Goal: Task Accomplishment & Management: Manage account settings

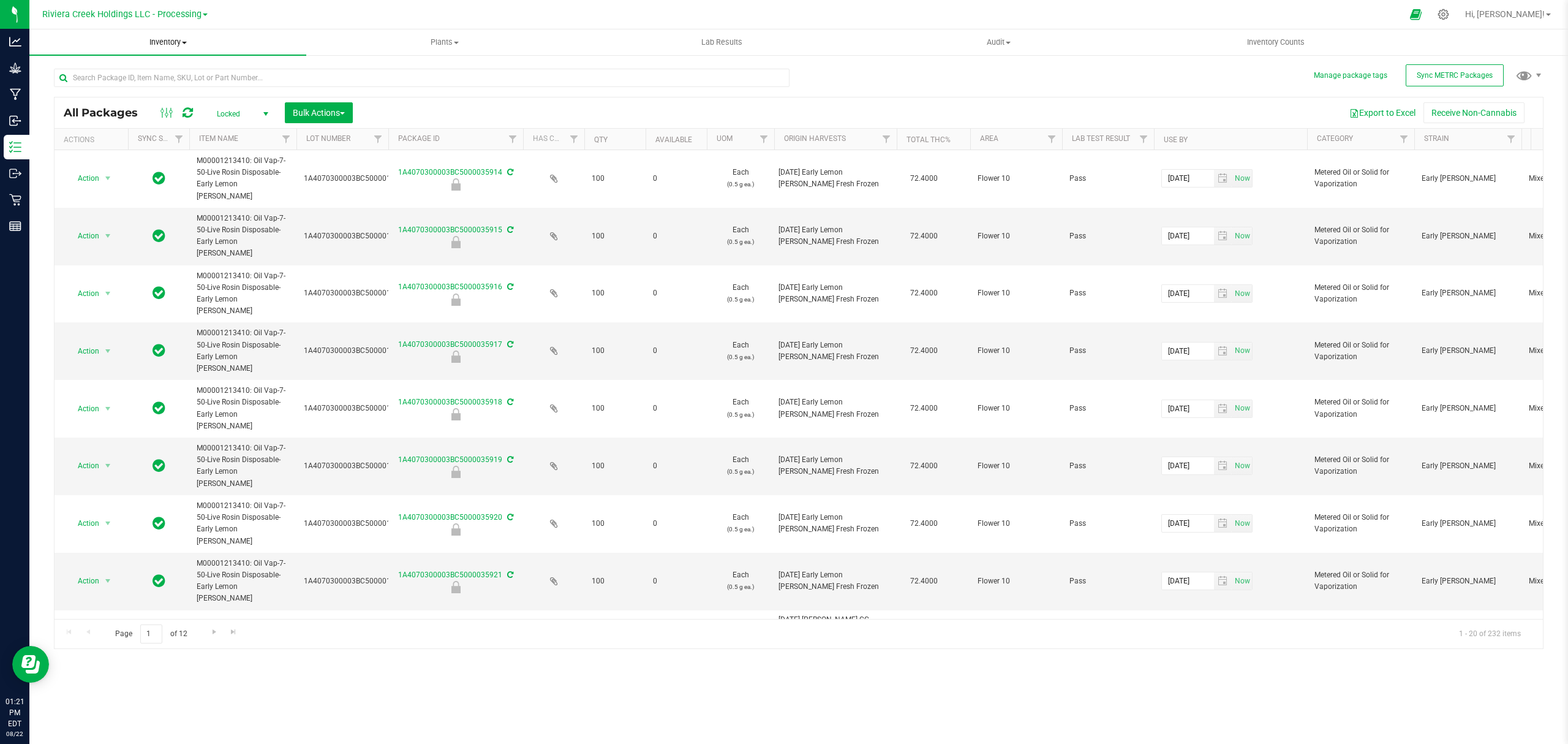
click at [171, 44] on span "Inventory" at bounding box center [168, 42] width 277 height 11
click at [108, 143] on span "From bill of materials" at bounding box center [85, 147] width 111 height 11
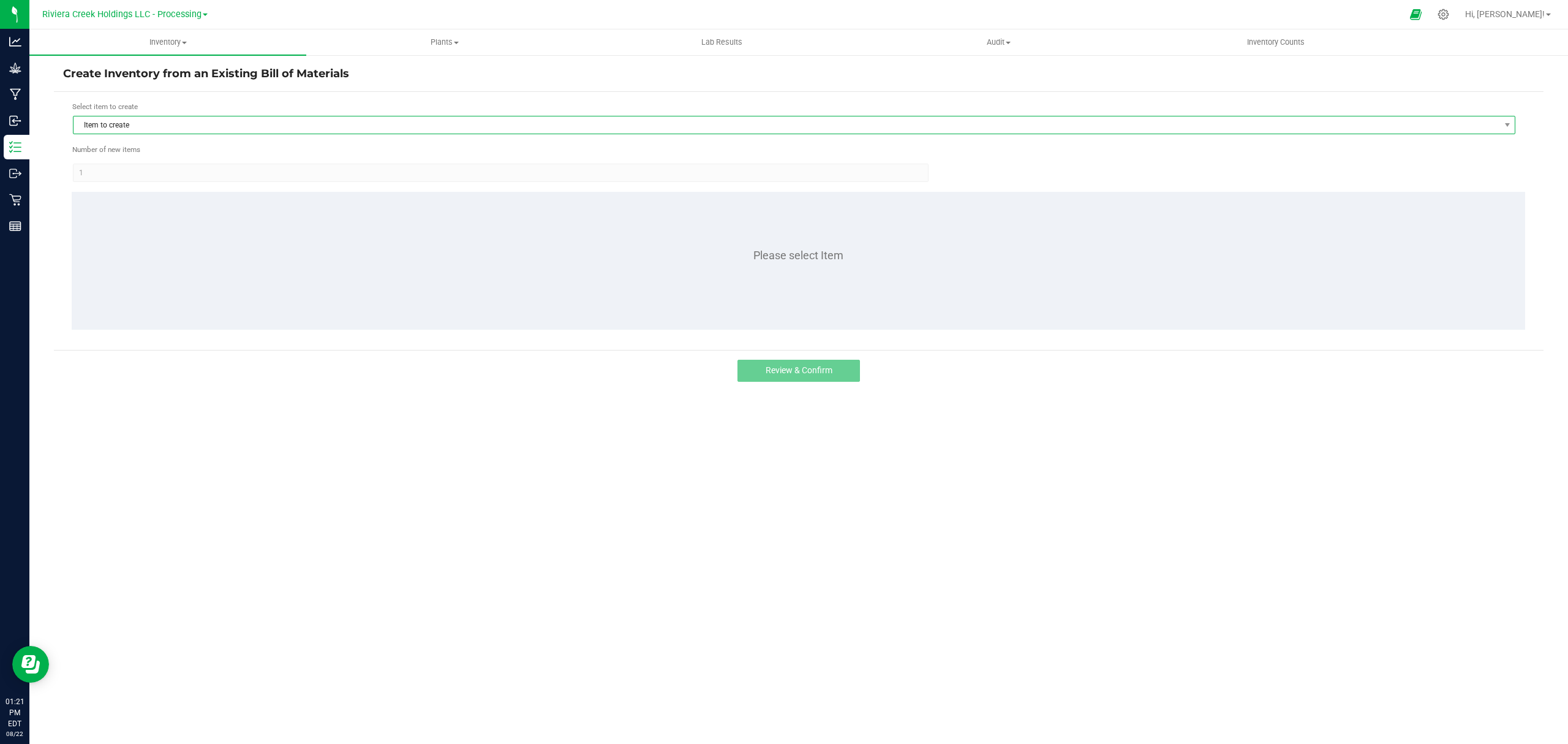
click at [159, 125] on span "Item to create" at bounding box center [786, 125] width 1426 height 17
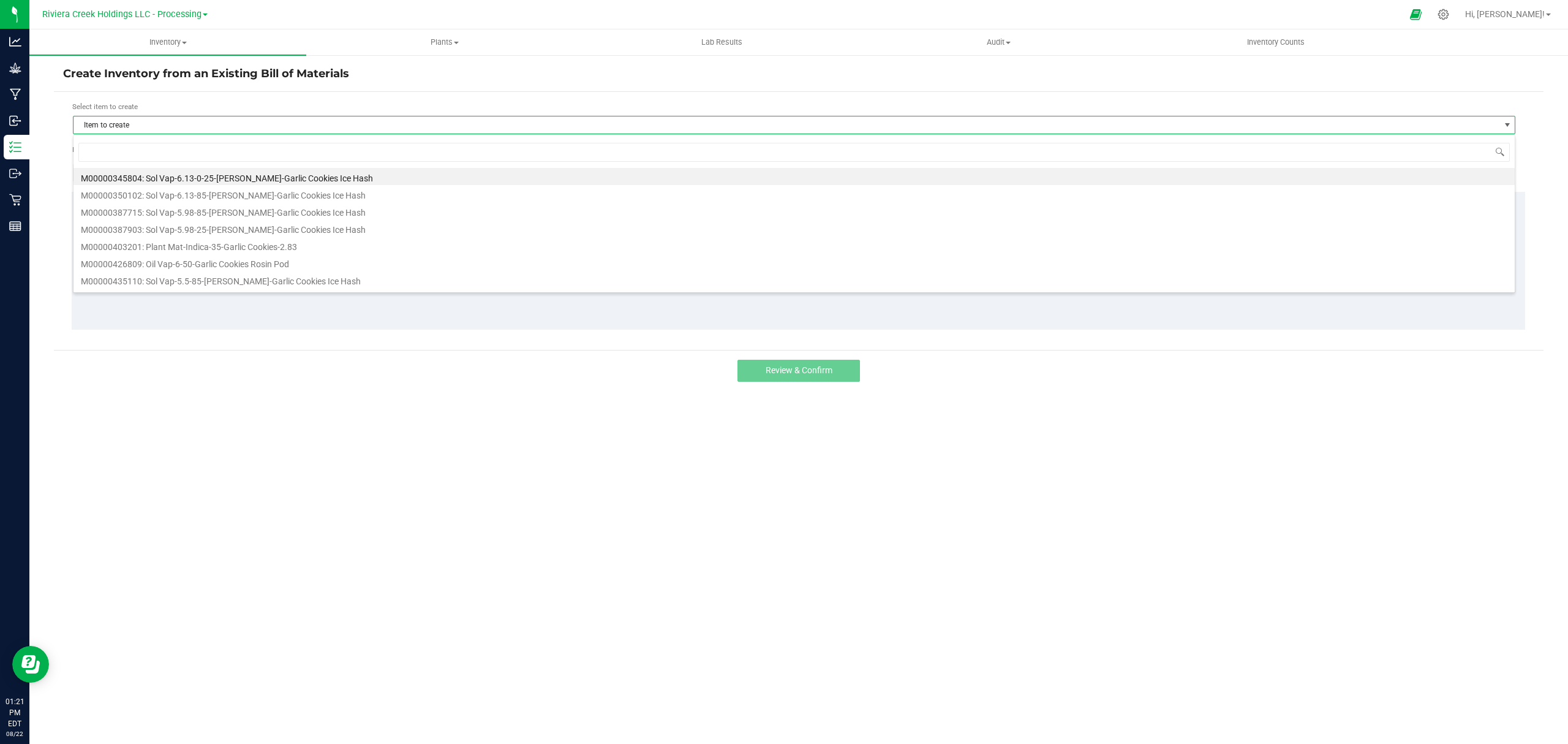
scroll to position [18, 1443]
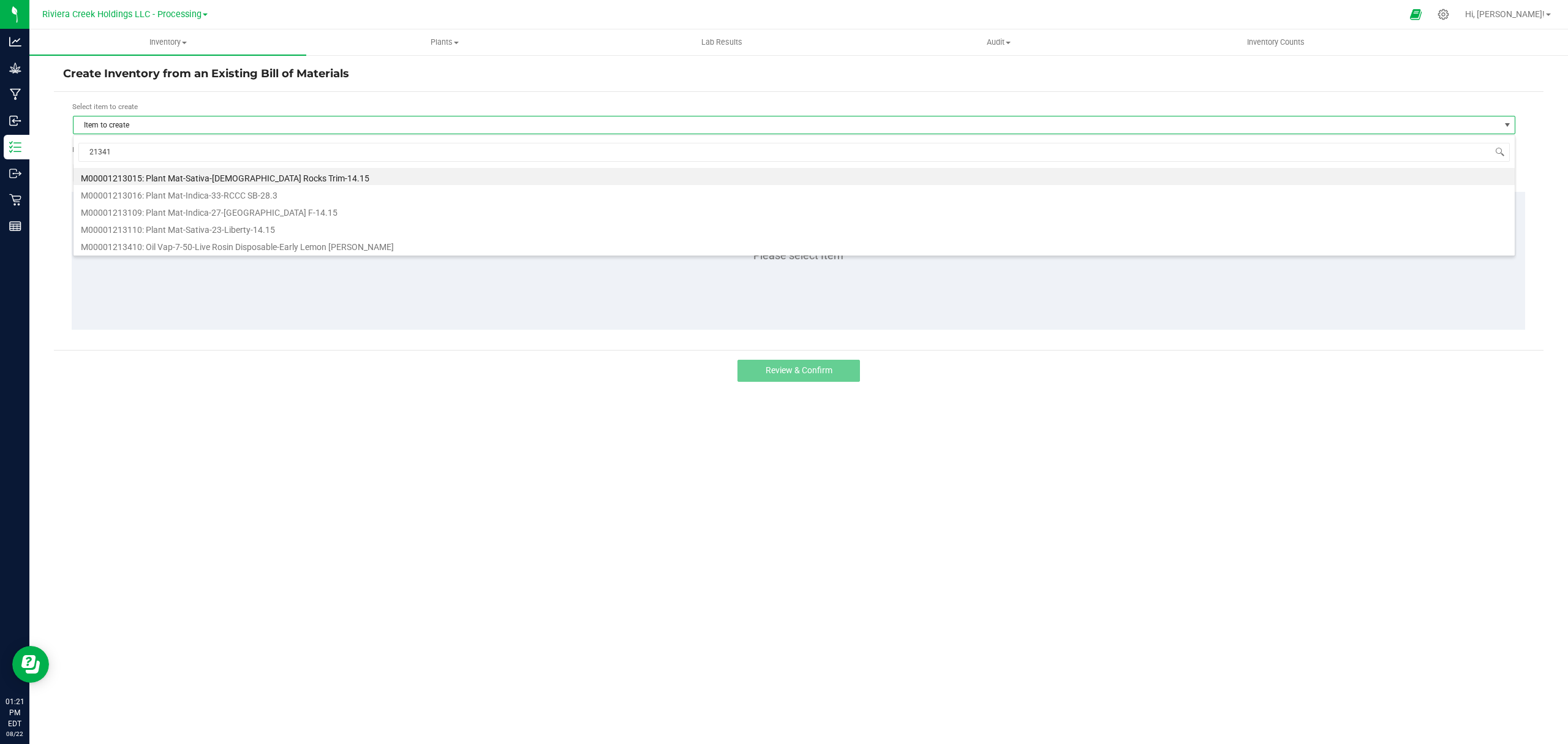
type input "213410"
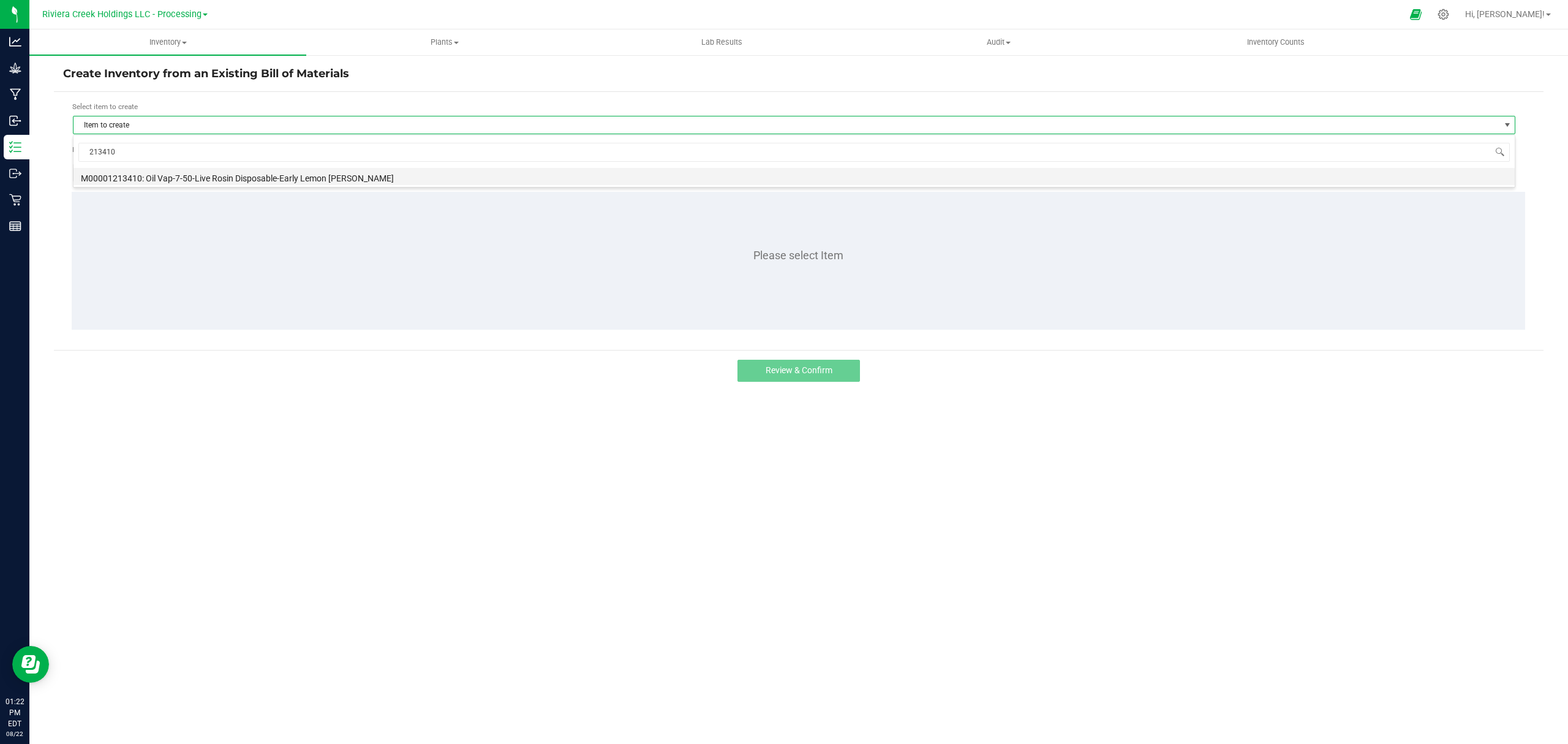
click at [221, 175] on li "M00001213410: Oil Vap-7-50-Live Rosin Disposable-Early Lemon [PERSON_NAME]" at bounding box center [794, 176] width 1441 height 17
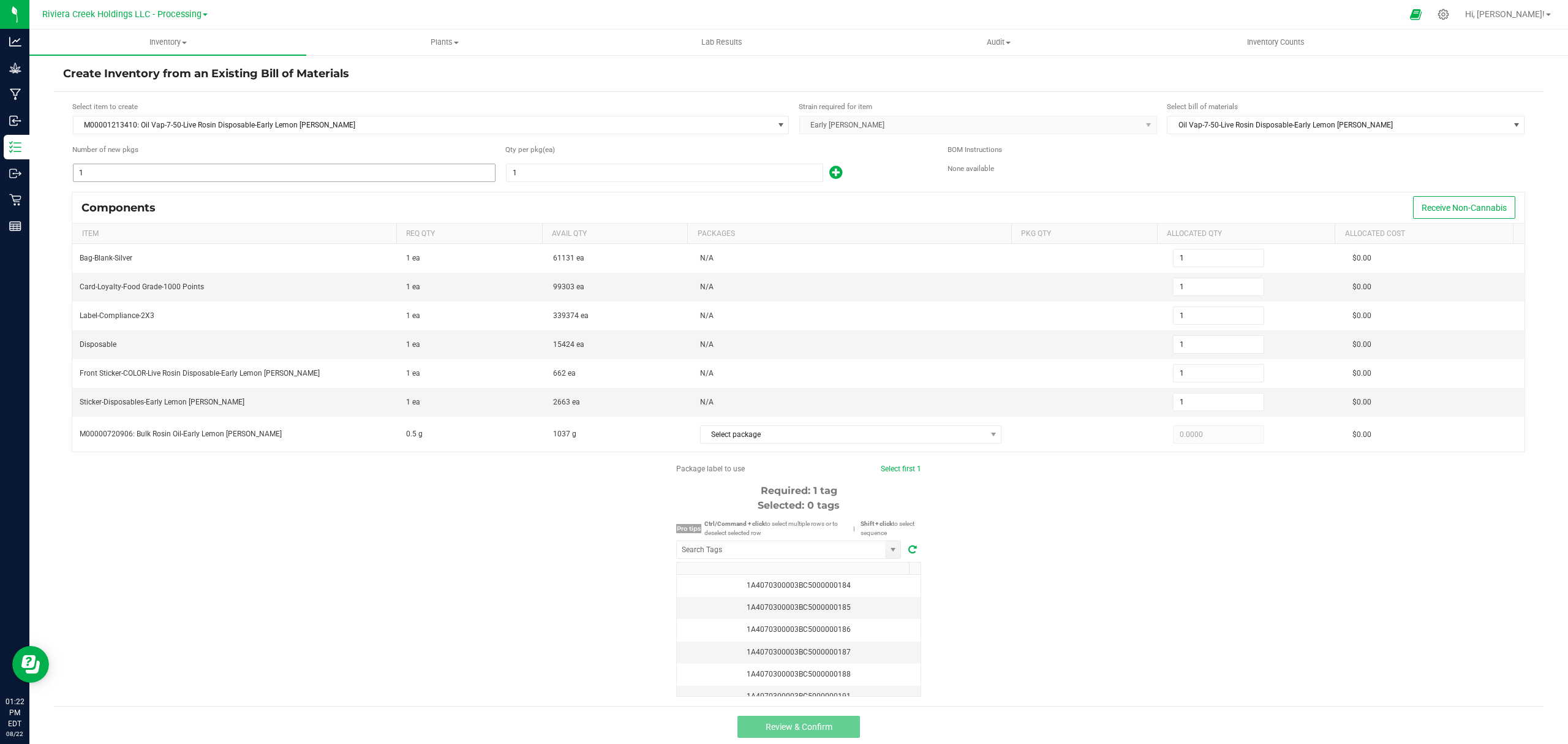
click at [202, 175] on input "1" at bounding box center [284, 173] width 422 height 17
type input "5"
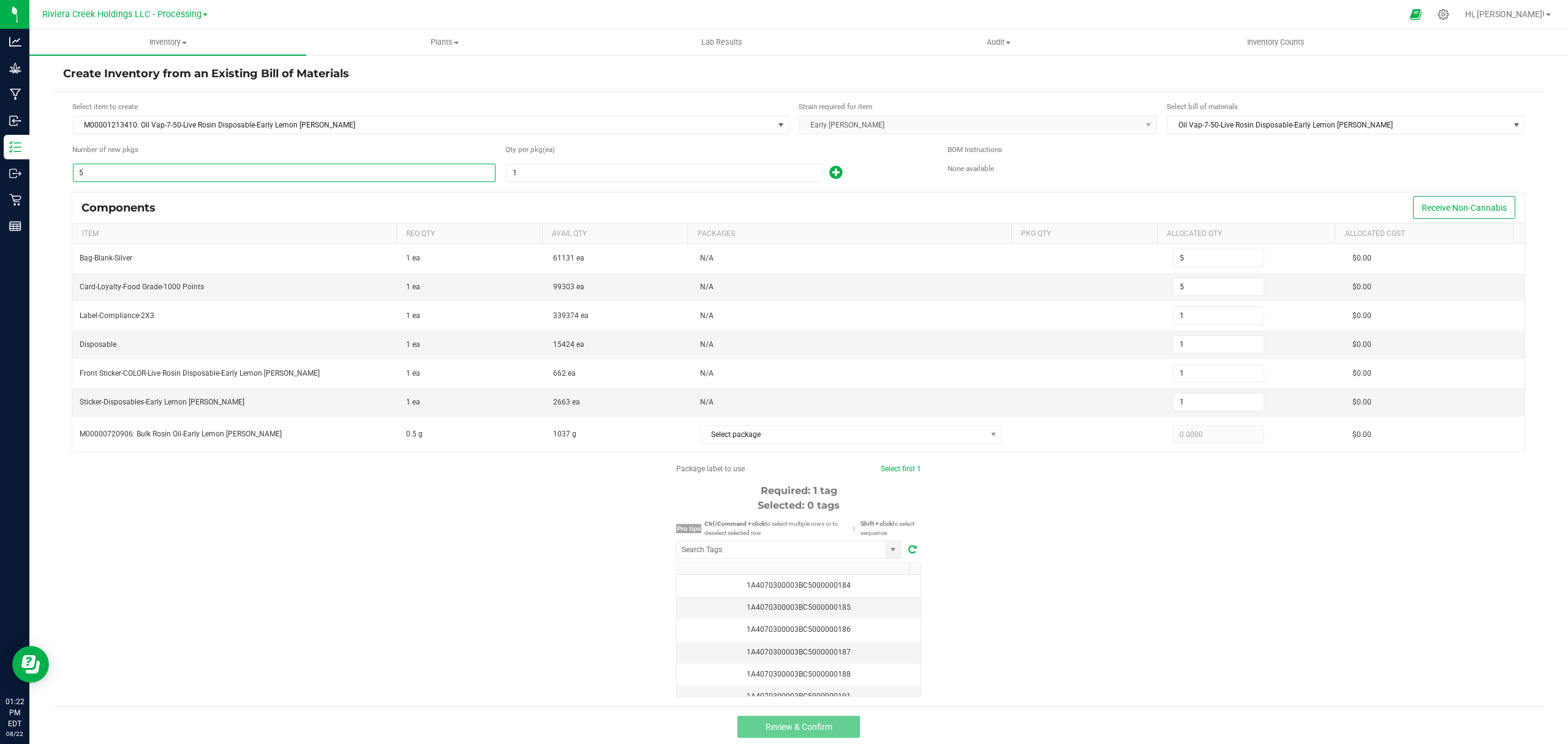
type input "5"
click at [530, 171] on input "1" at bounding box center [664, 173] width 316 height 17
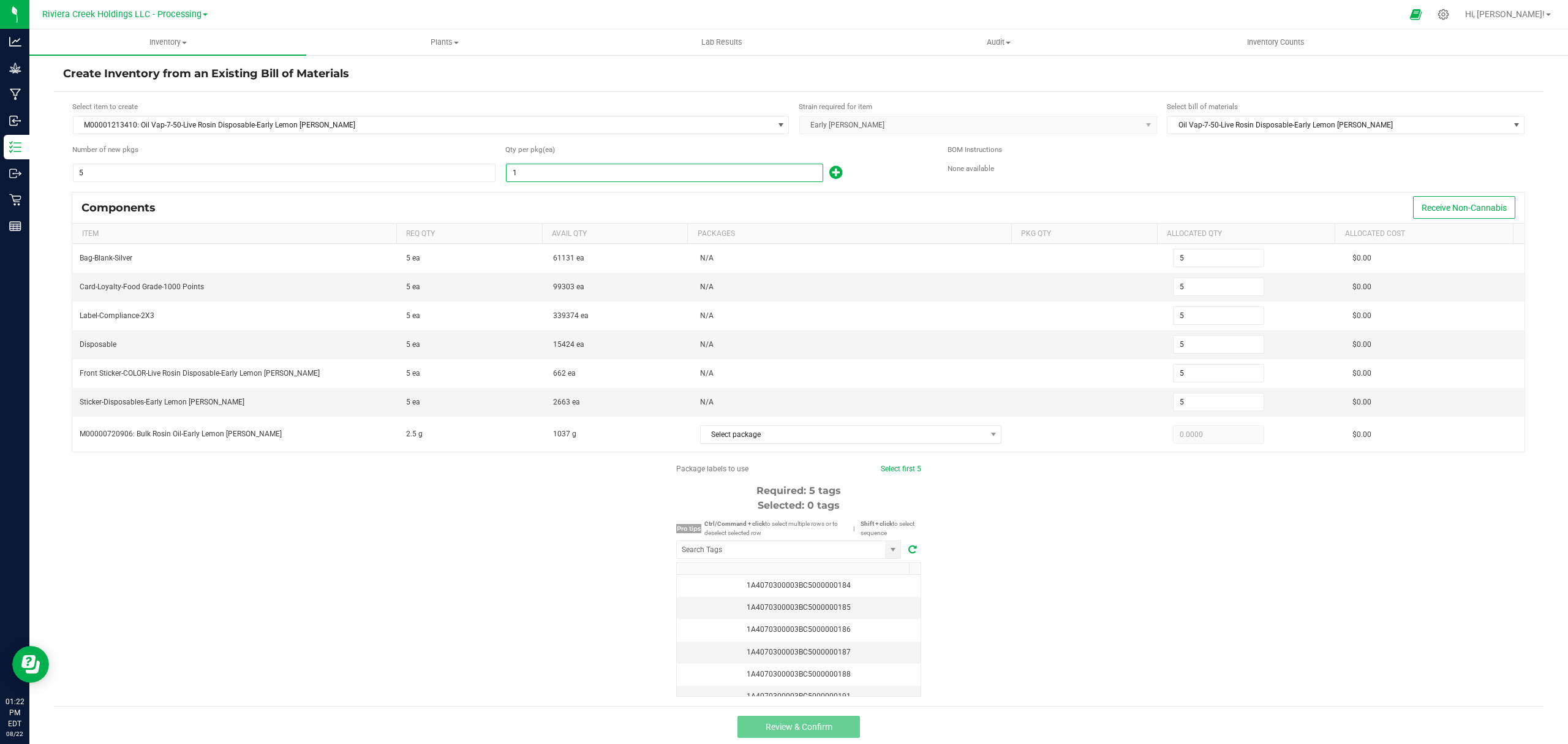
type input "10"
type input "50"
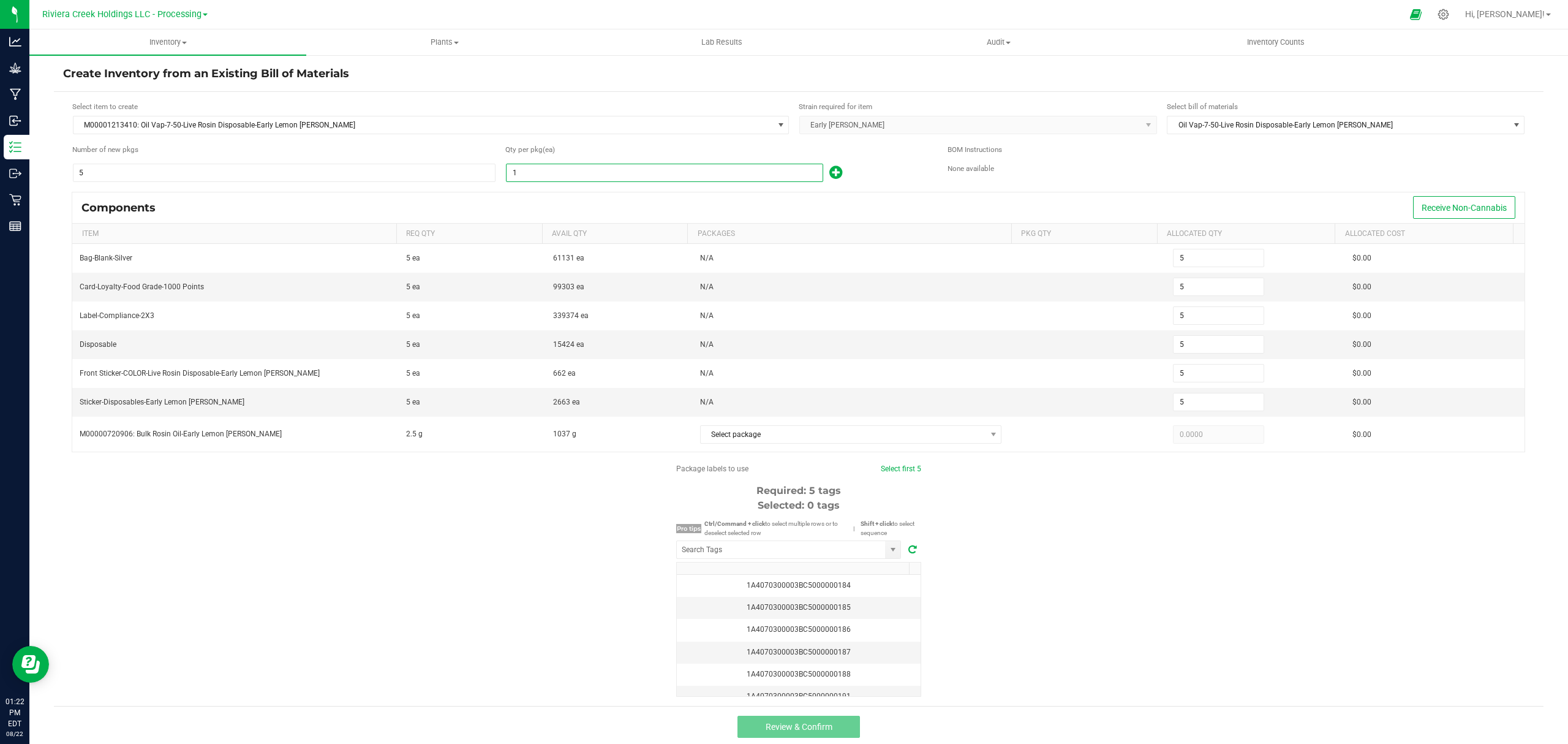
type input "50"
type input "100"
type input "500"
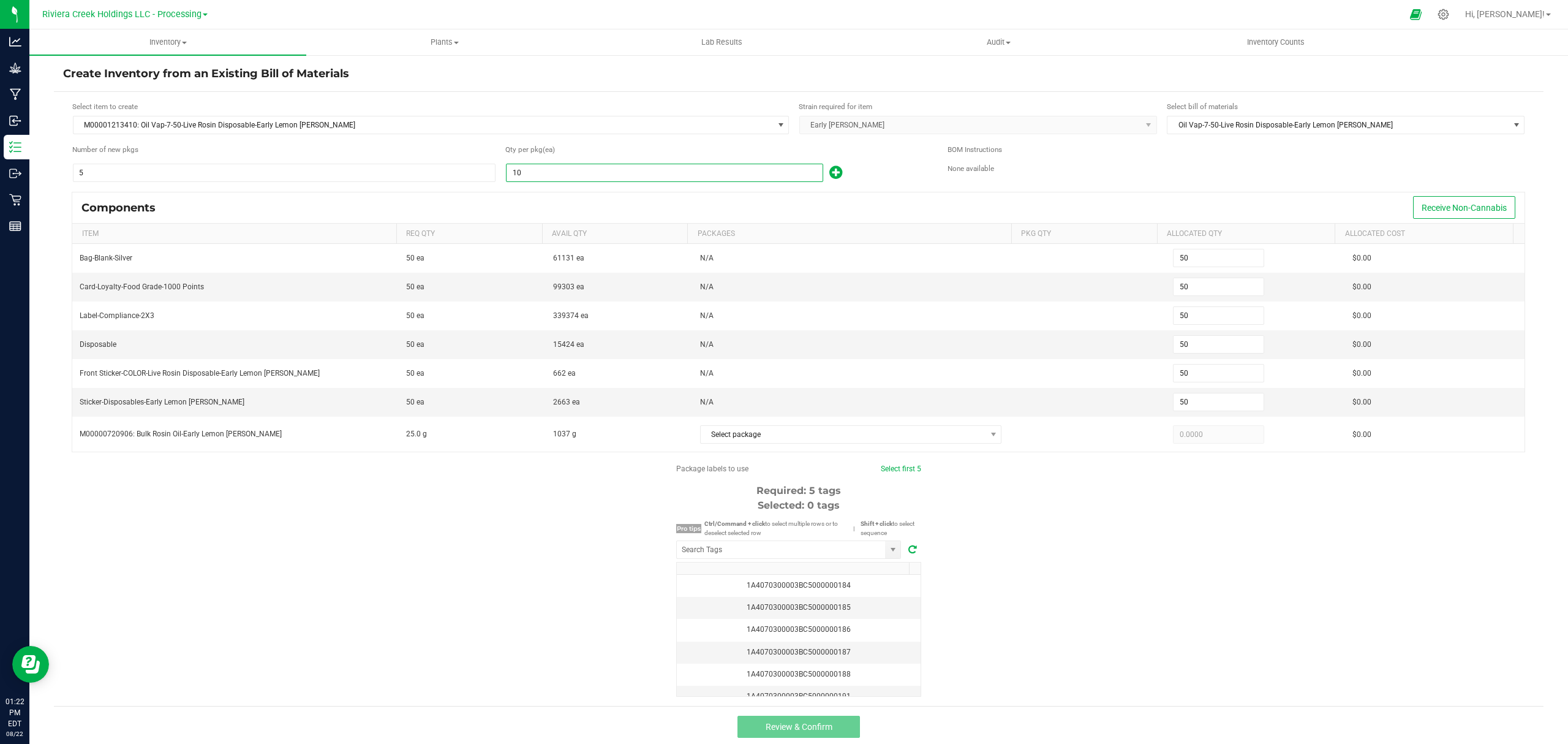
type input "500"
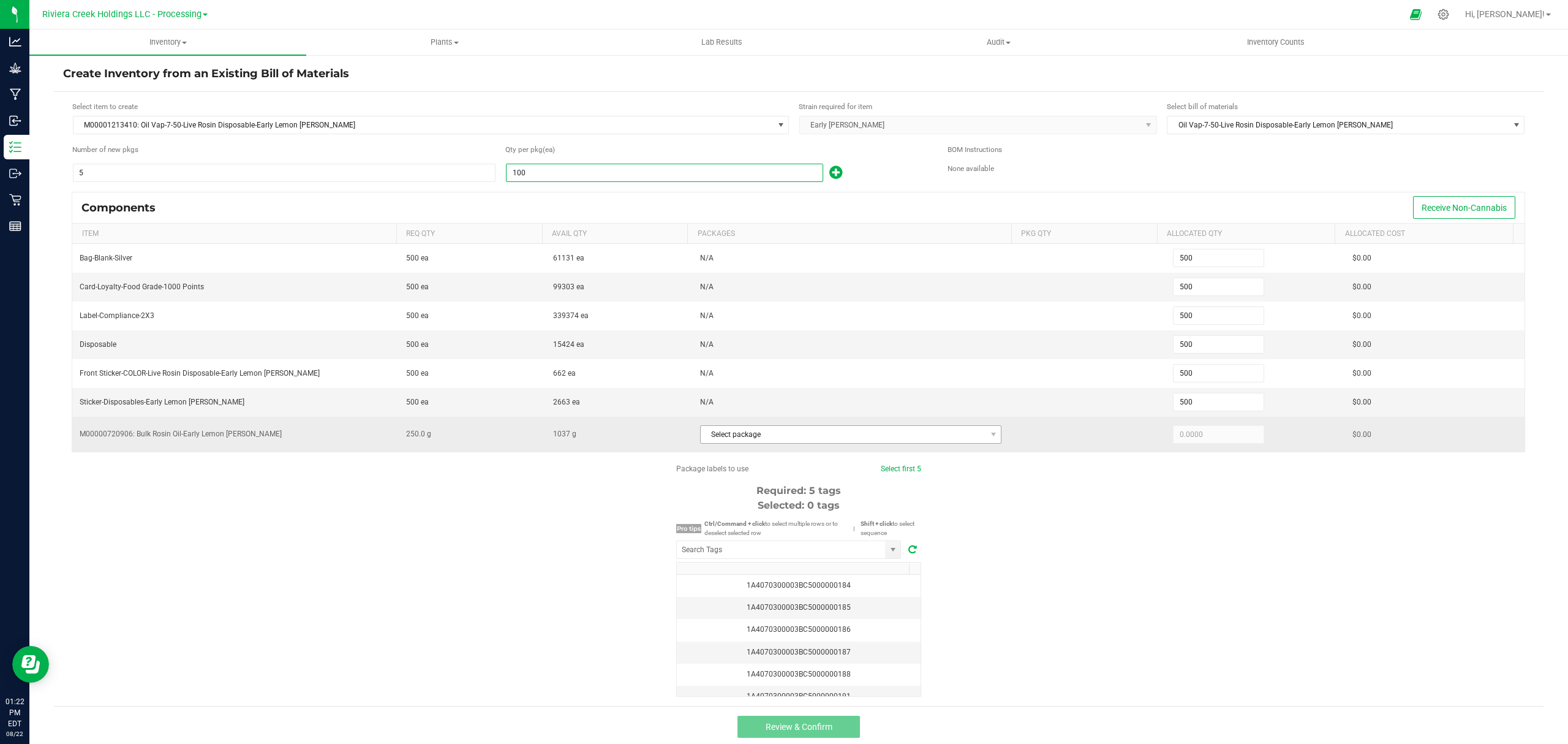
type input "100"
click at [765, 443] on span "Select package" at bounding box center [843, 434] width 286 height 17
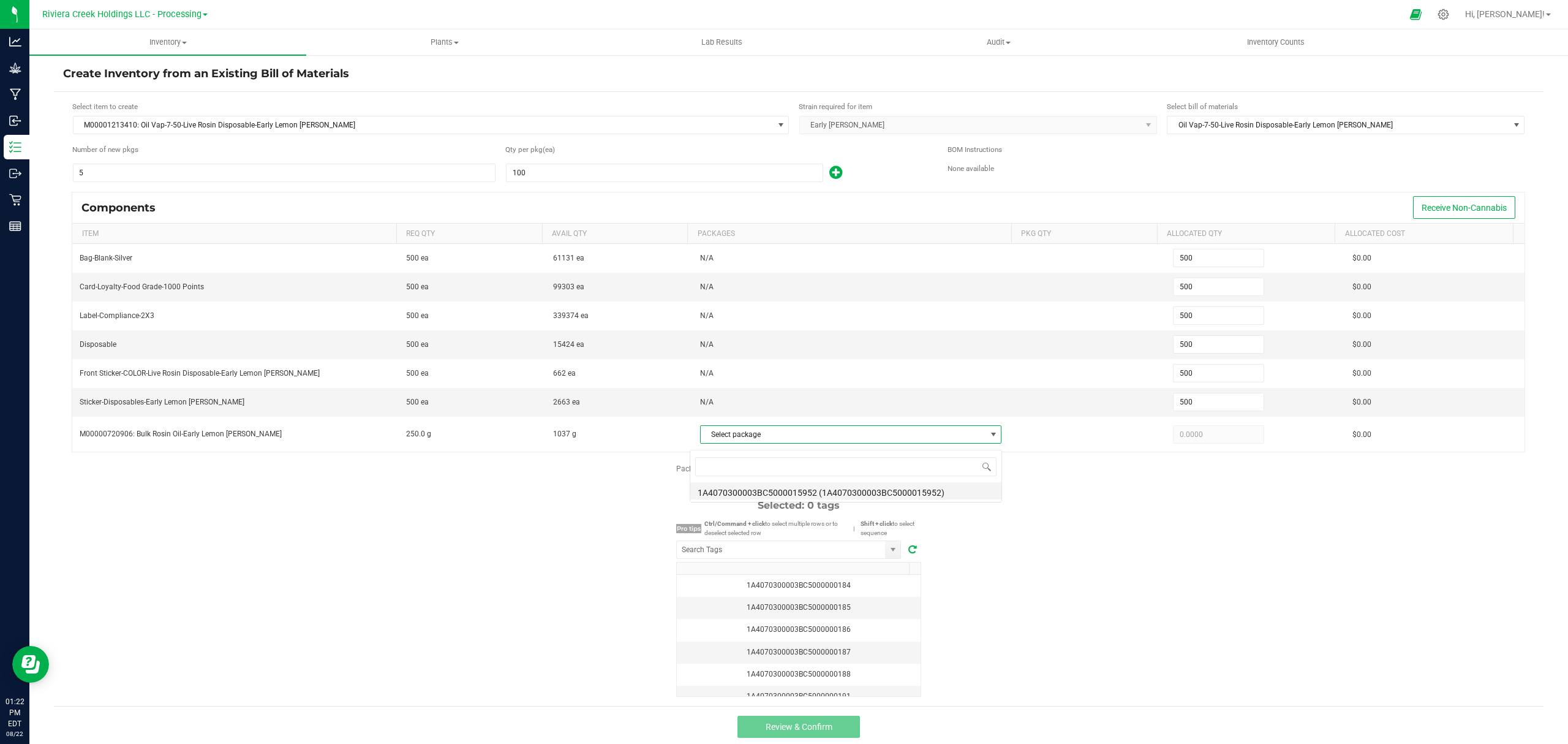
scroll to position [18, 295]
click at [777, 483] on li "1A4070300003BC5000015952 (1A4070300003BC5000015952)" at bounding box center [845, 491] width 311 height 17
type input "250.0000"
click at [1089, 544] on div "Package labels to use Select first 5 Required: 5 tags Selected: 0 tags Pro tips…" at bounding box center [798, 580] width 1490 height 233
click at [836, 553] on input "NO DATA FOUND" at bounding box center [780, 549] width 208 height 17
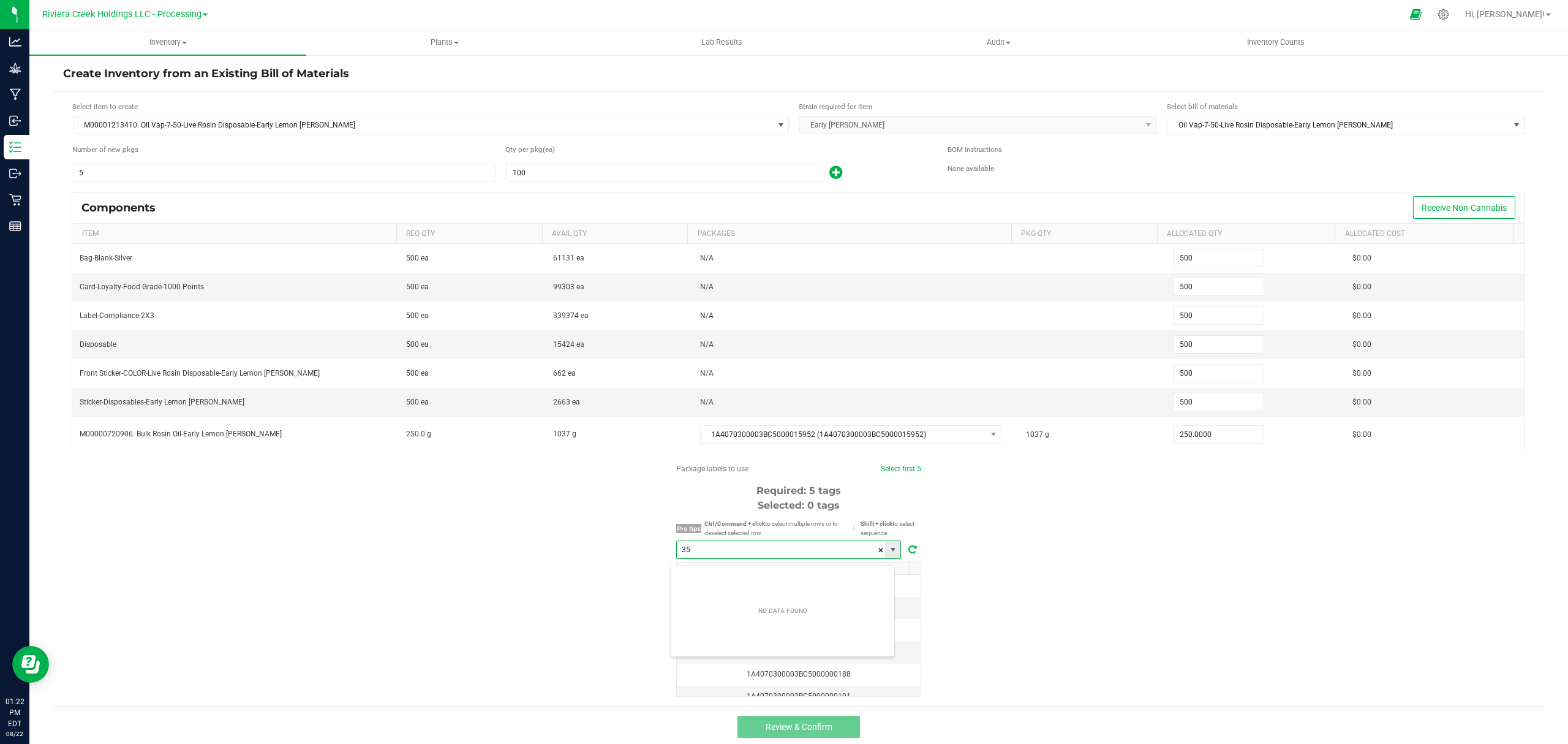
scroll to position [18, 224]
click at [819, 567] on li "1A4070300003BC5000035922" at bounding box center [782, 578] width 223 height 21
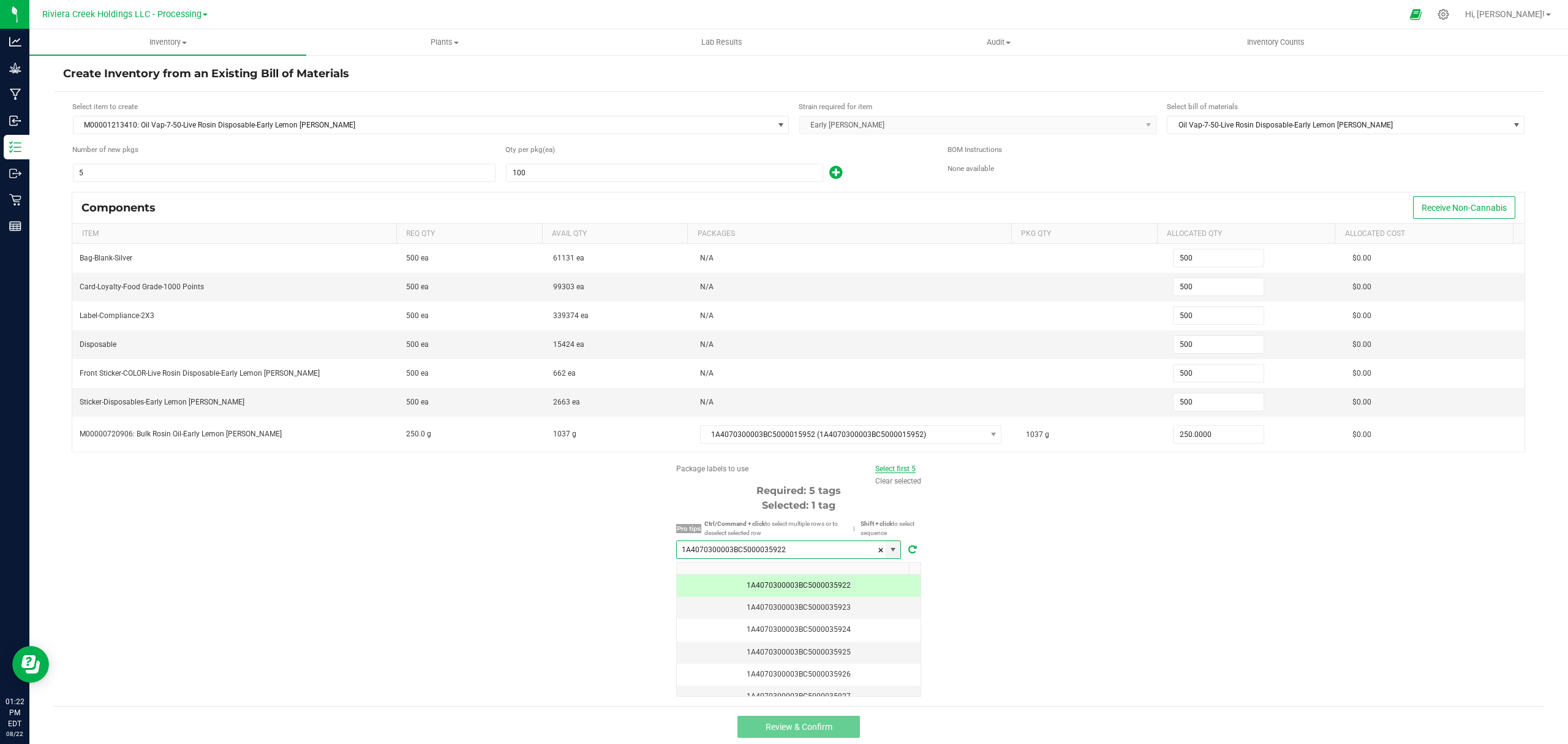
type input "1A4070300003BC5000035922"
click at [897, 473] on link "Select first 5" at bounding box center [895, 468] width 40 height 8
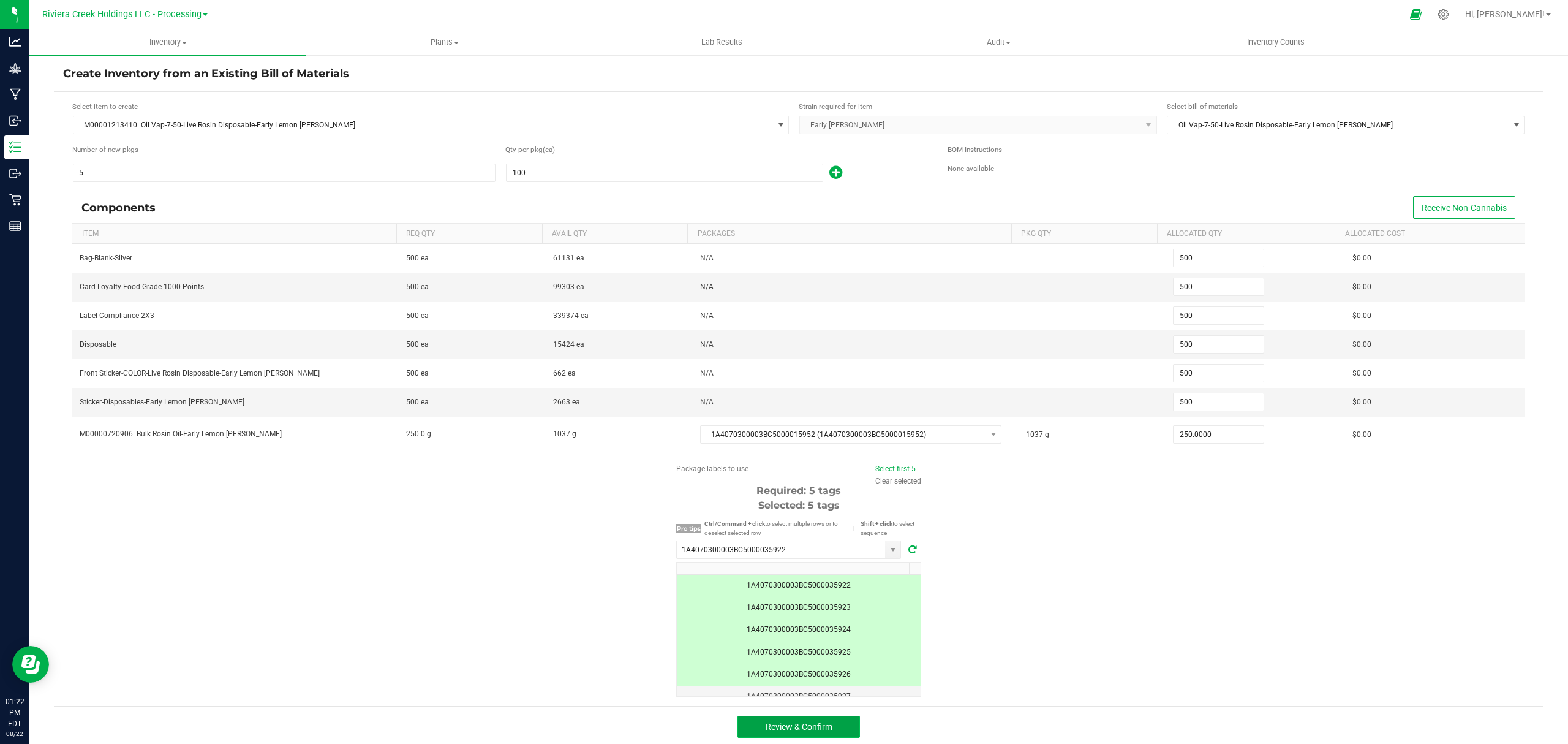
click at [836, 567] on button "Review & Confirm" at bounding box center [799, 726] width 123 height 22
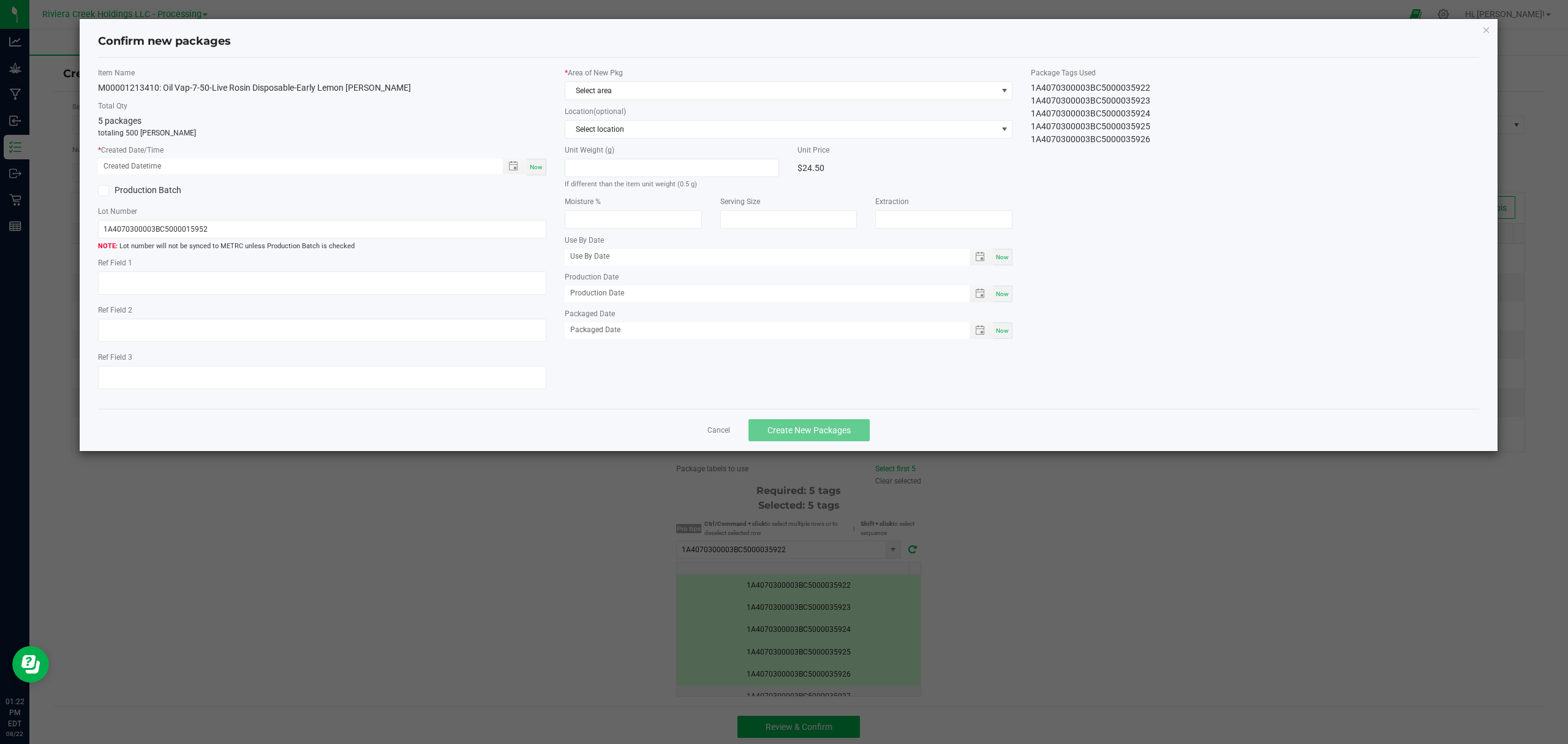
type input "[DATE]"
click at [534, 166] on span "Now" at bounding box center [536, 167] width 13 height 7
type input "[DATE] 01:22 PM"
click at [679, 73] on label "* Area of New Pkg" at bounding box center [789, 73] width 448 height 11
click at [676, 87] on span "Select area" at bounding box center [781, 90] width 431 height 17
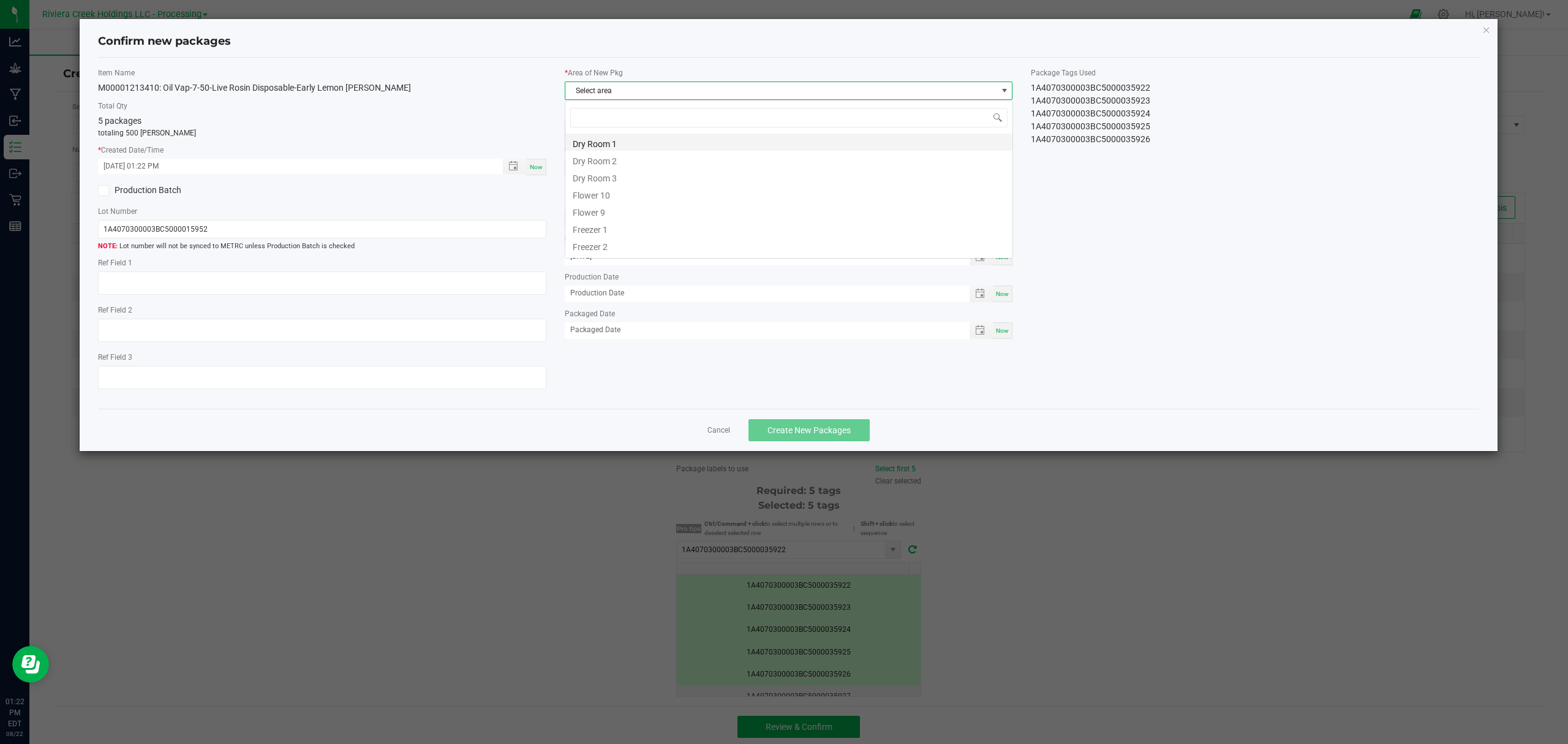
scroll to position [18, 447]
click at [642, 203] on li "Flower 9" at bounding box center [789, 211] width 447 height 17
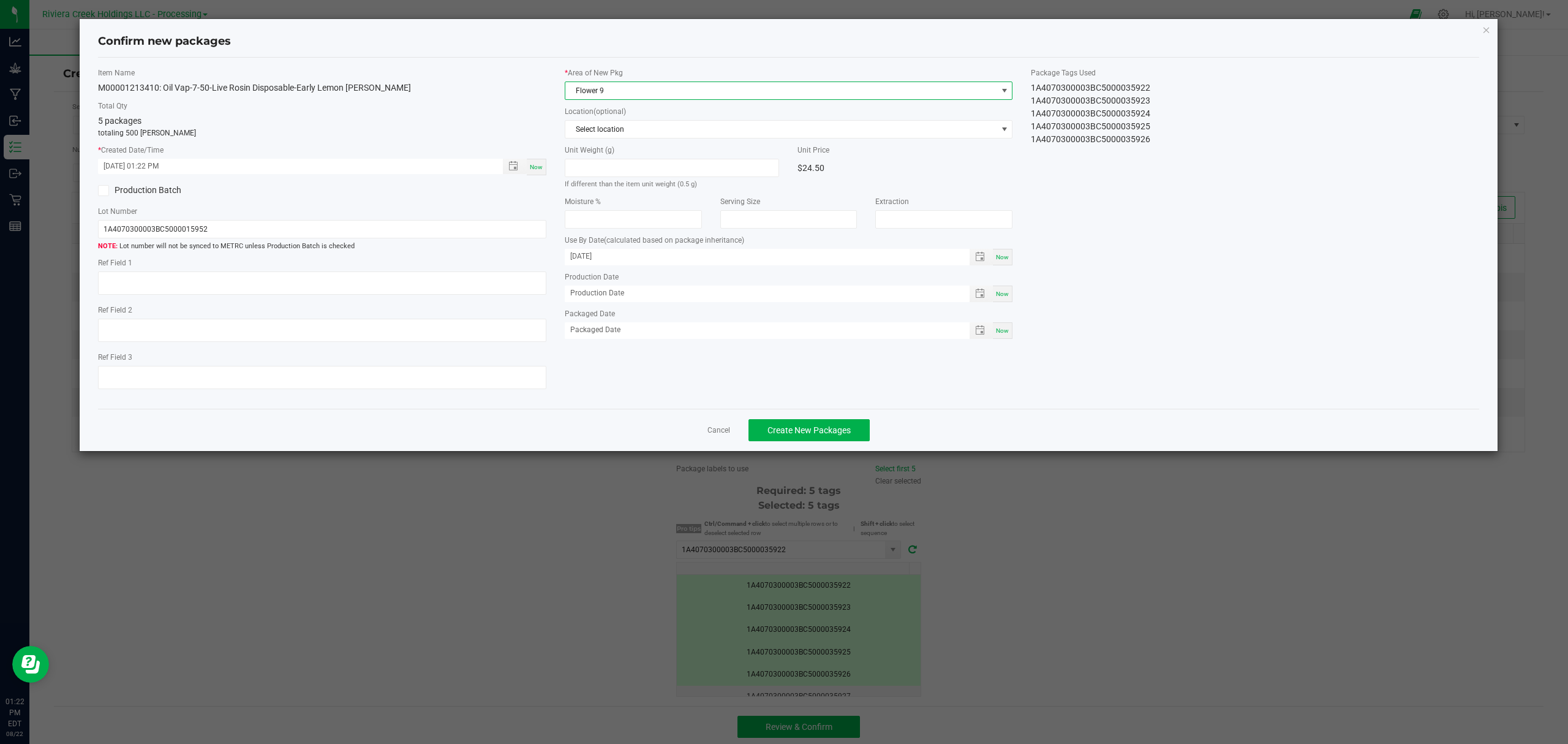
click at [663, 88] on span "Flower 9" at bounding box center [781, 90] width 431 height 17
click at [633, 197] on li "Flower 10" at bounding box center [789, 193] width 447 height 17
click at [834, 434] on span "Create New Packages" at bounding box center [809, 430] width 83 height 10
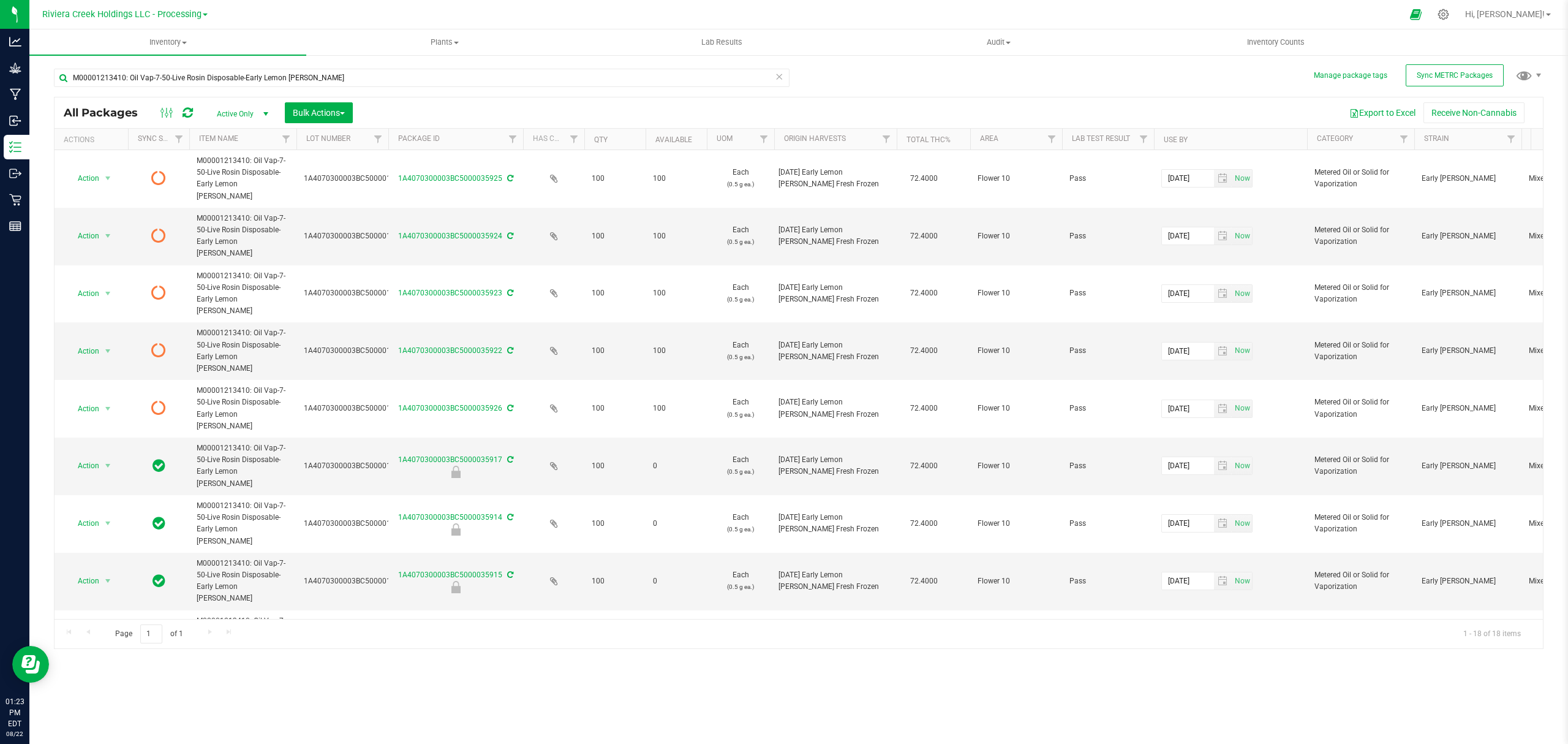
click at [184, 114] on icon at bounding box center [188, 112] width 11 height 12
click at [1254, 40] on span "Inventory Counts" at bounding box center [1275, 42] width 91 height 11
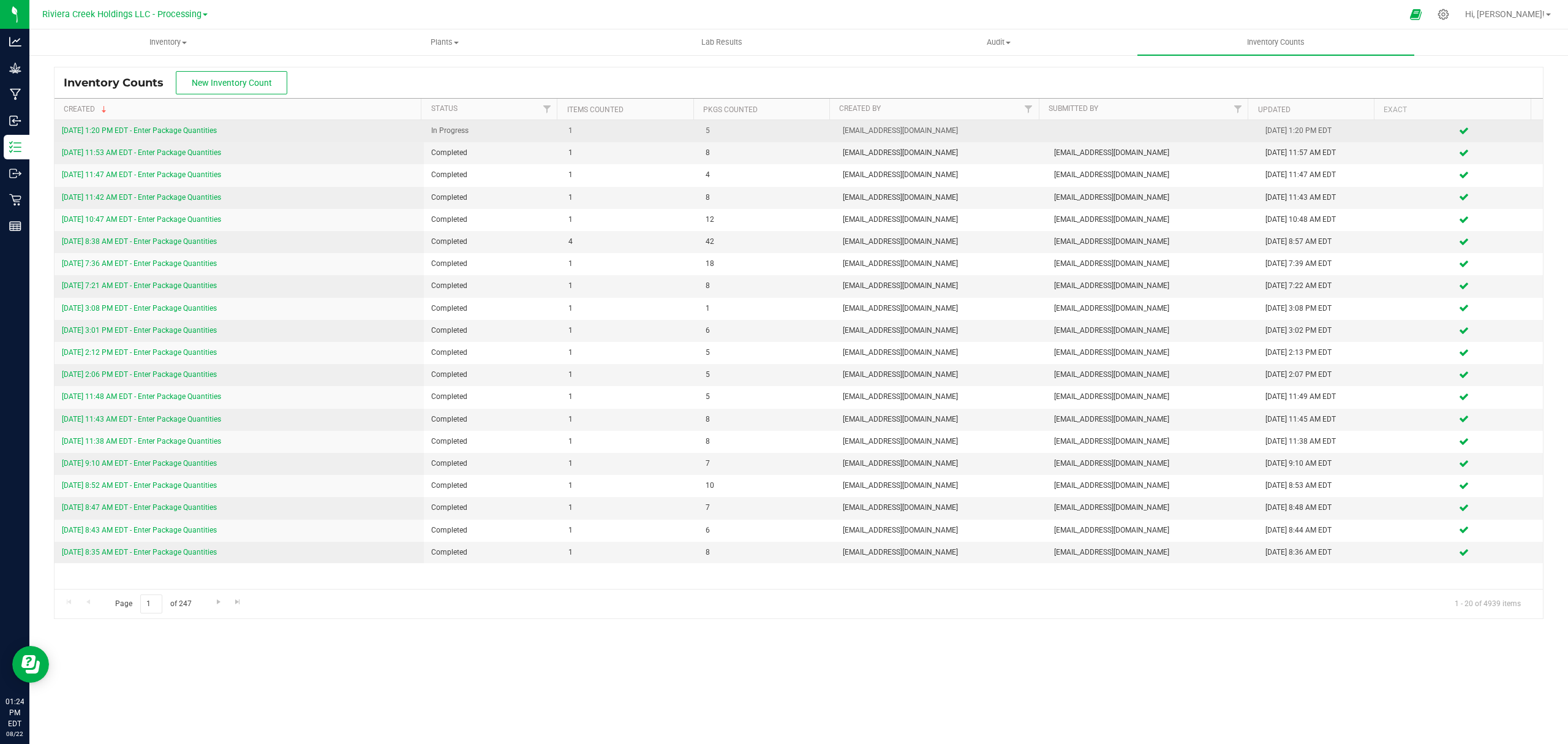
click at [186, 130] on link "[DATE] 1:20 PM EDT - Enter Package Quantities" at bounding box center [140, 130] width 155 height 8
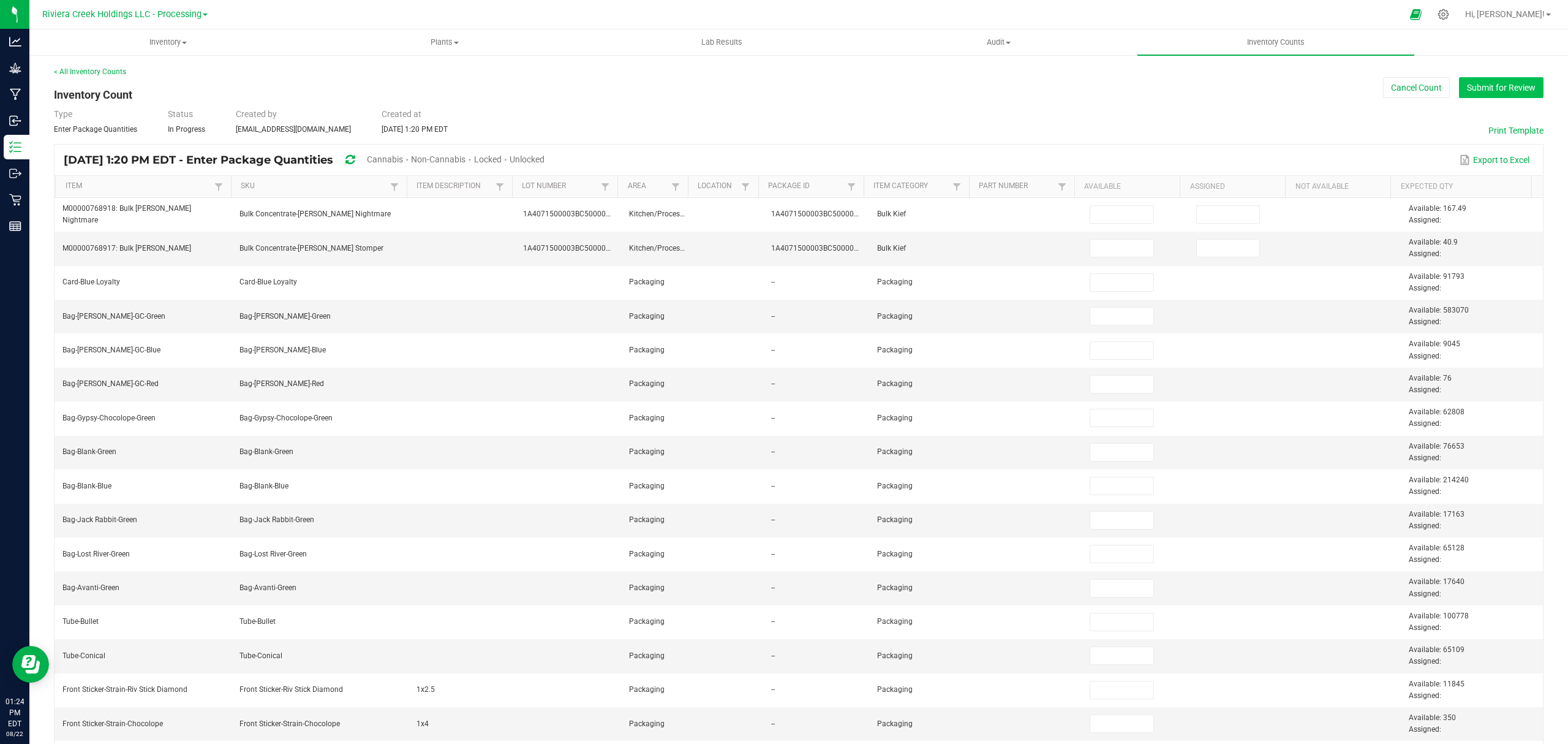
click at [1254, 92] on button "Submit for Review" at bounding box center [1501, 87] width 85 height 21
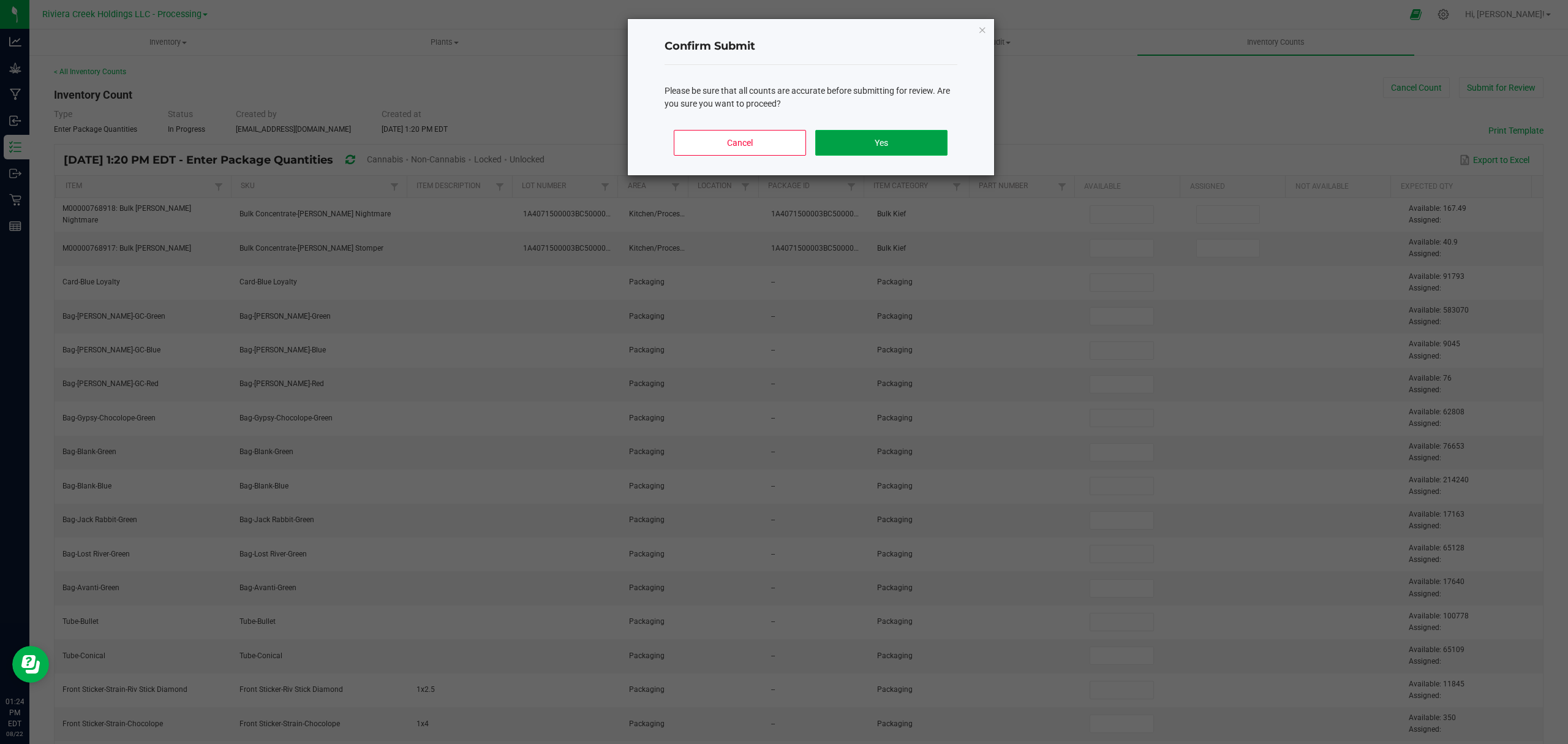
click at [926, 150] on button "Yes" at bounding box center [881, 142] width 132 height 25
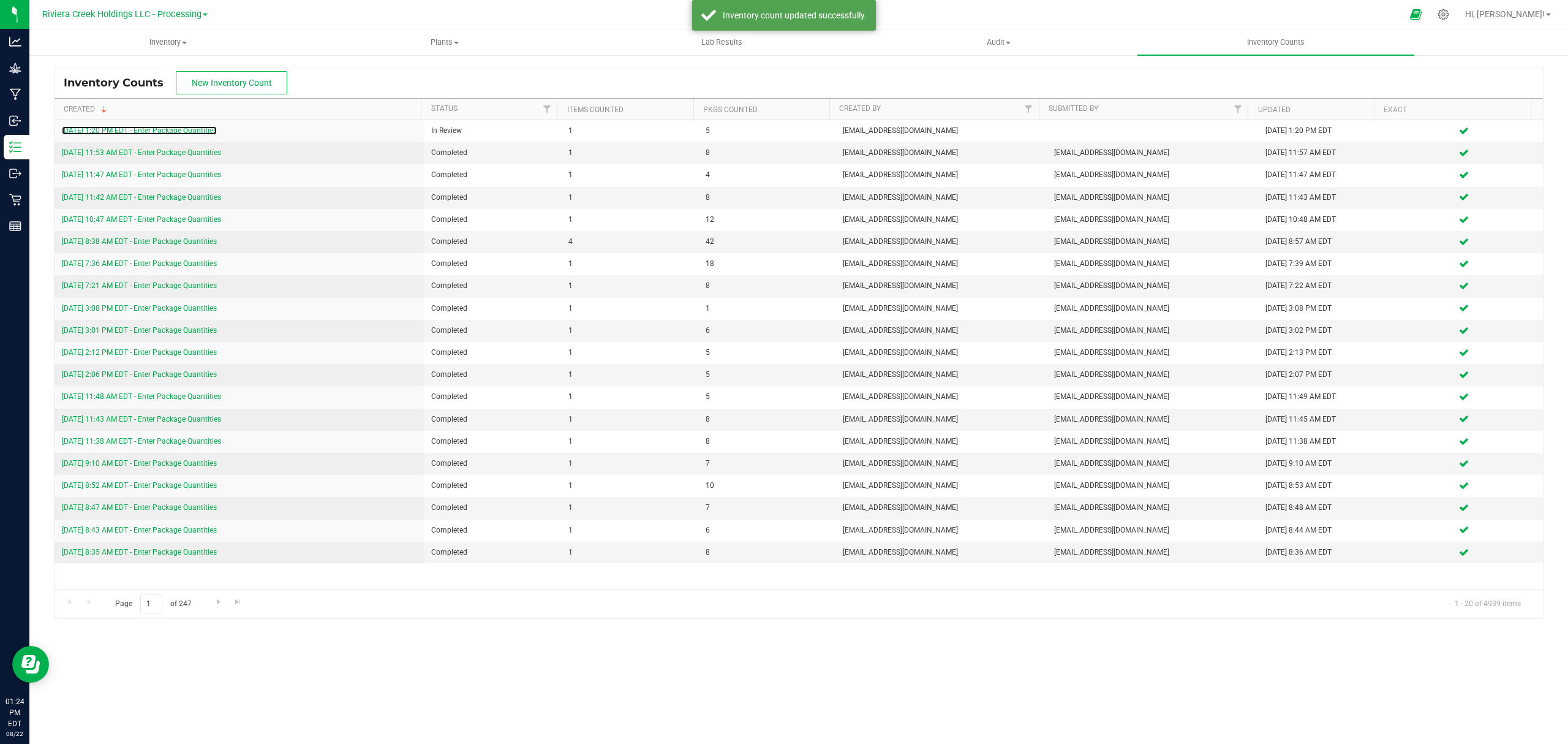
click at [191, 128] on link "[DATE] 1:20 PM EDT - Enter Package Quantities" at bounding box center [140, 130] width 155 height 8
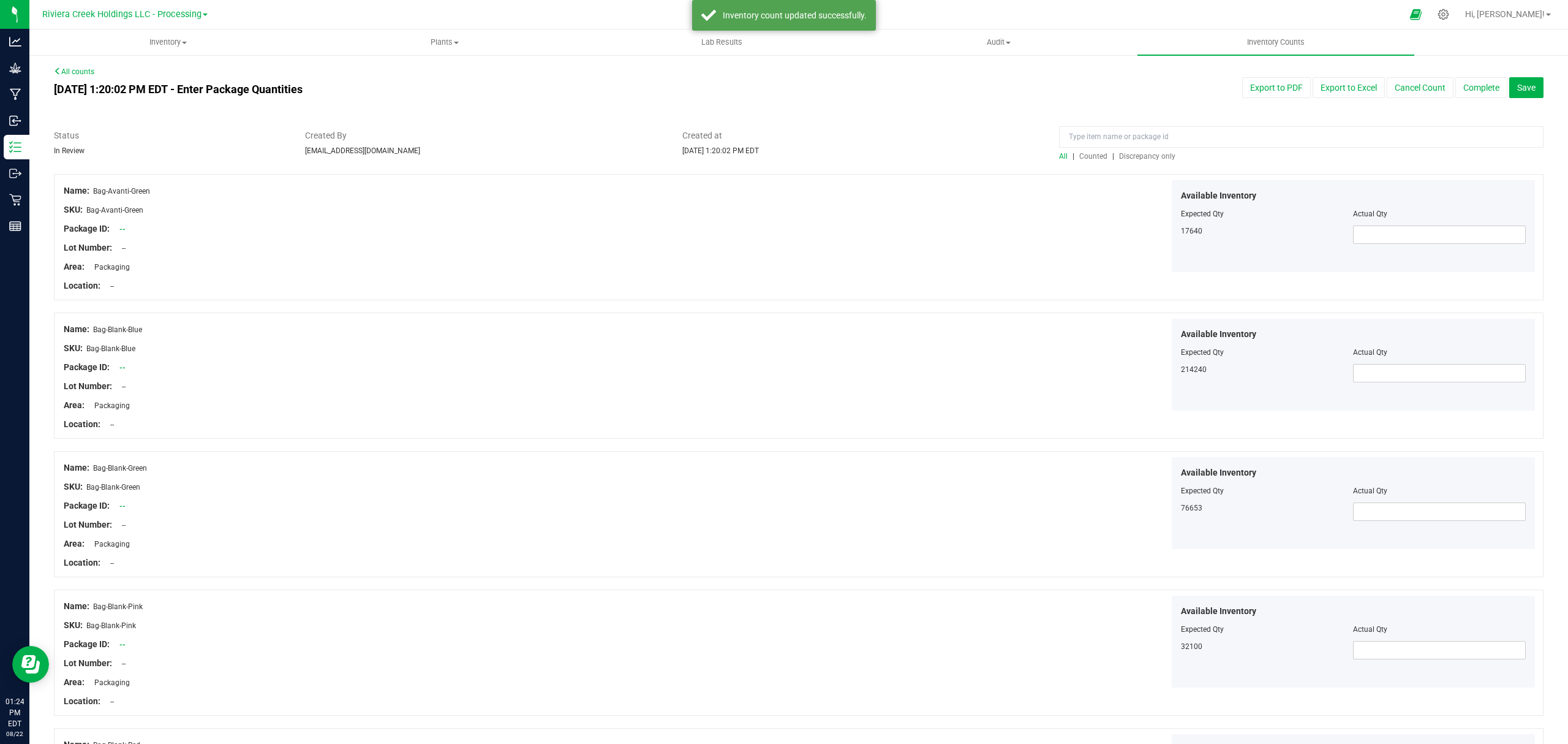
click at [1089, 155] on span "Counted" at bounding box center [1094, 156] width 28 height 8
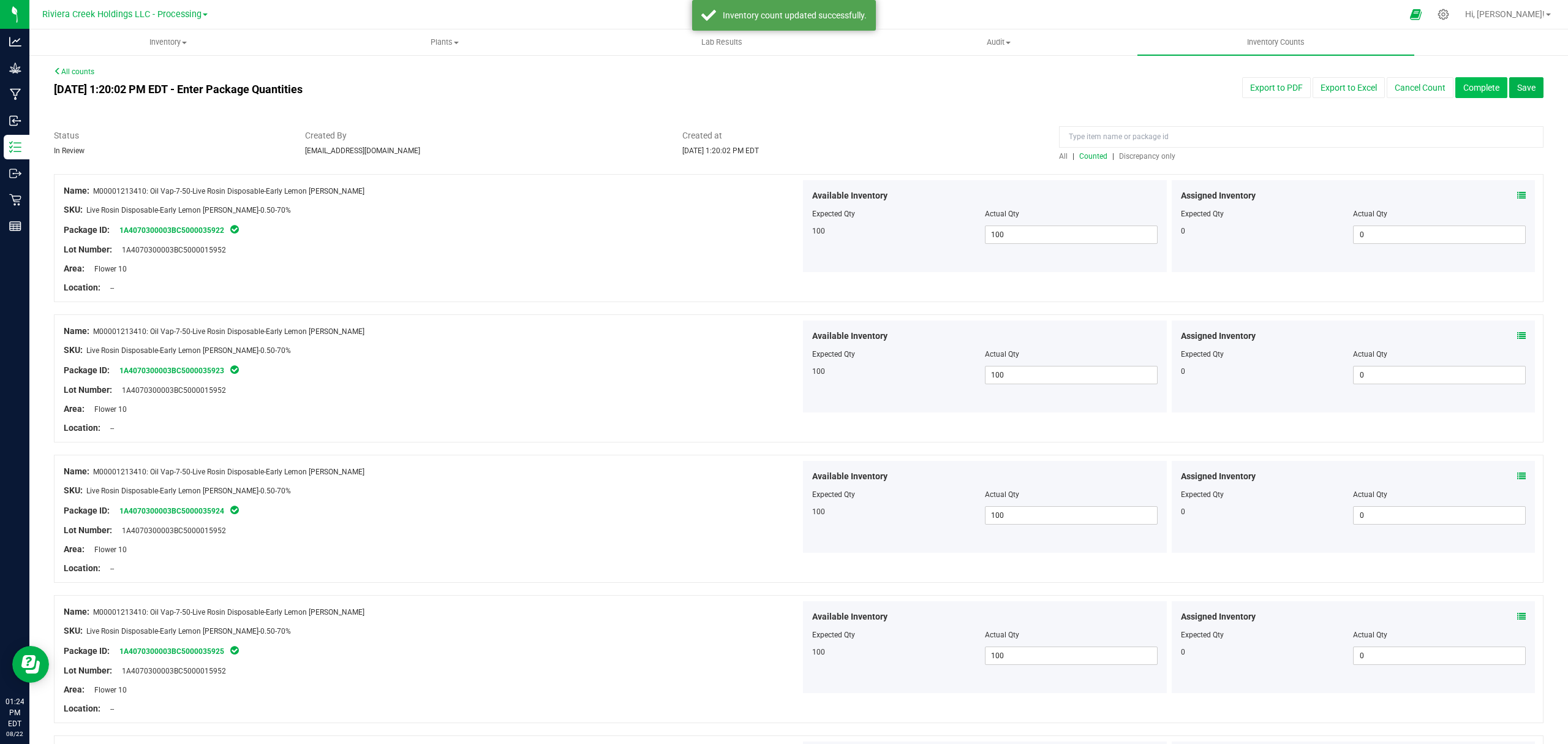
click at [1254, 90] on button "Complete" at bounding box center [1481, 87] width 52 height 21
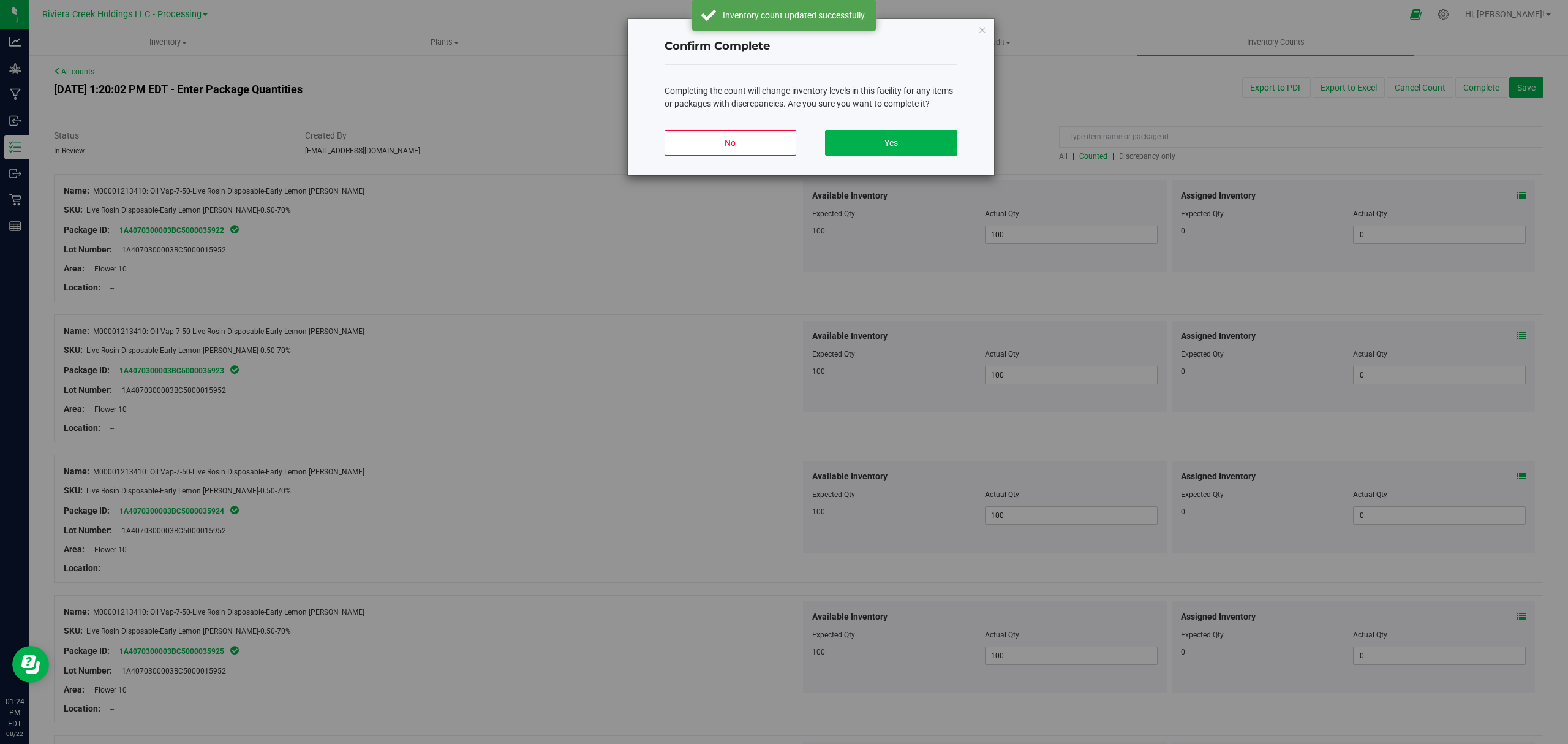
click at [926, 157] on div "No Yes" at bounding box center [811, 147] width 293 height 55
click at [926, 148] on button "Yes" at bounding box center [890, 142] width 132 height 25
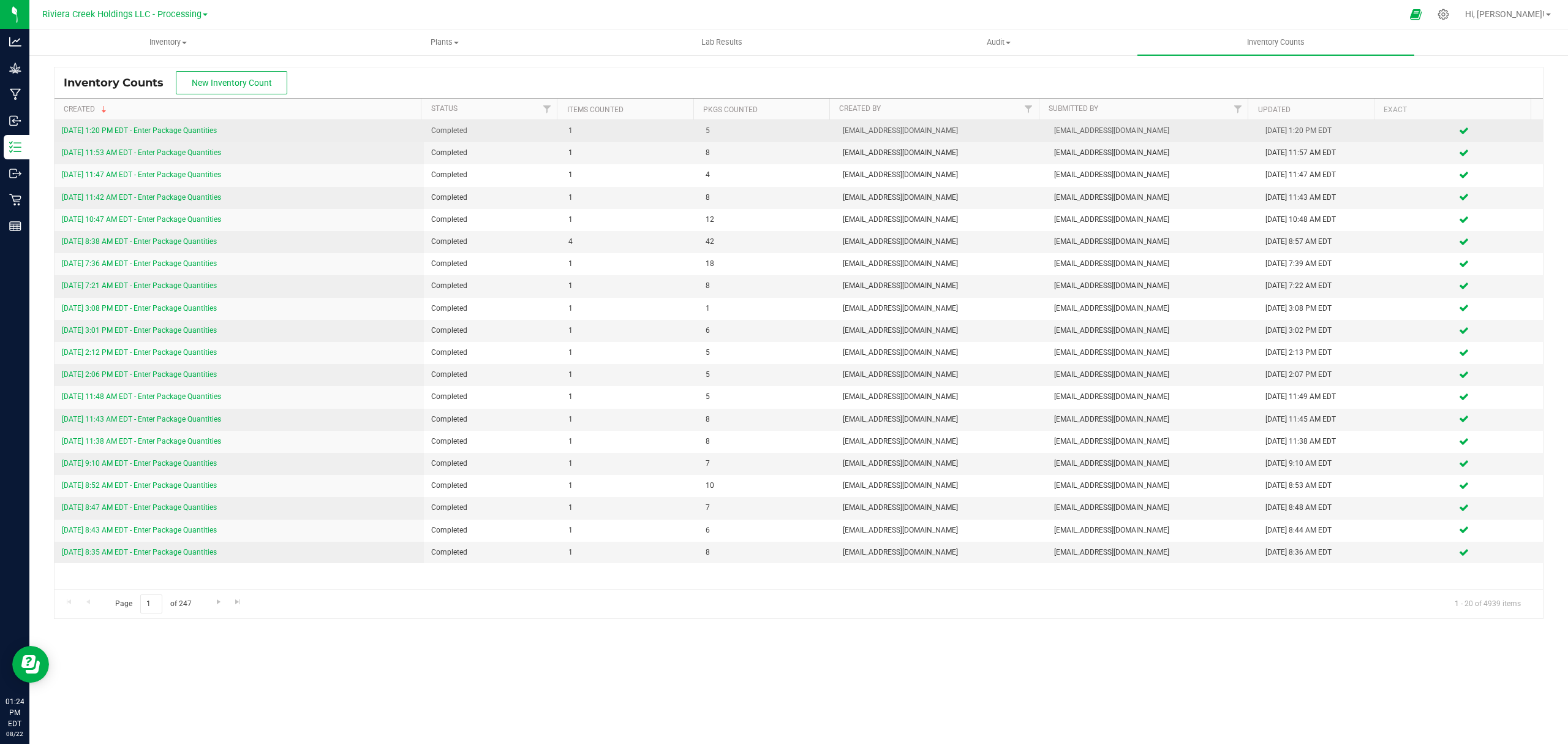
click at [197, 130] on link "[DATE] 1:20 PM EDT - Enter Package Quantities" at bounding box center [140, 130] width 155 height 8
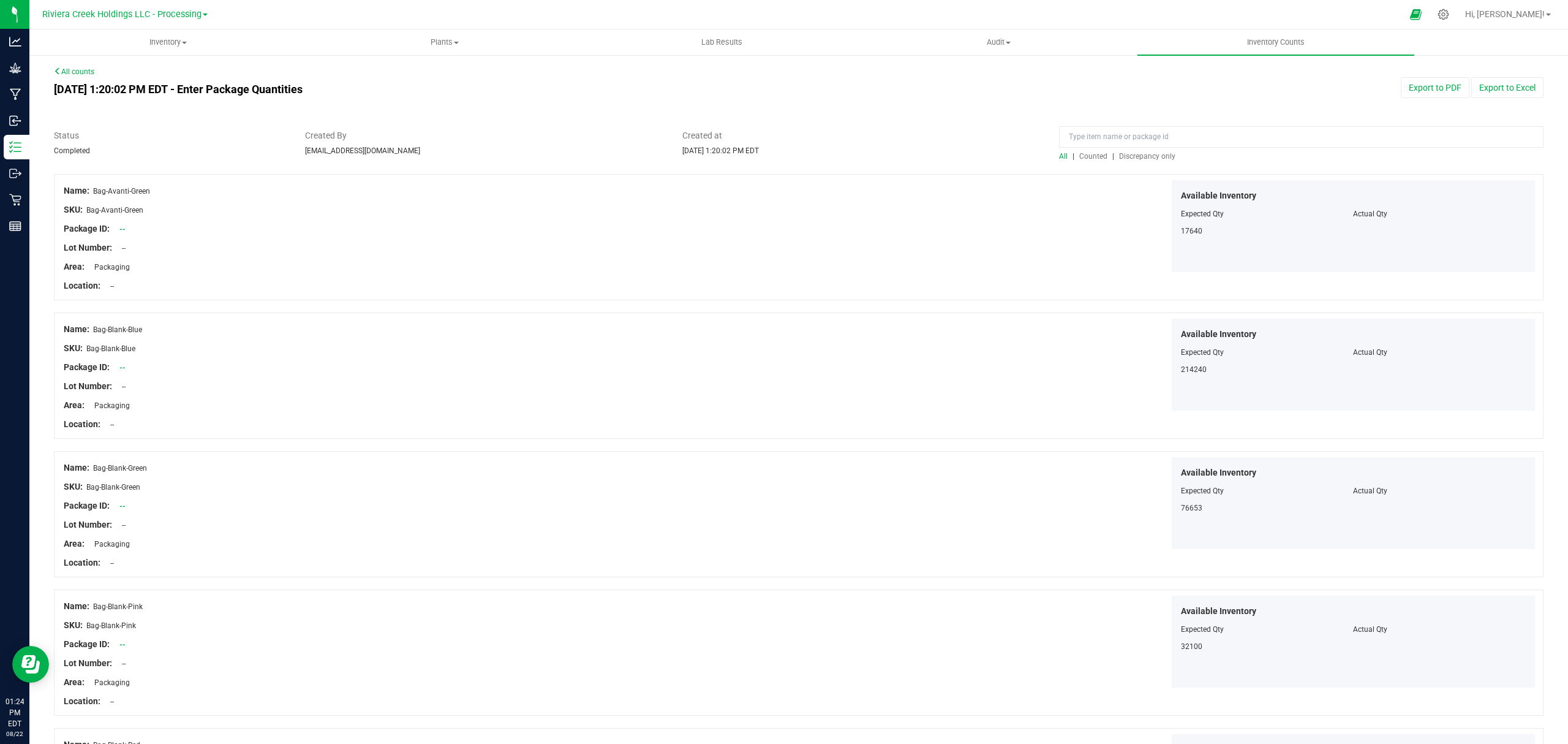
click at [1091, 157] on span "Counted" at bounding box center [1094, 156] width 28 height 8
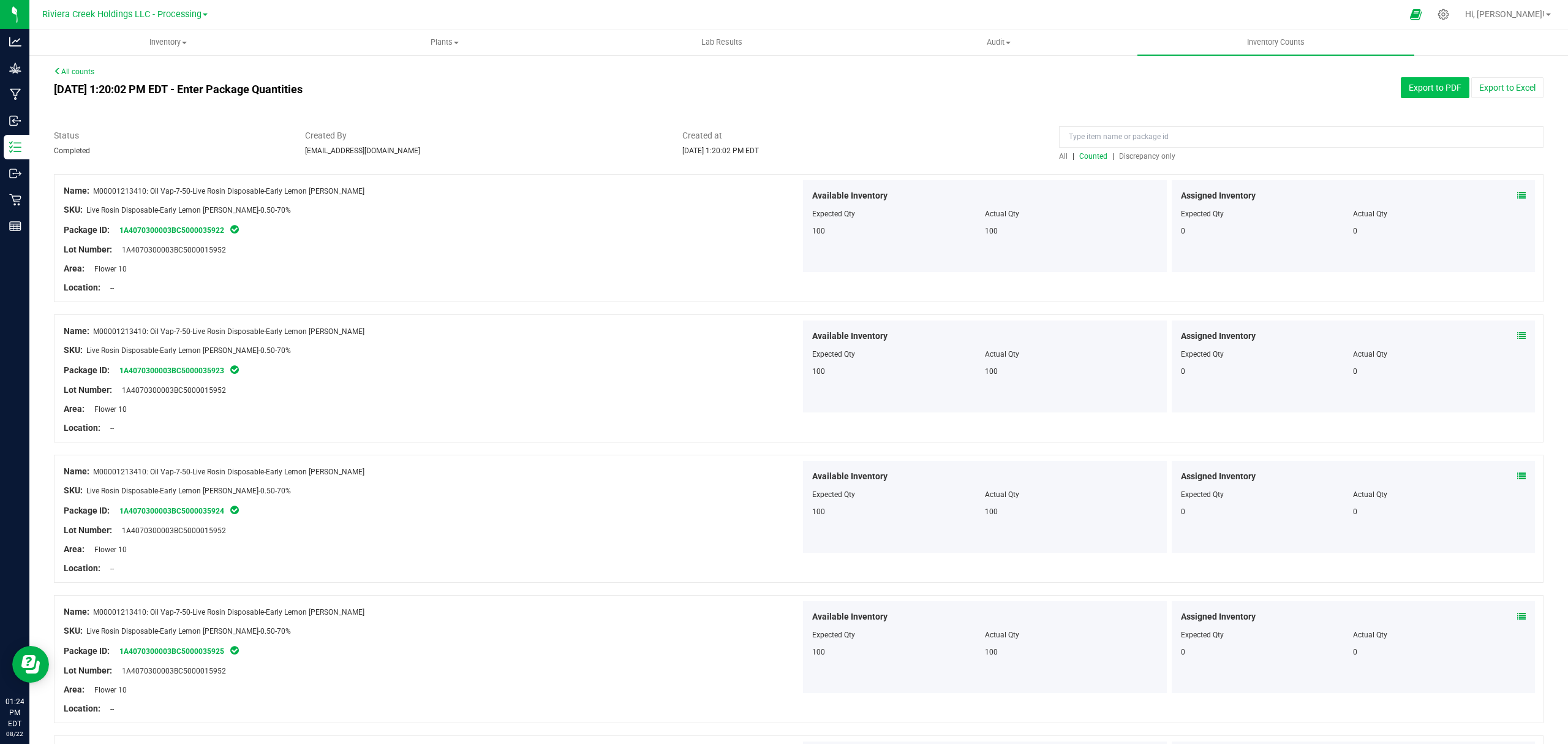
click at [1254, 85] on button "Export to PDF" at bounding box center [1435, 87] width 68 height 21
click at [166, 45] on span "Inventory" at bounding box center [168, 42] width 276 height 11
click at [131, 80] on li "All packages" at bounding box center [168, 74] width 277 height 15
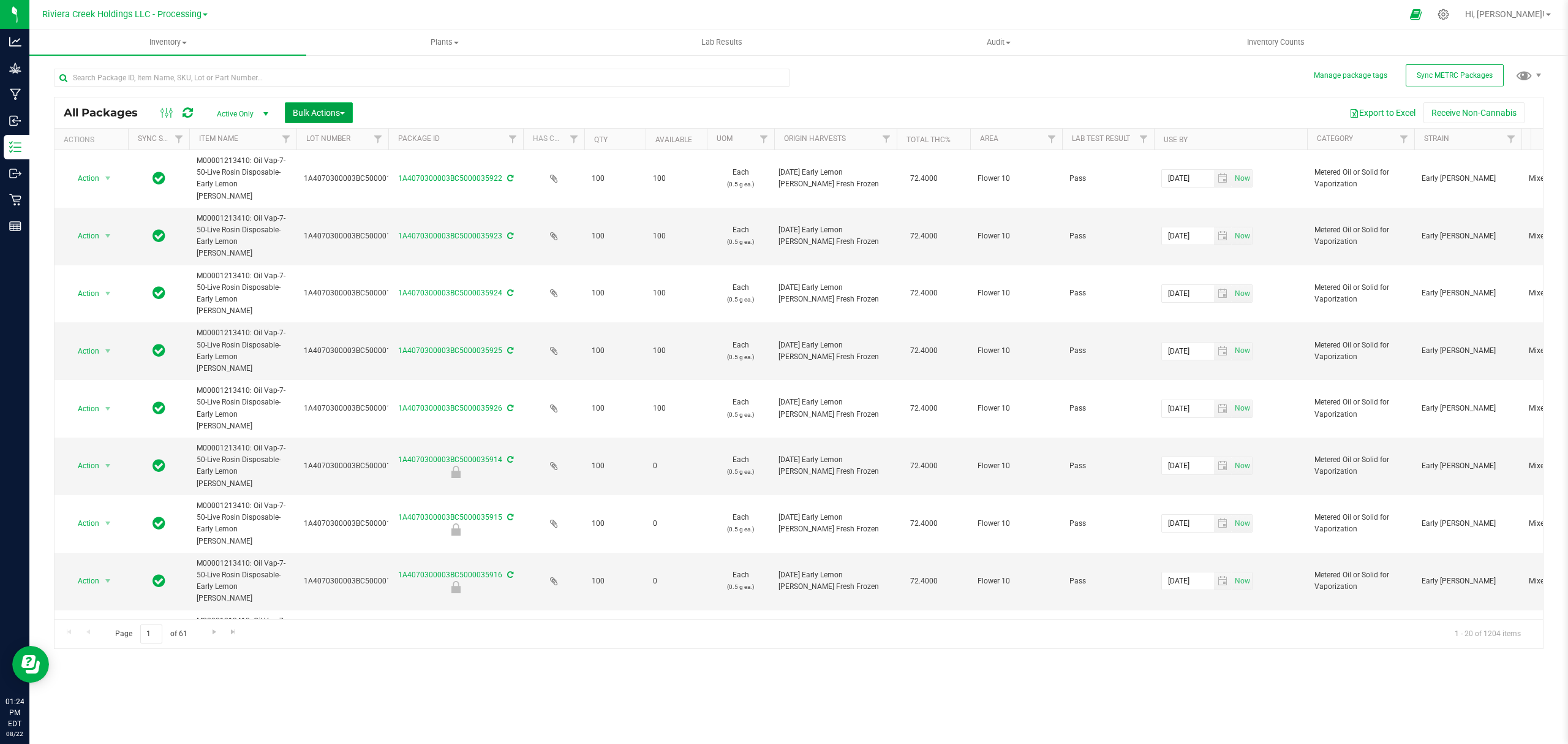
click at [312, 109] on span "Bulk Actions" at bounding box center [319, 113] width 52 height 10
click at [338, 228] on span "Lock/Unlock packages" at bounding box center [333, 231] width 84 height 10
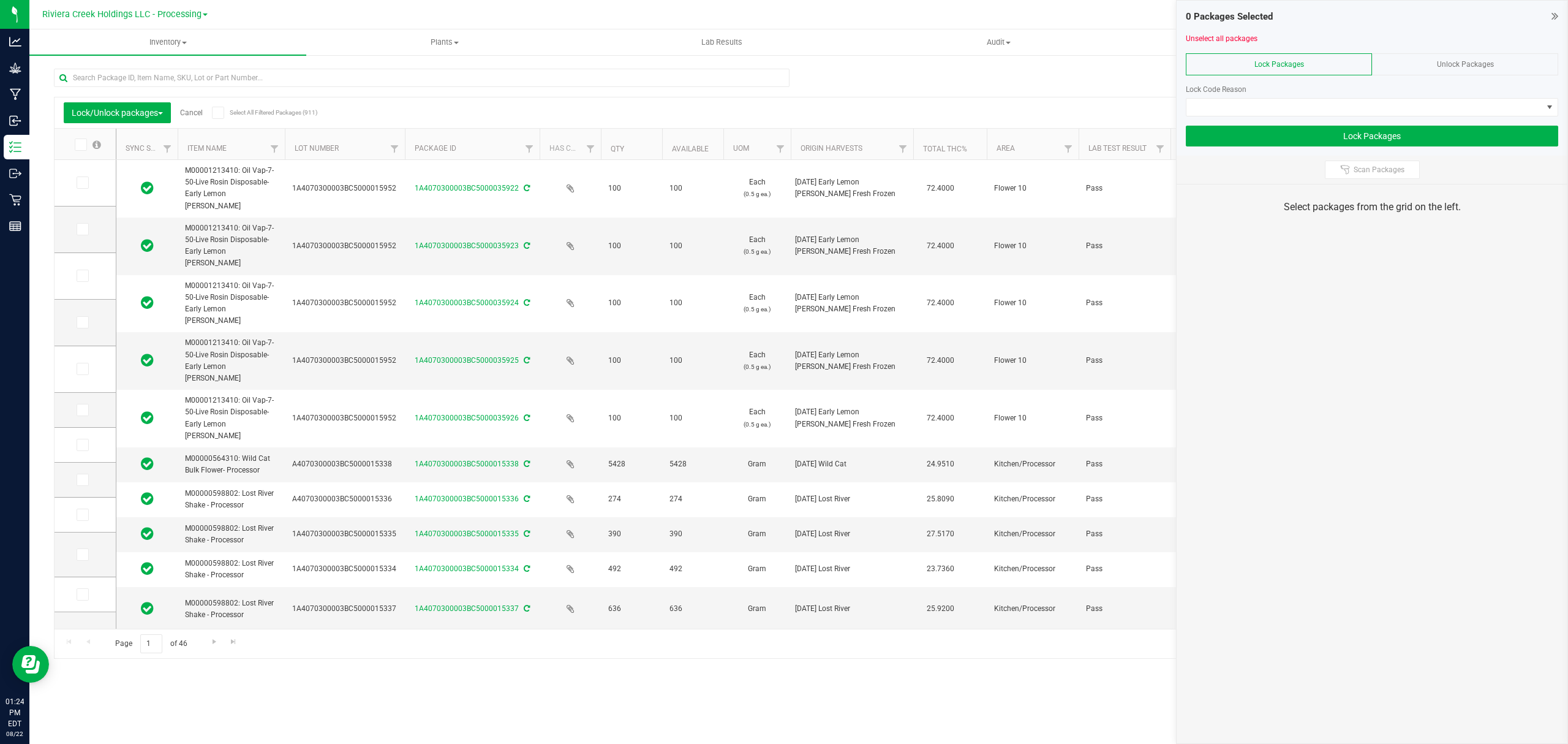
drag, startPoint x: 375, startPoint y: 138, endPoint x: 407, endPoint y: 140, distance: 32.1
click at [82, 183] on icon at bounding box center [81, 183] width 8 height 0
click at [0, 0] on input "checkbox" at bounding box center [0, 0] width 0 height 0
click at [87, 229] on span at bounding box center [82, 228] width 12 height 12
click at [0, 0] on input "checkbox" at bounding box center [0, 0] width 0 height 0
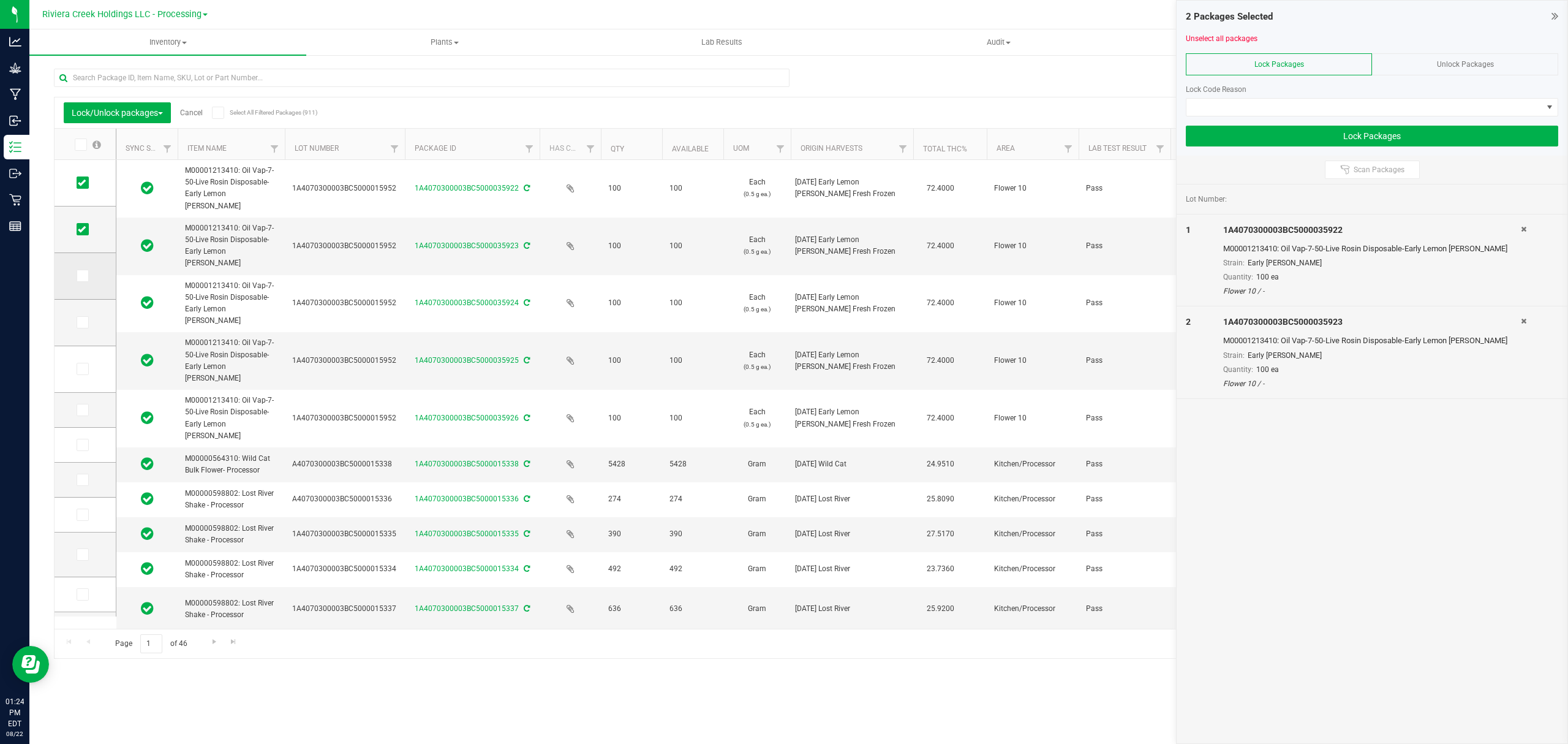
click at [80, 276] on icon at bounding box center [81, 276] width 8 height 0
click at [0, 0] on input "checkbox" at bounding box center [0, 0] width 0 height 0
click at [87, 319] on span at bounding box center [82, 322] width 12 height 12
click at [0, 0] on input "checkbox" at bounding box center [0, 0] width 0 height 0
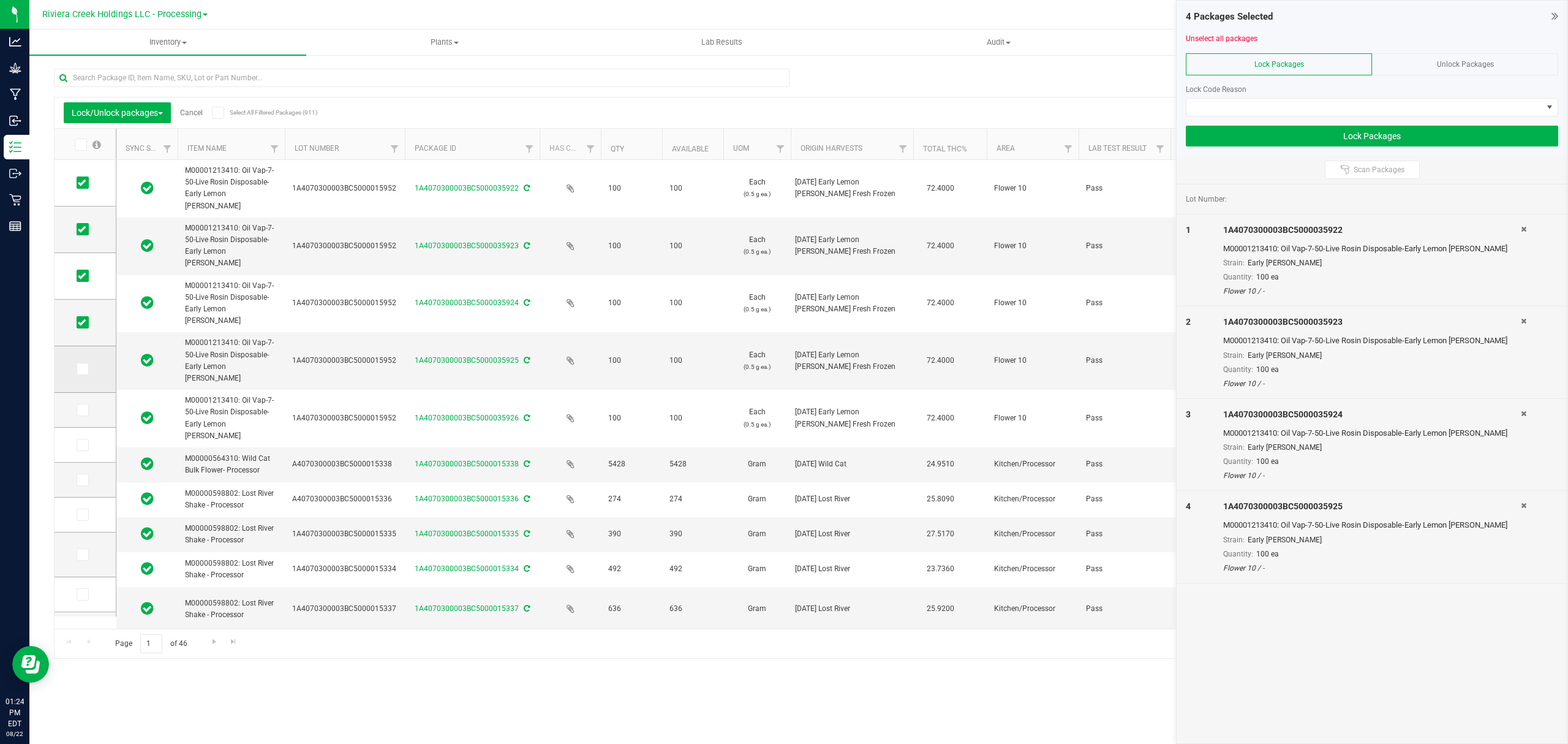
click at [79, 369] on icon at bounding box center [81, 369] width 8 height 0
click at [0, 0] on input "checkbox" at bounding box center [0, 0] width 0 height 0
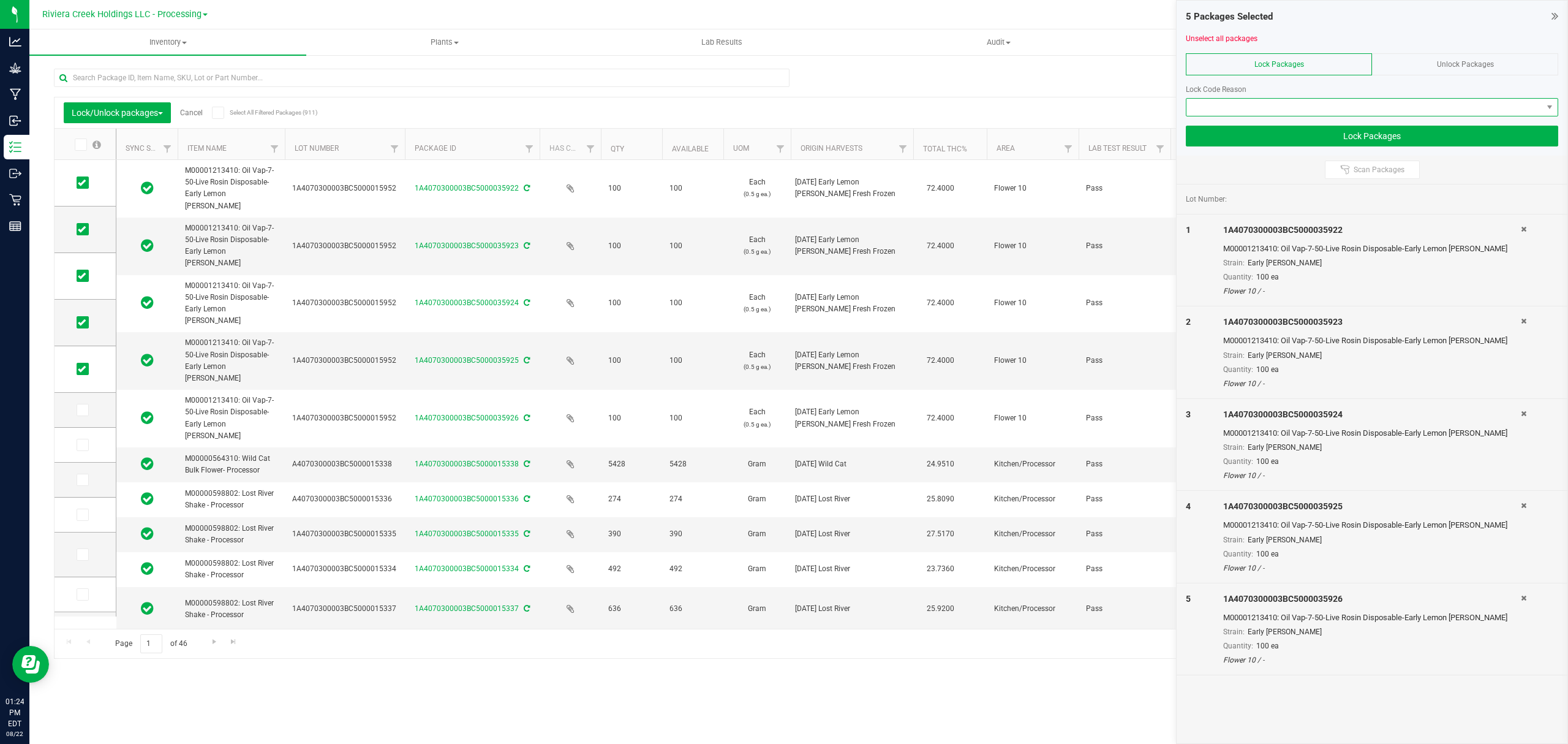
click at [1248, 106] on span at bounding box center [1364, 107] width 356 height 17
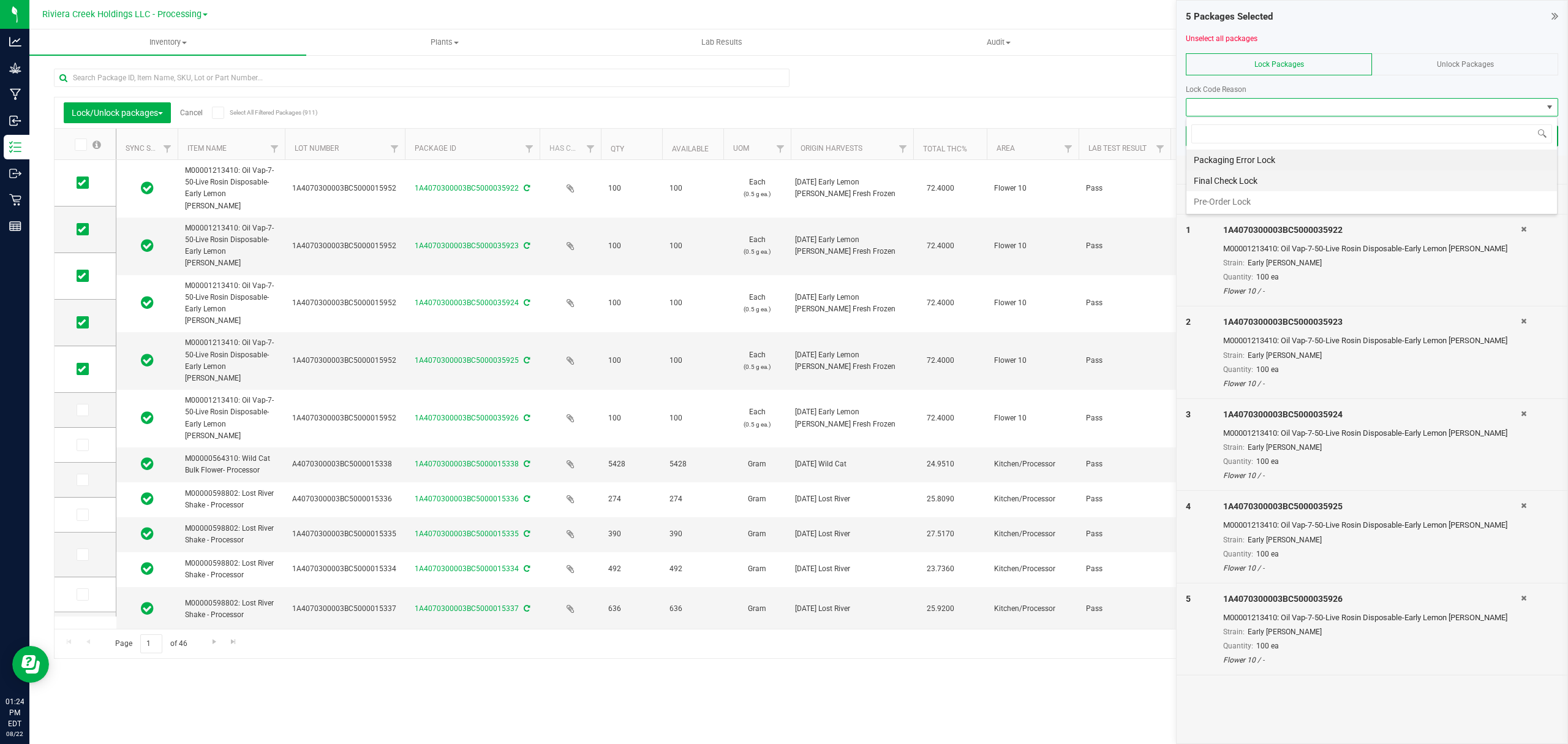
scroll to position [18, 371]
click at [1232, 179] on li "Final Check Lock" at bounding box center [1372, 181] width 371 height 21
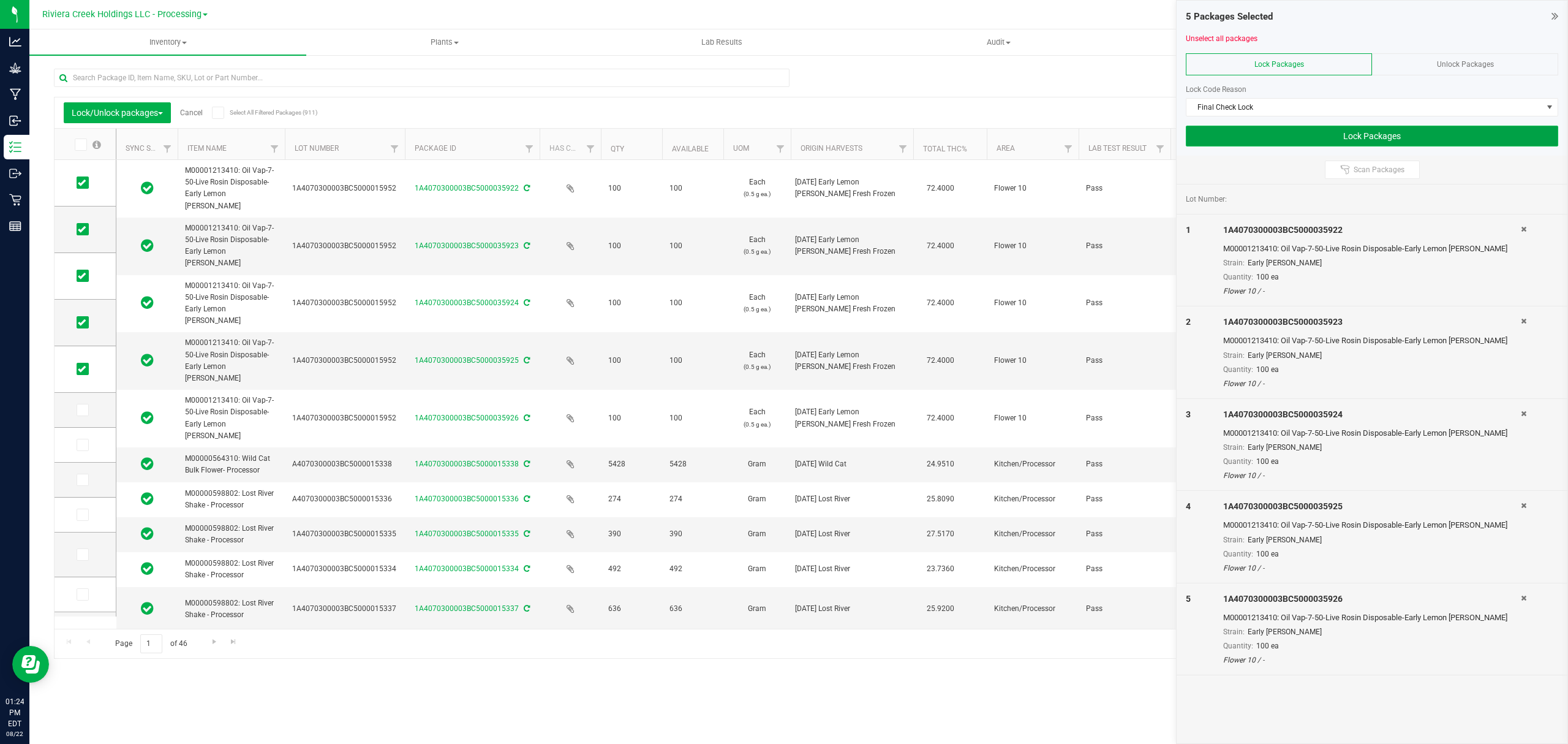
click at [1235, 142] on button "Lock Packages" at bounding box center [1372, 136] width 372 height 21
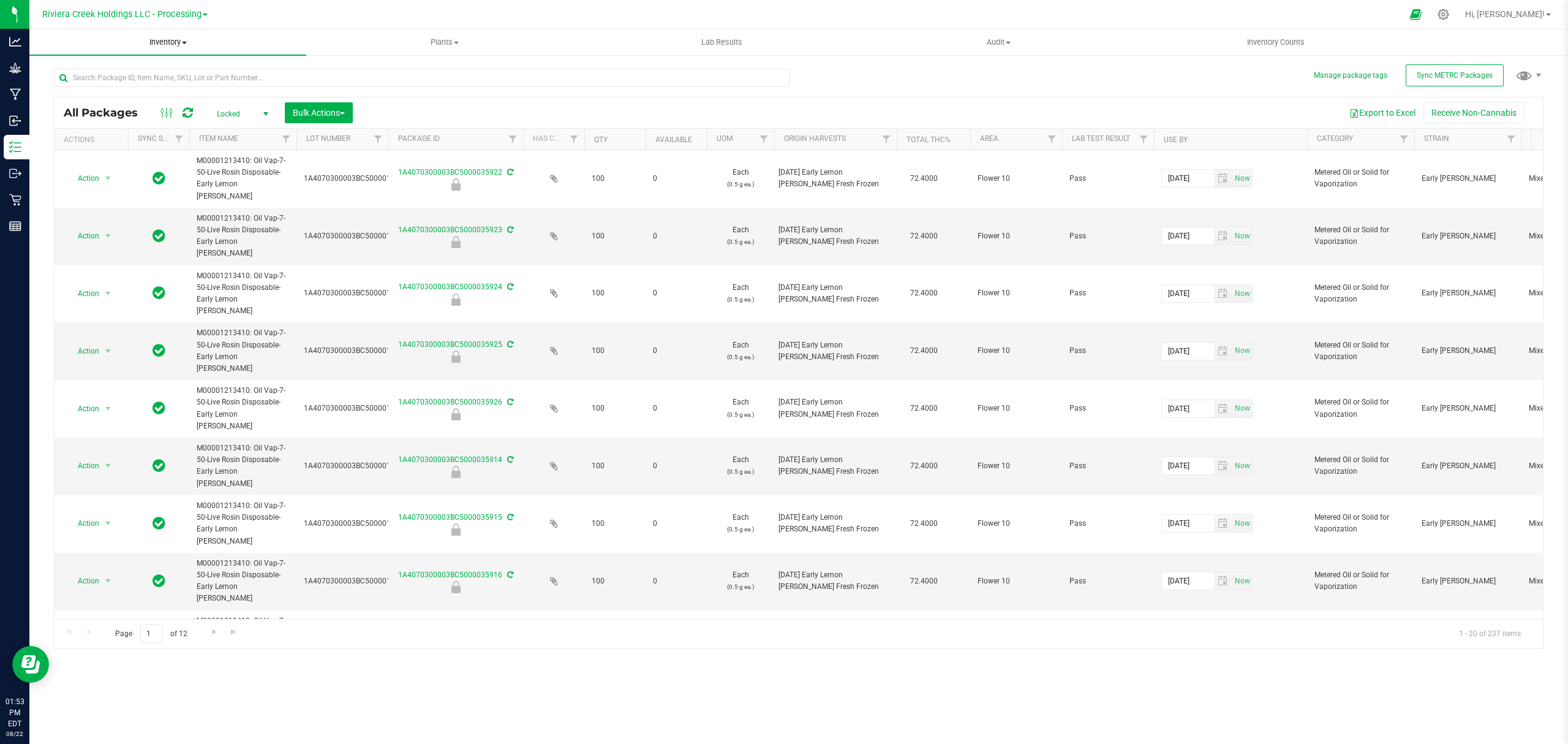
click at [166, 44] on span "Inventory" at bounding box center [168, 42] width 277 height 11
click at [145, 150] on li "From bill of materials" at bounding box center [168, 147] width 277 height 15
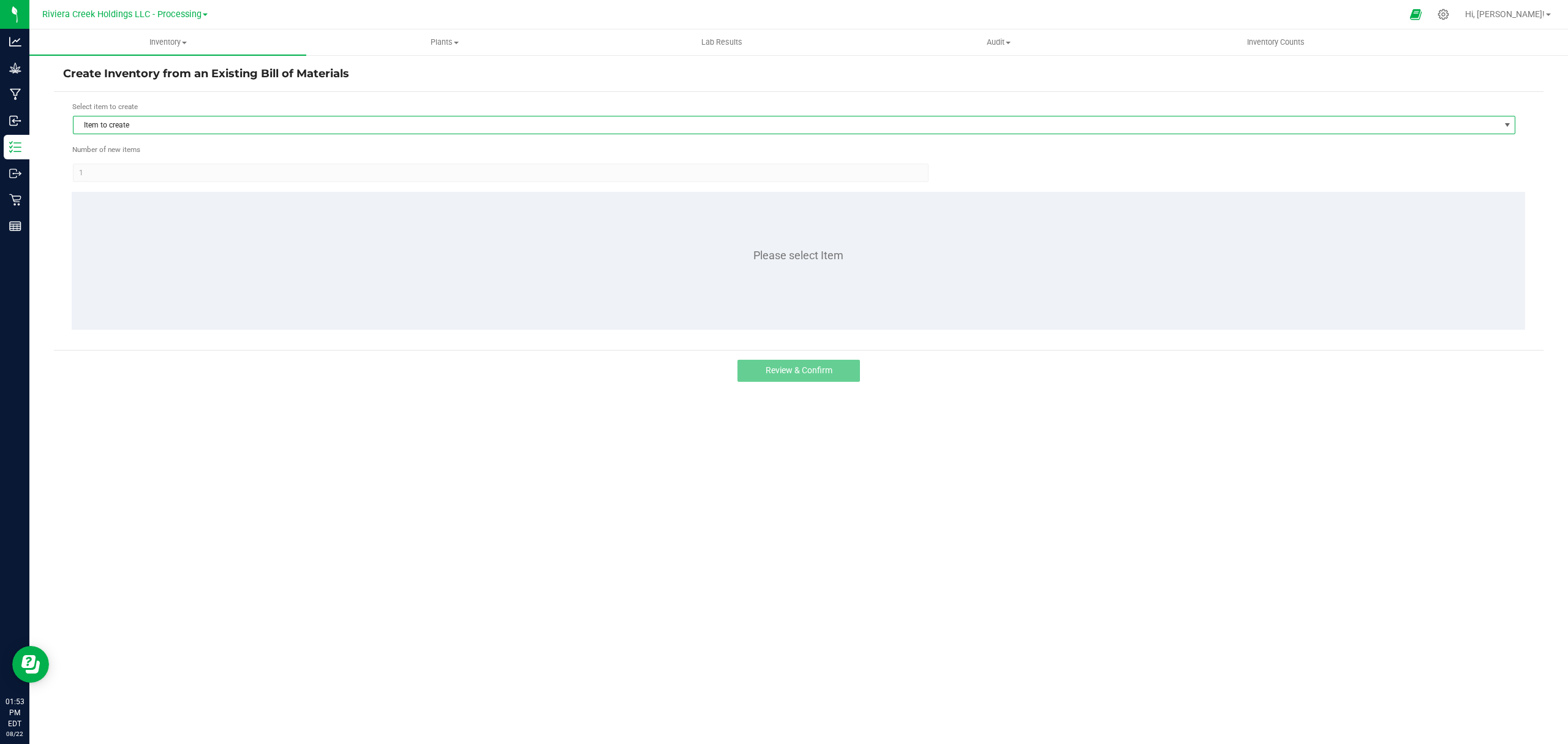
click at [248, 119] on span "Item to create" at bounding box center [786, 125] width 1426 height 17
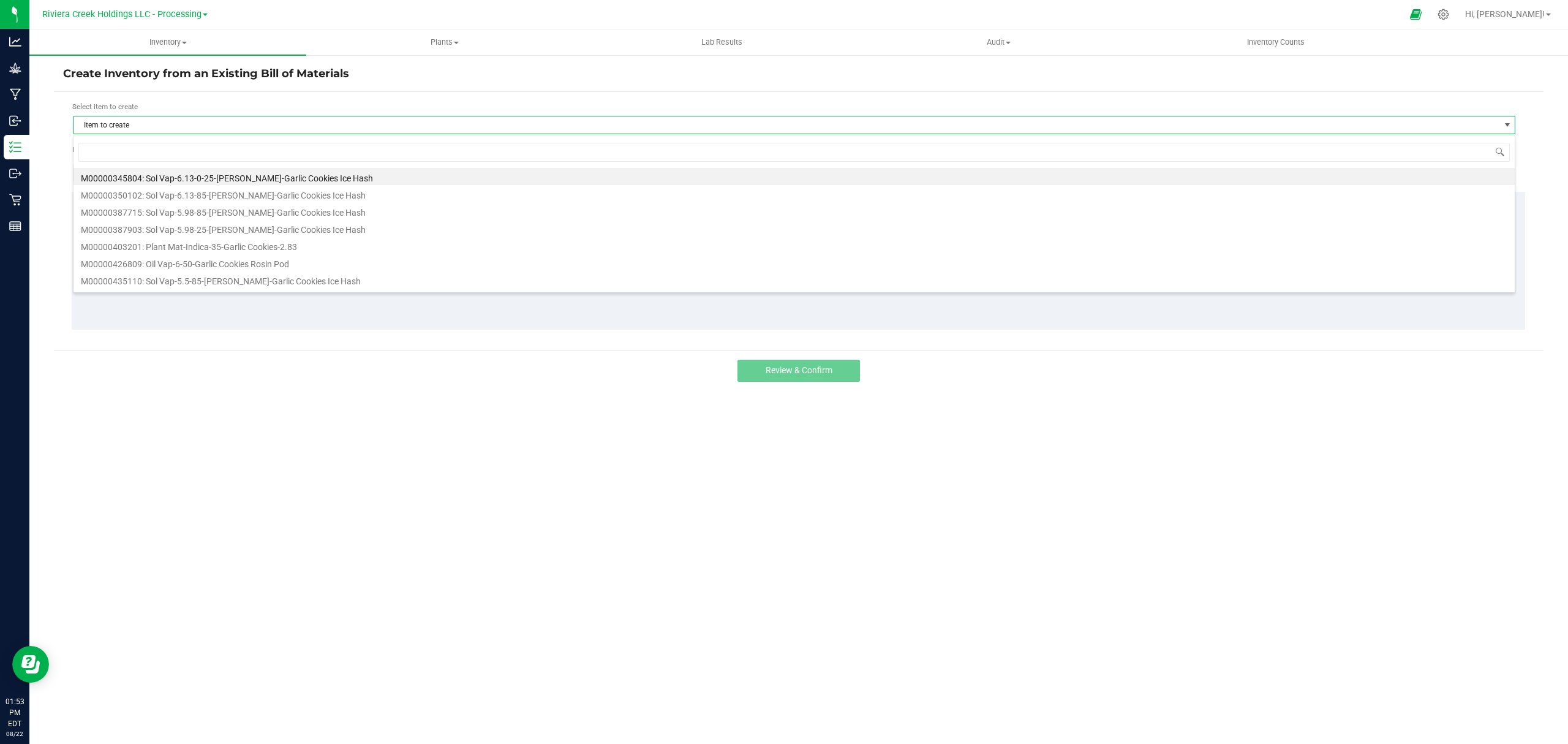
scroll to position [18, 1443]
type input "651202"
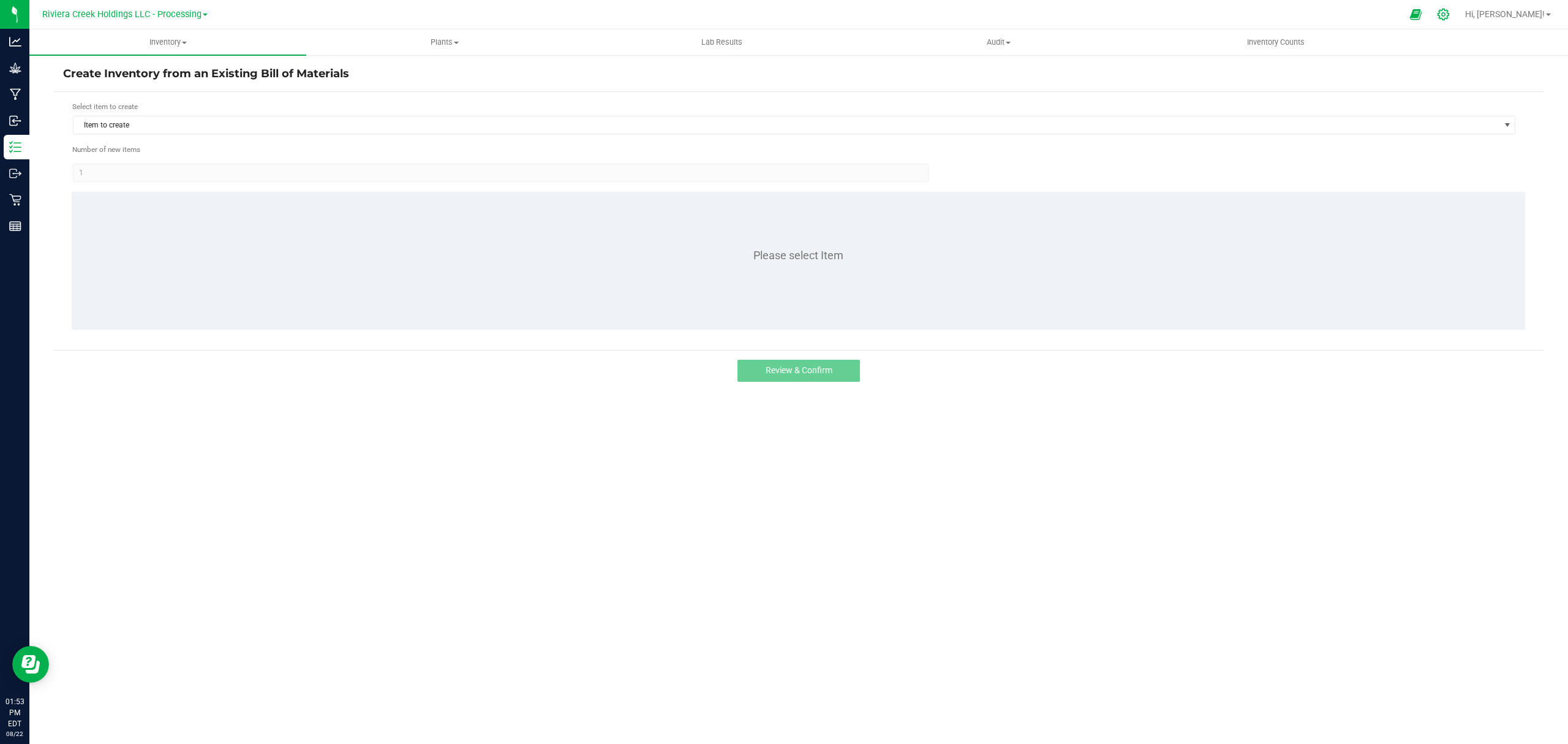
click at [1254, 13] on icon at bounding box center [1443, 14] width 13 height 13
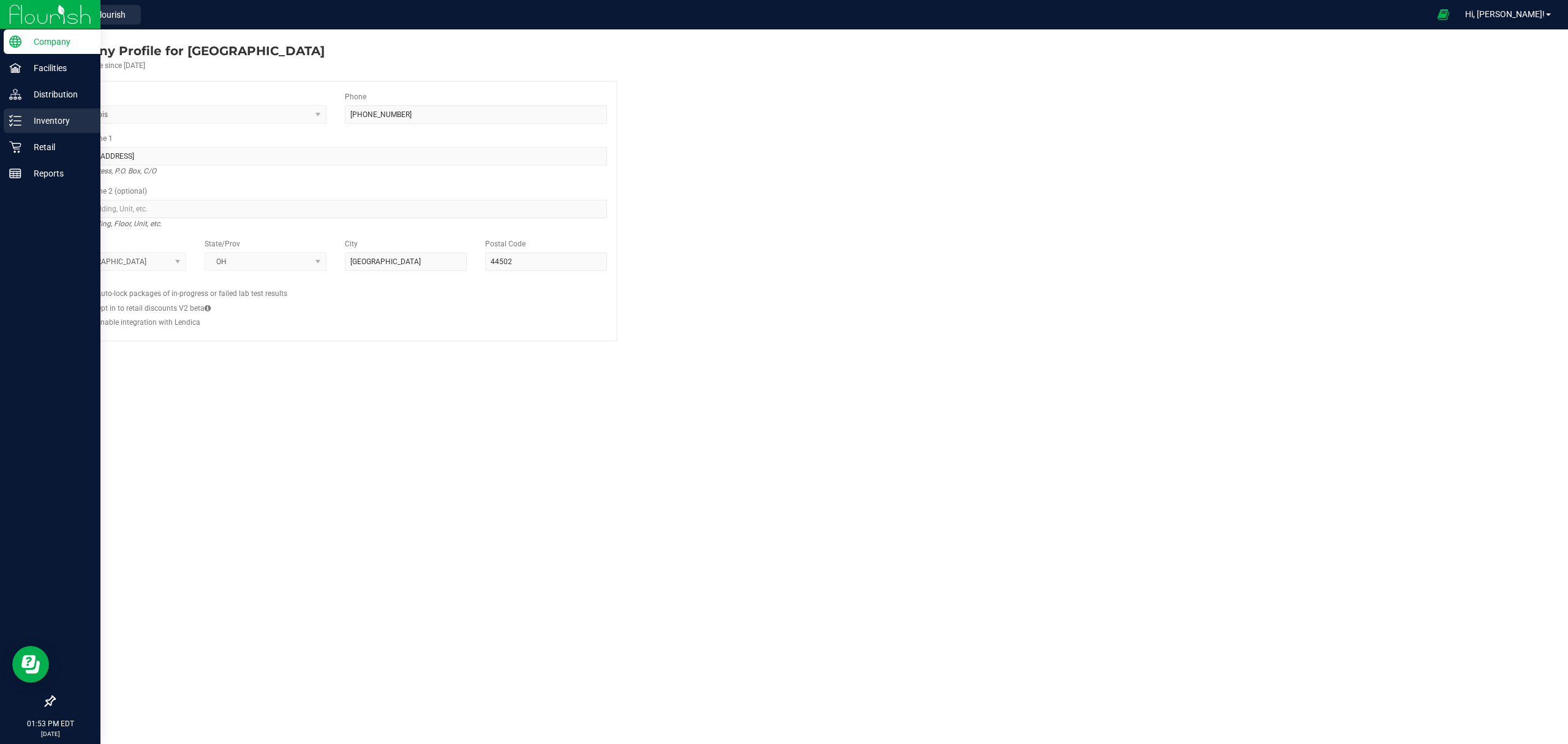
click at [16, 123] on icon at bounding box center [15, 120] width 12 height 12
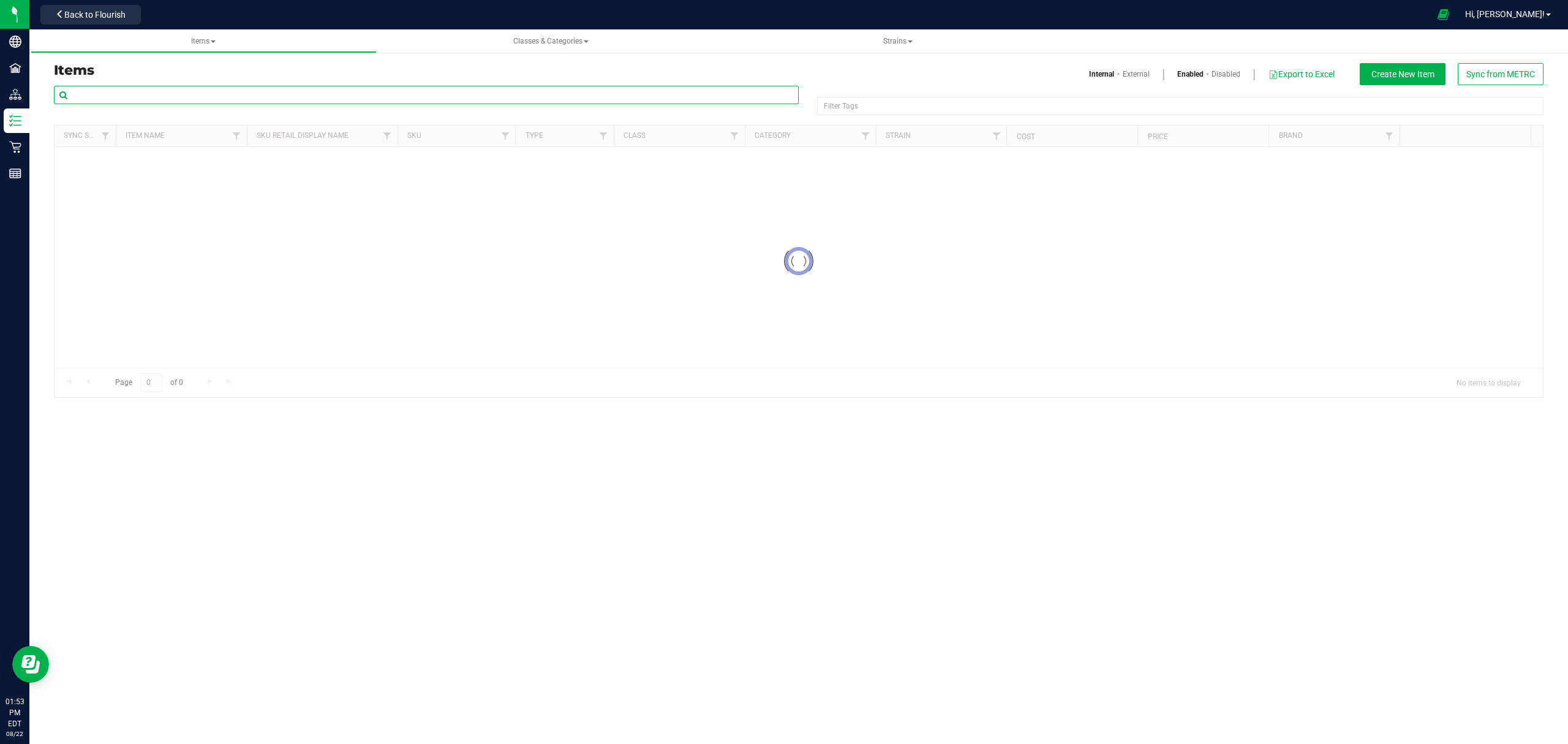
click at [171, 96] on input "text" at bounding box center [426, 95] width 745 height 18
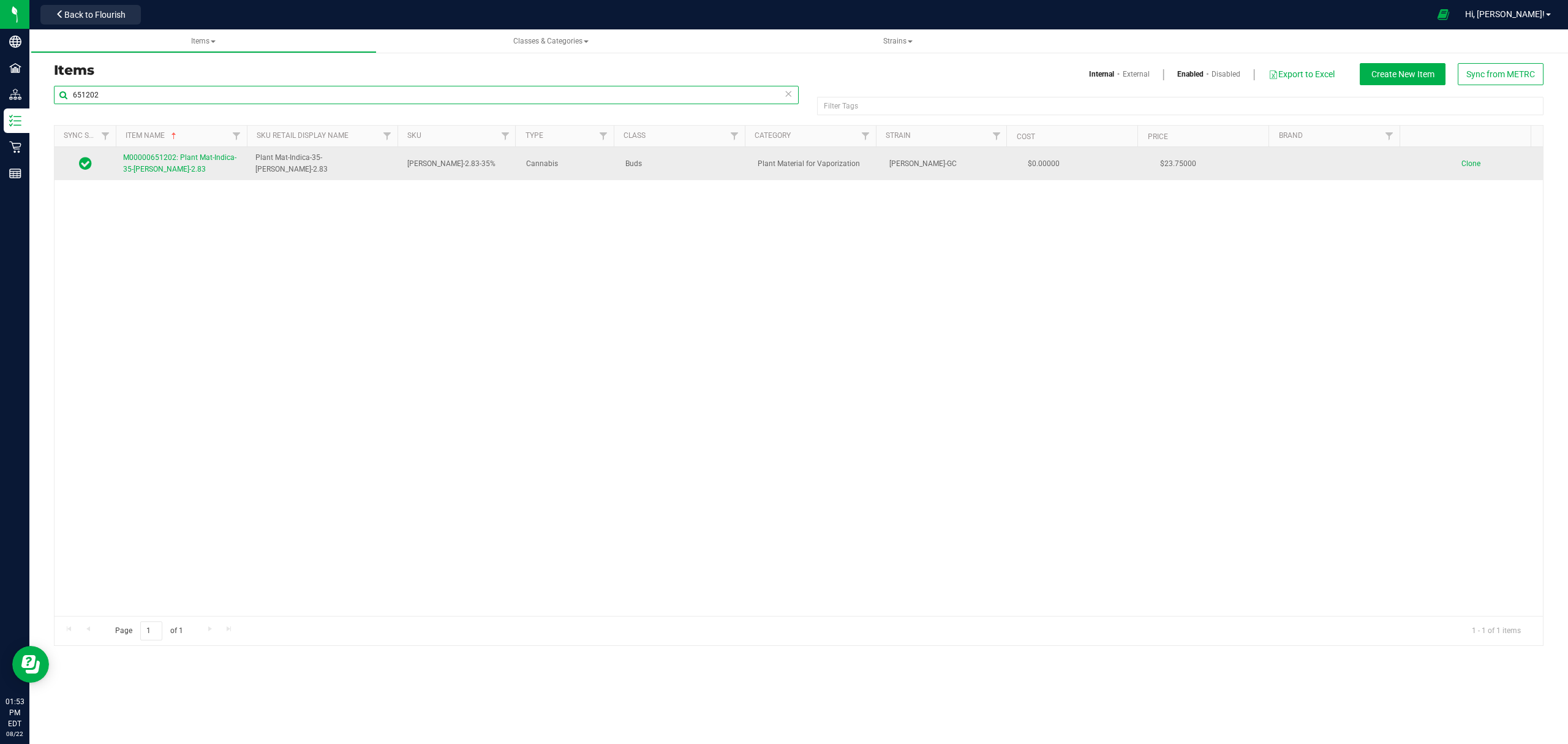
type input "651202"
click at [175, 168] on span "M00000651202: Plant Mat-Indica-35-[PERSON_NAME]-2.83" at bounding box center [180, 163] width 114 height 20
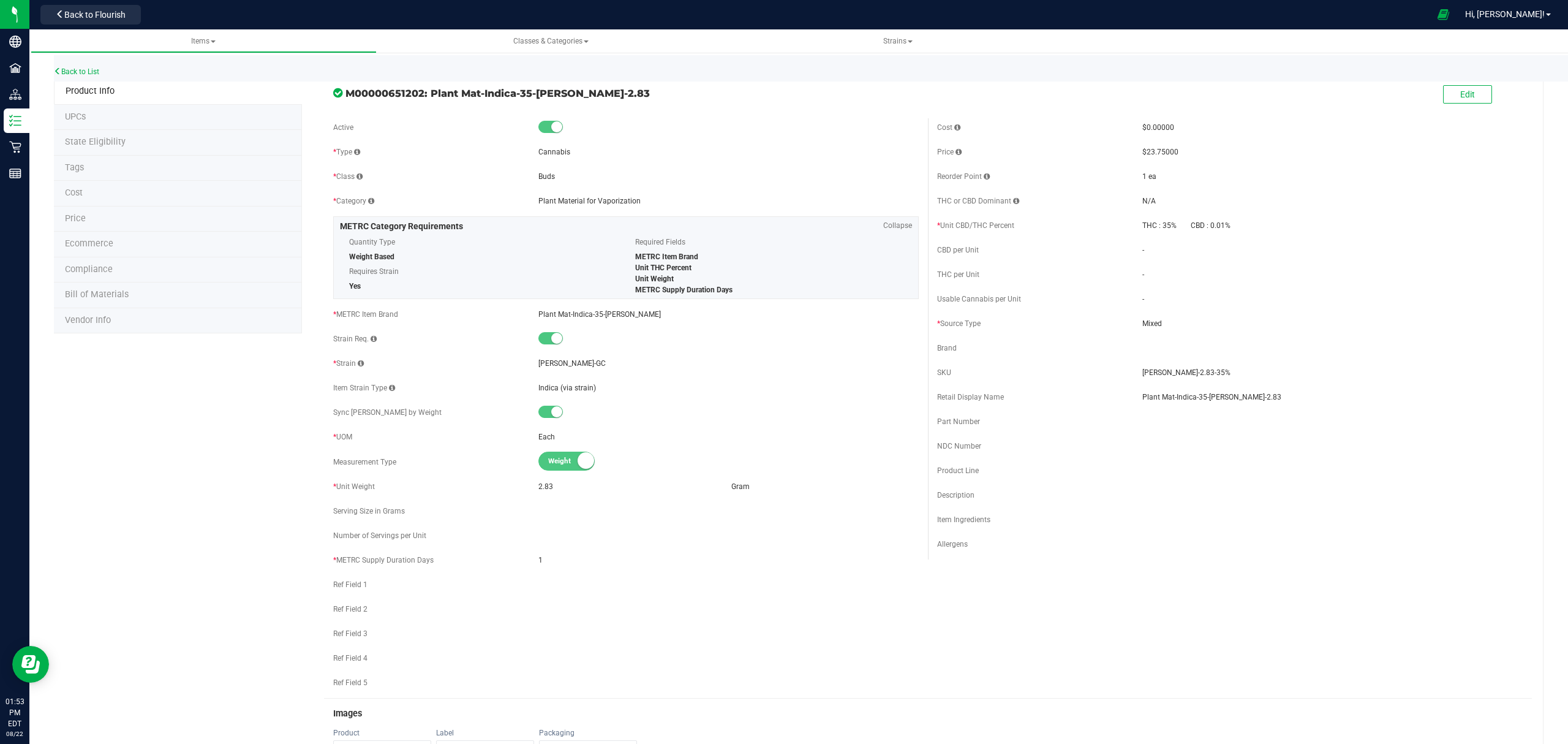
click at [198, 298] on li "Bill of Materials" at bounding box center [178, 295] width 248 height 25
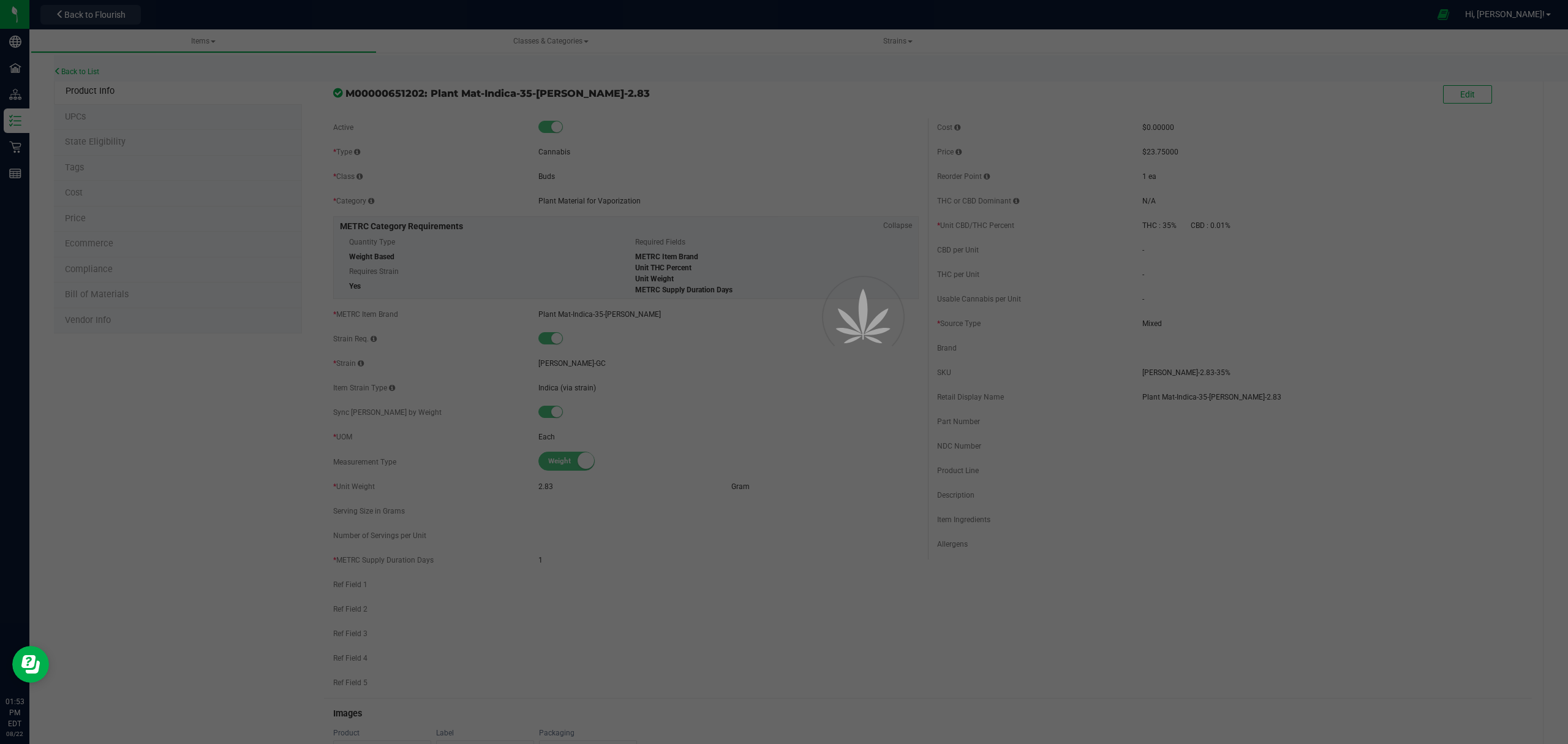
select select "208"
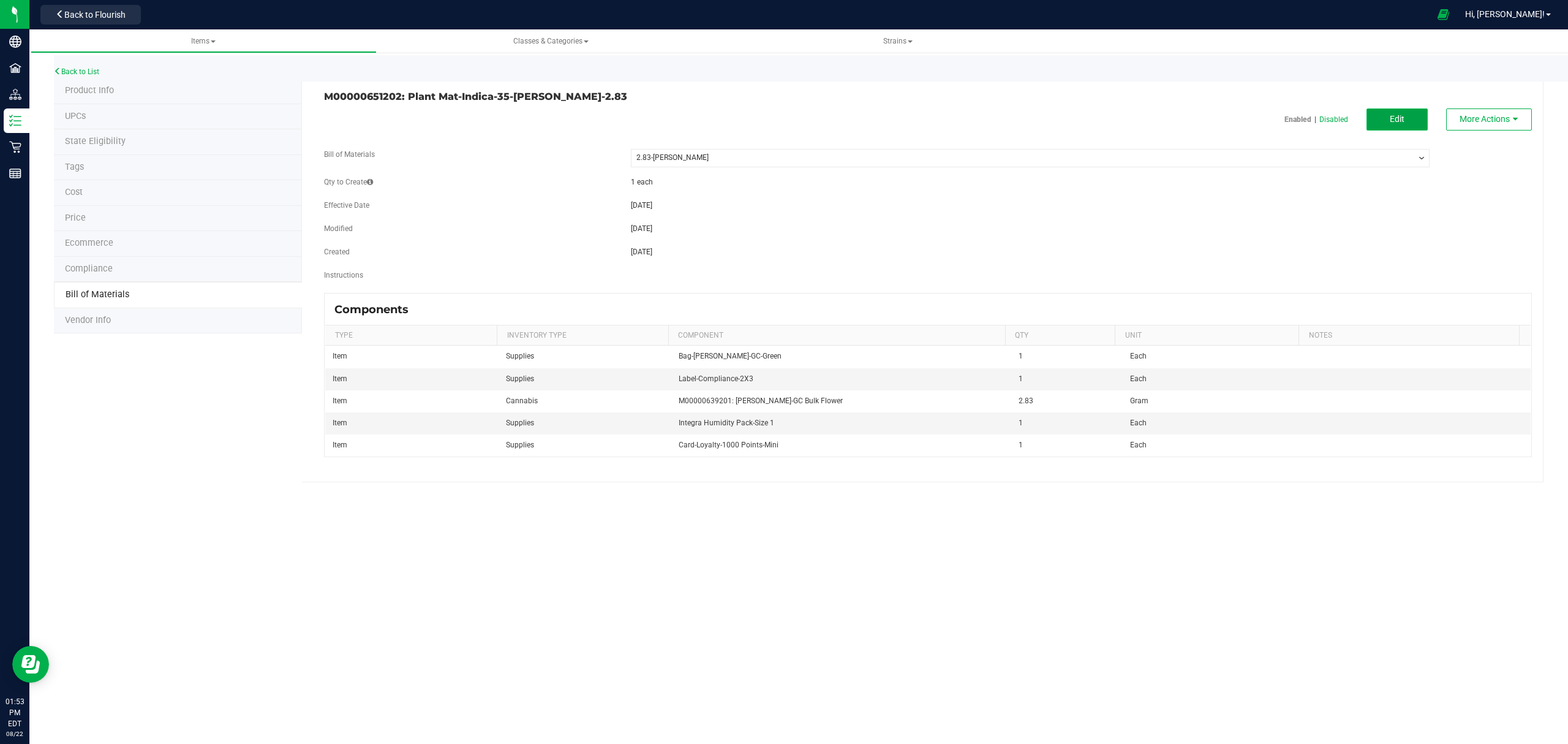
click at [1254, 120] on button "Edit" at bounding box center [1397, 119] width 61 height 22
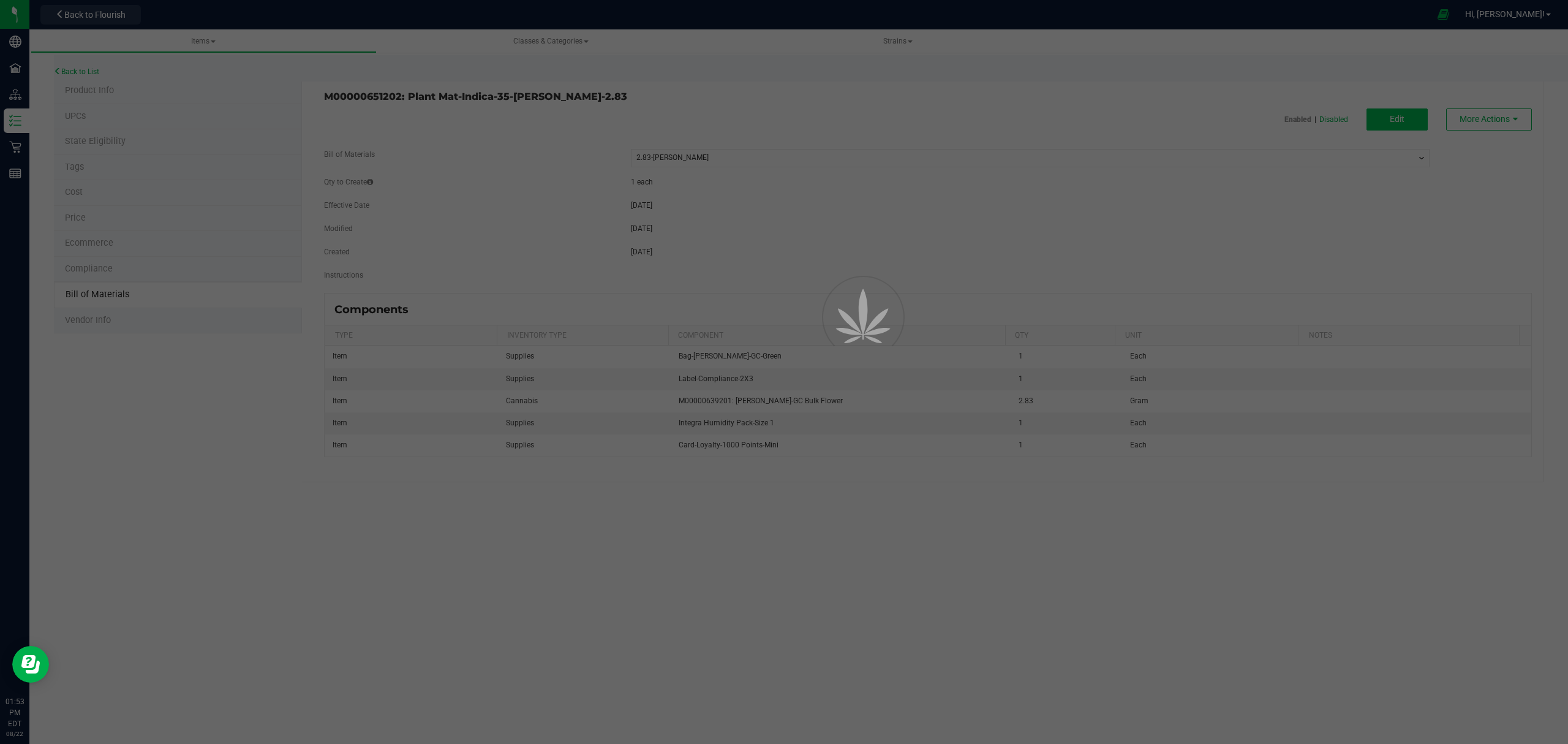
select select "208"
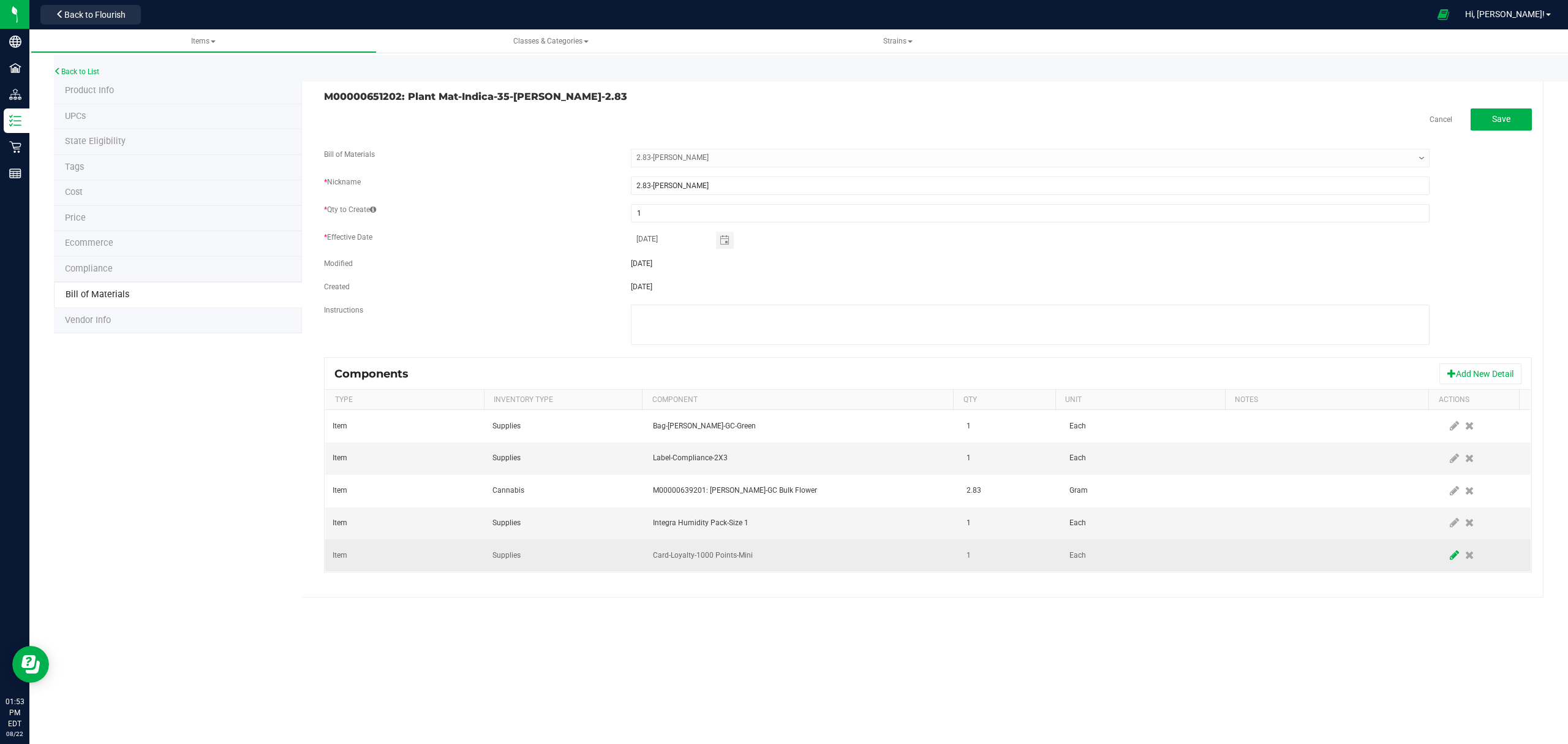
click at [1254, 558] on icon at bounding box center [1454, 555] width 9 height 11
click at [788, 557] on span "Card-Loyalty-1000 Points-Mini" at bounding box center [795, 555] width 283 height 17
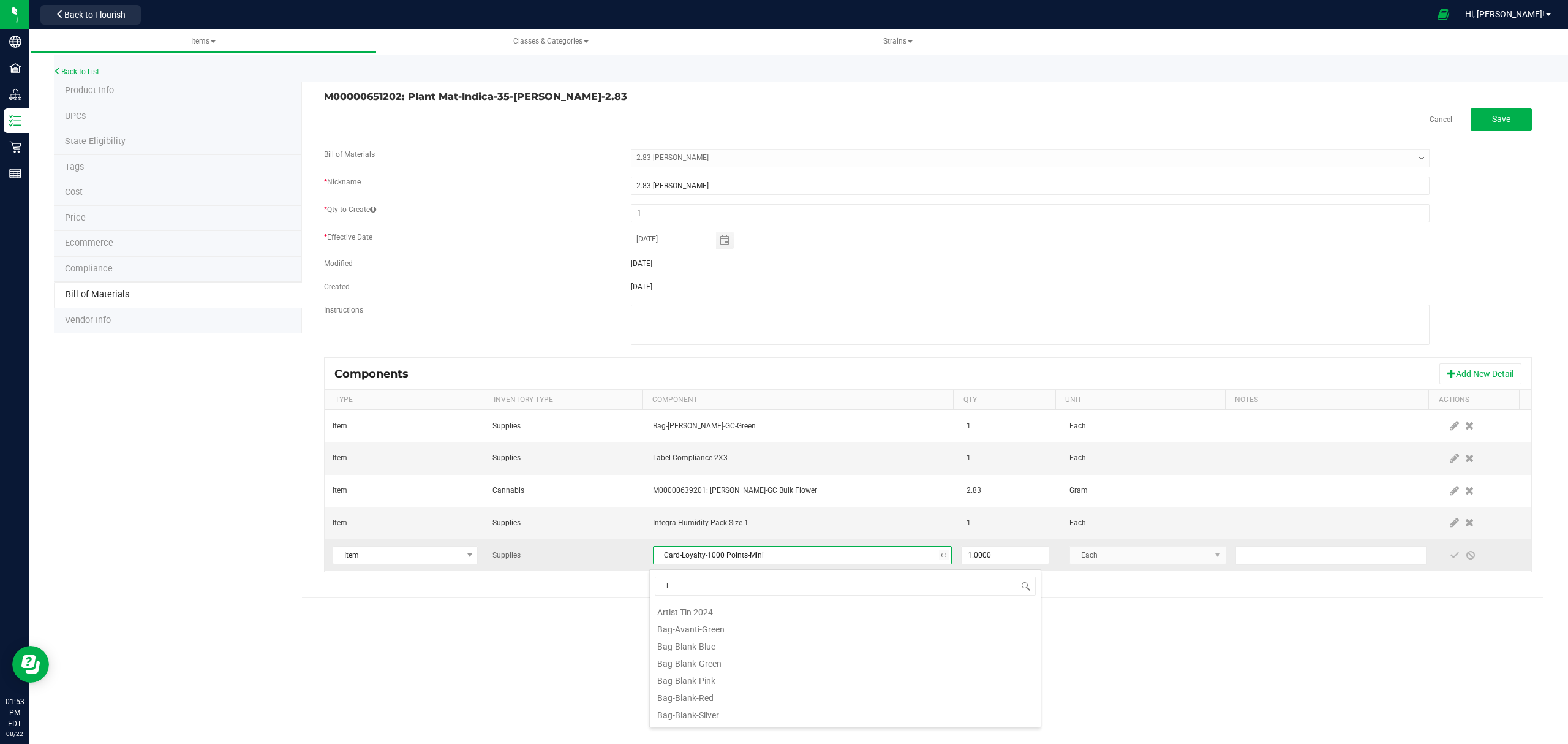
scroll to position [18, 294]
type input "loyalty"
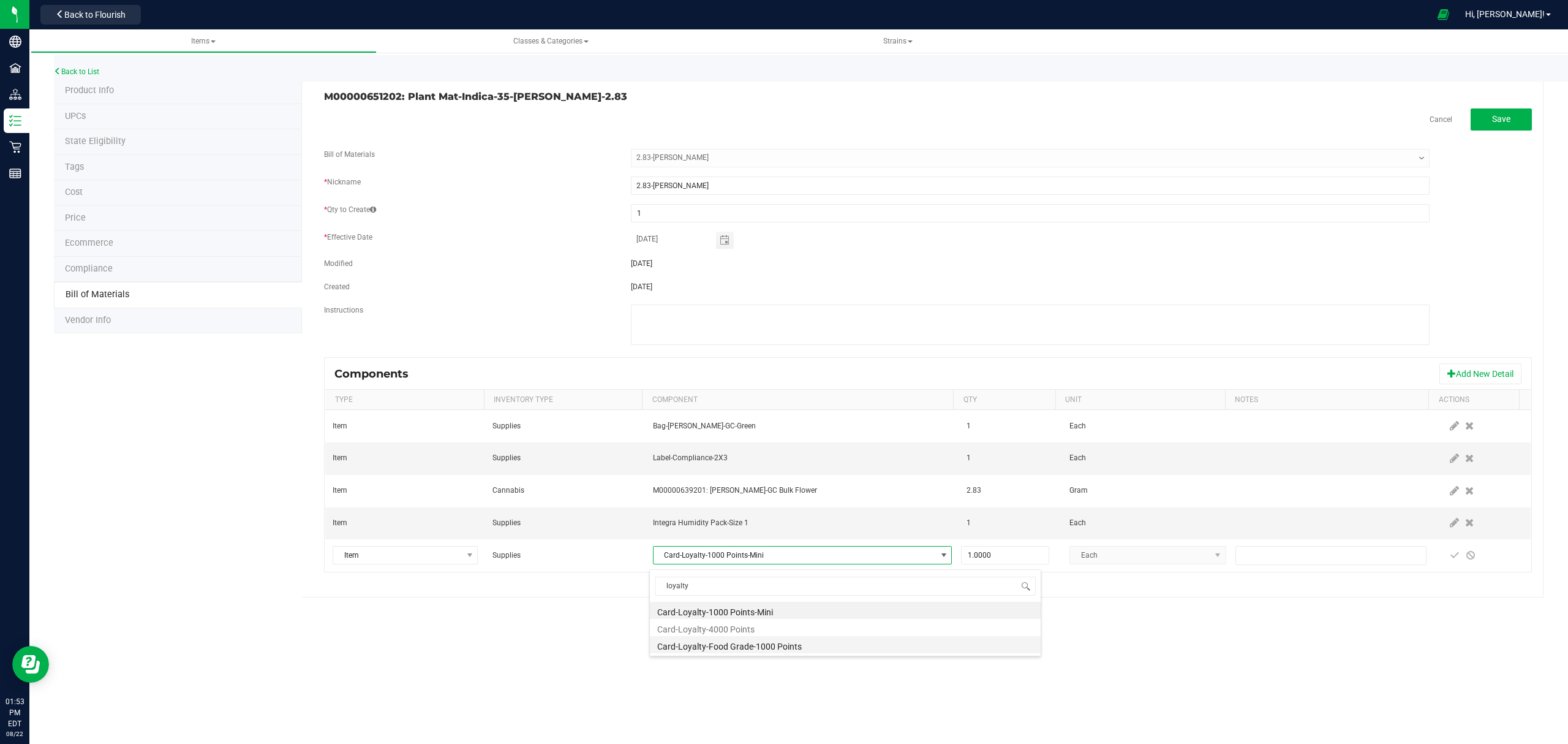
click at [785, 567] on li "Card-Loyalty-Food Grade-1000 Points" at bounding box center [845, 645] width 391 height 17
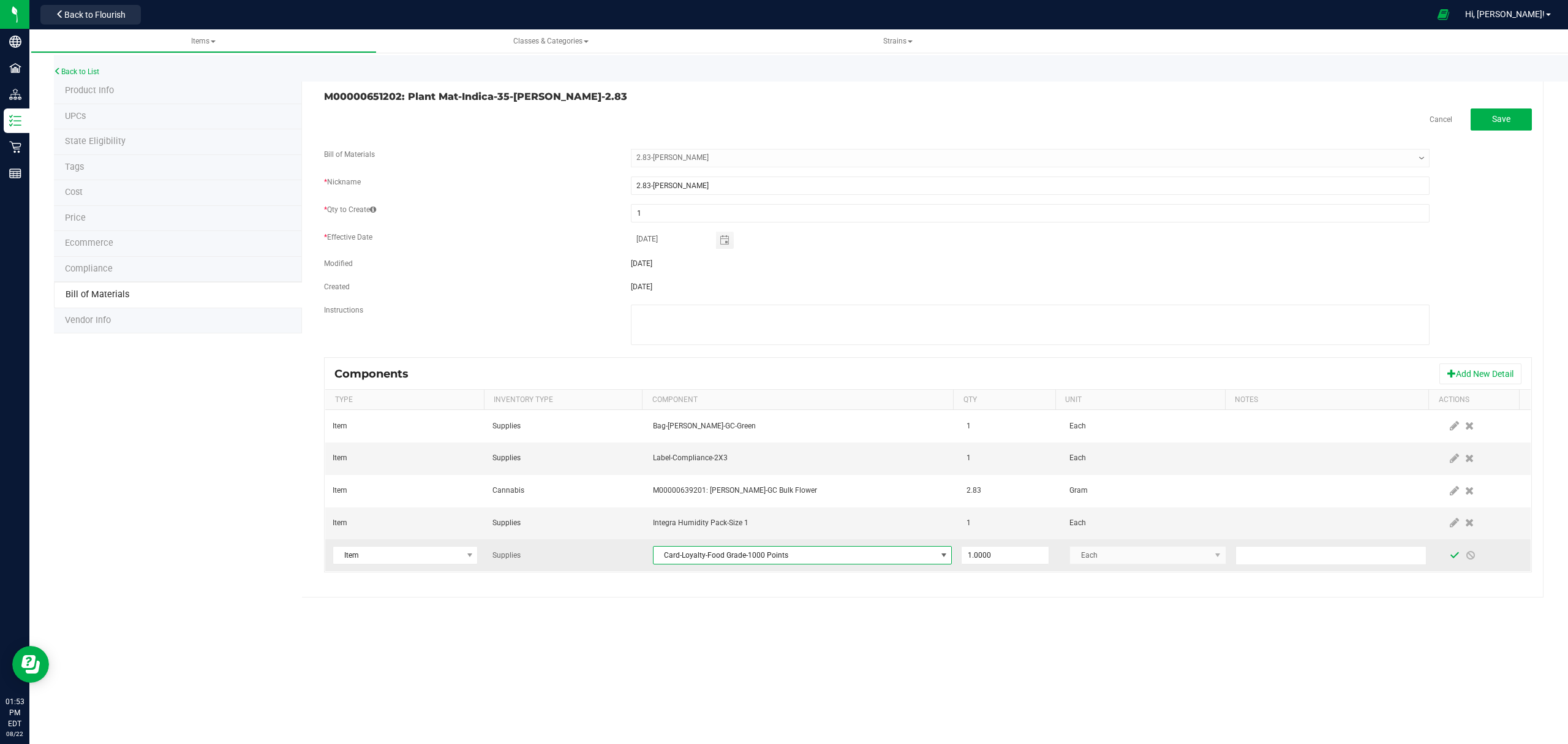
click at [1254, 560] on span at bounding box center [1454, 555] width 10 height 10
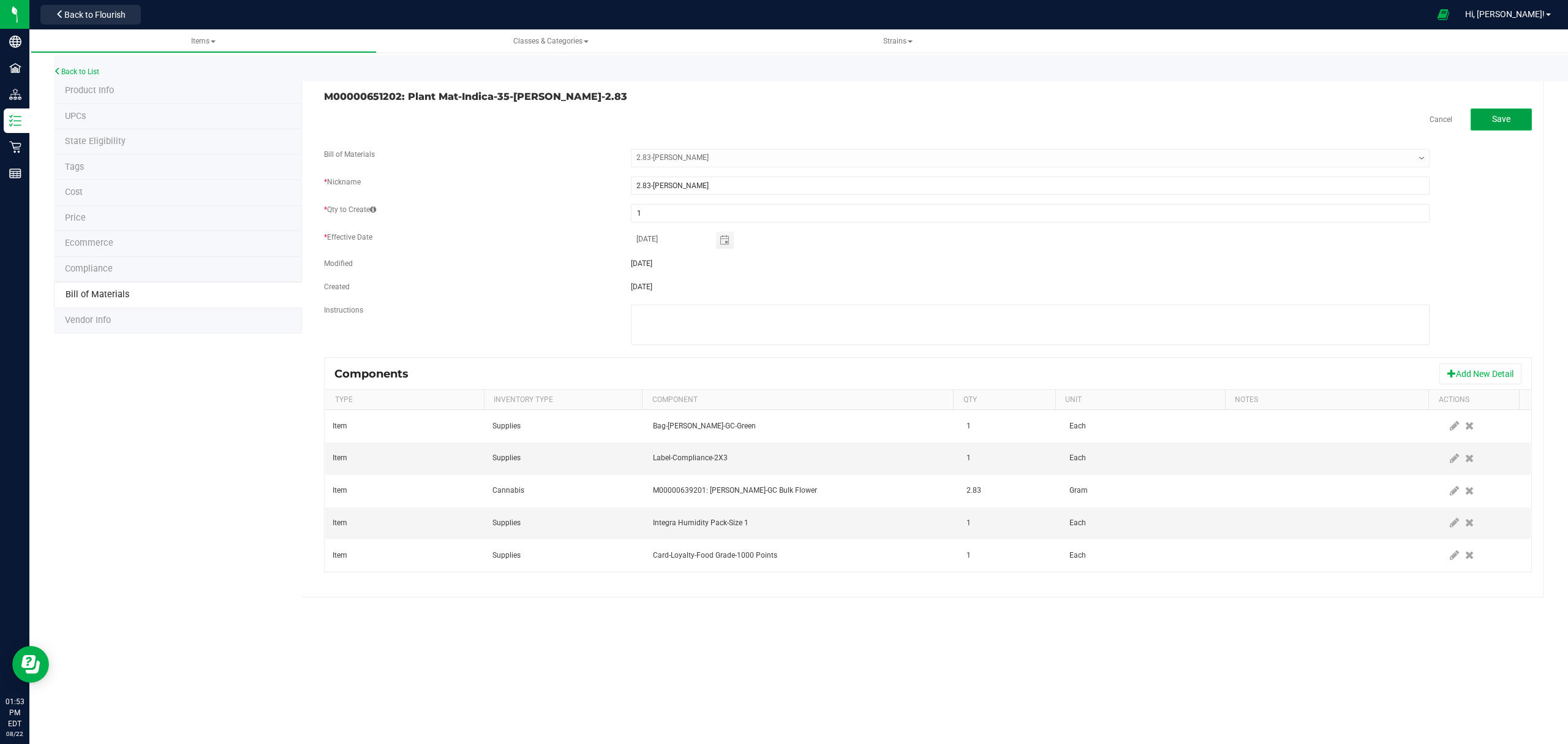
click at [1254, 110] on button "Save" at bounding box center [1501, 119] width 61 height 22
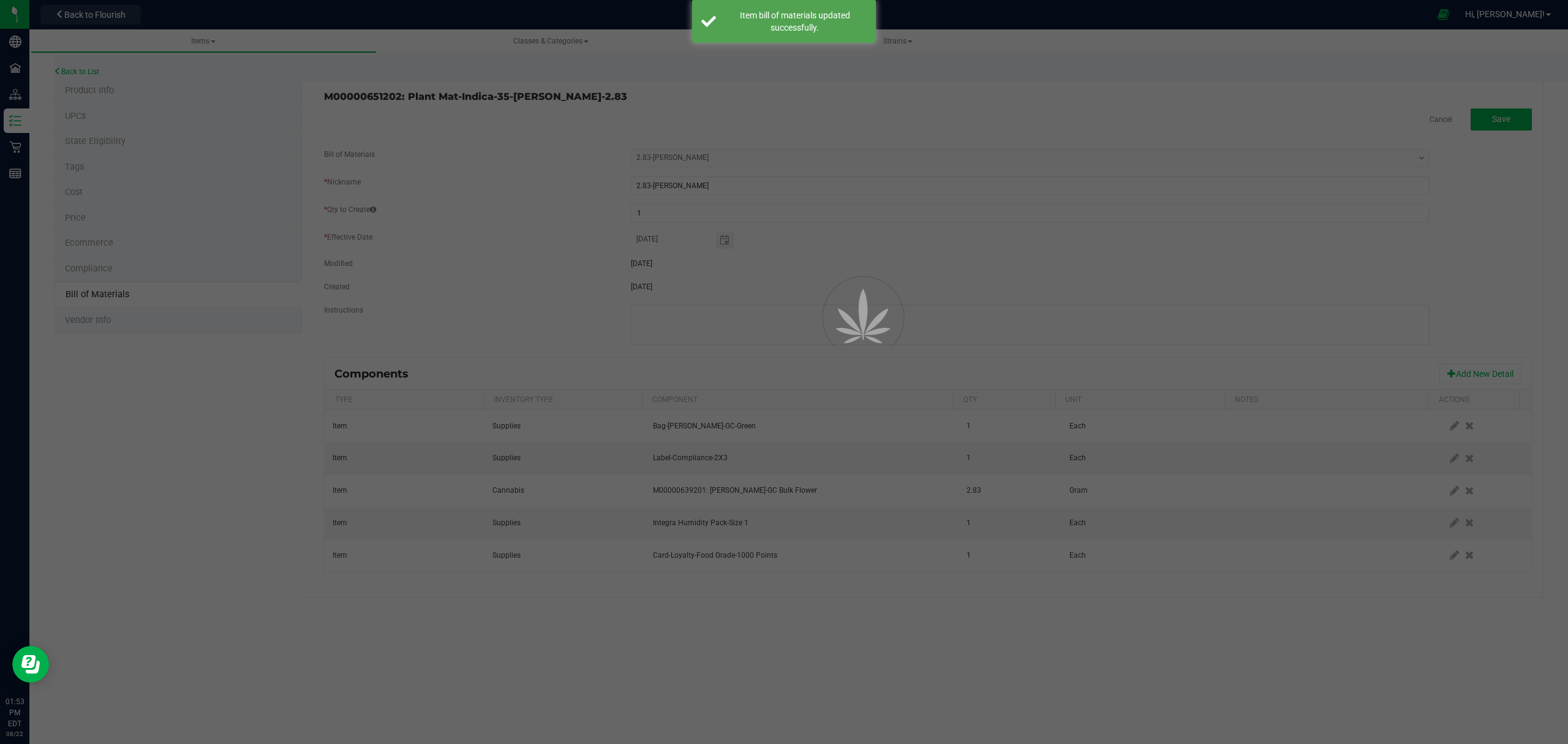
select select "208"
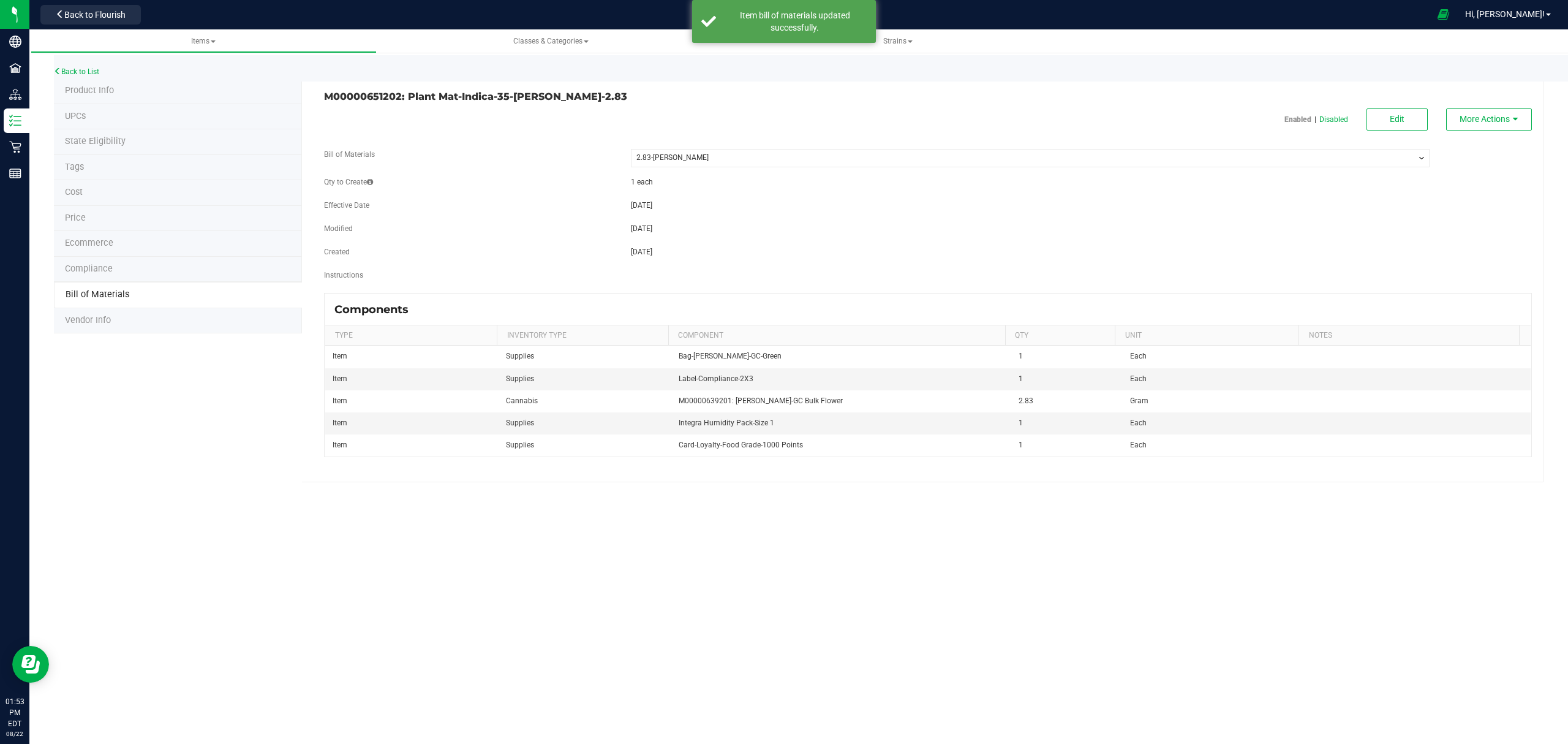
click at [81, 3] on div "Back to Flourish" at bounding box center [90, 14] width 110 height 24
click at [71, 15] on span "Back to Flourish" at bounding box center [94, 15] width 61 height 10
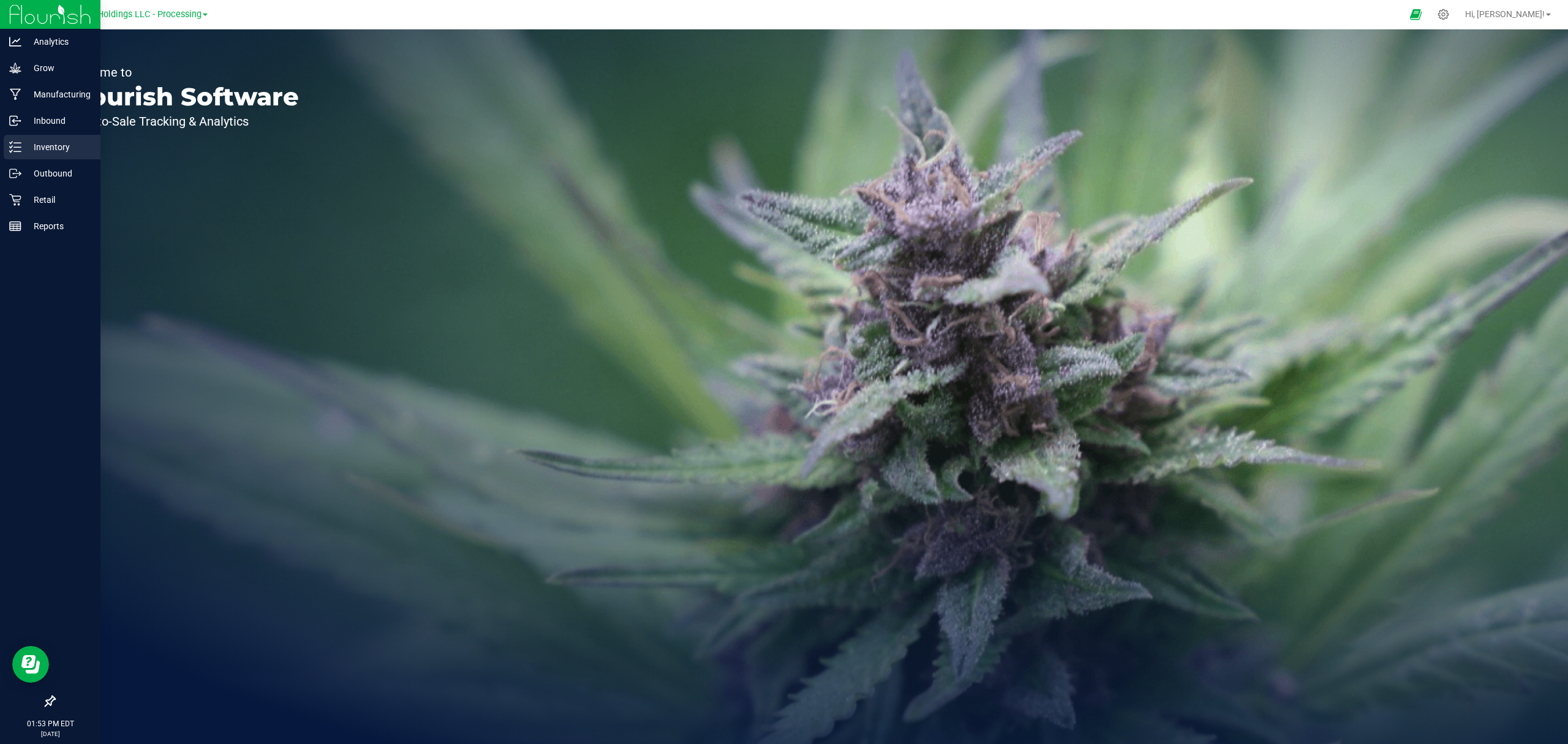
click at [55, 145] on p "Inventory" at bounding box center [58, 147] width 73 height 15
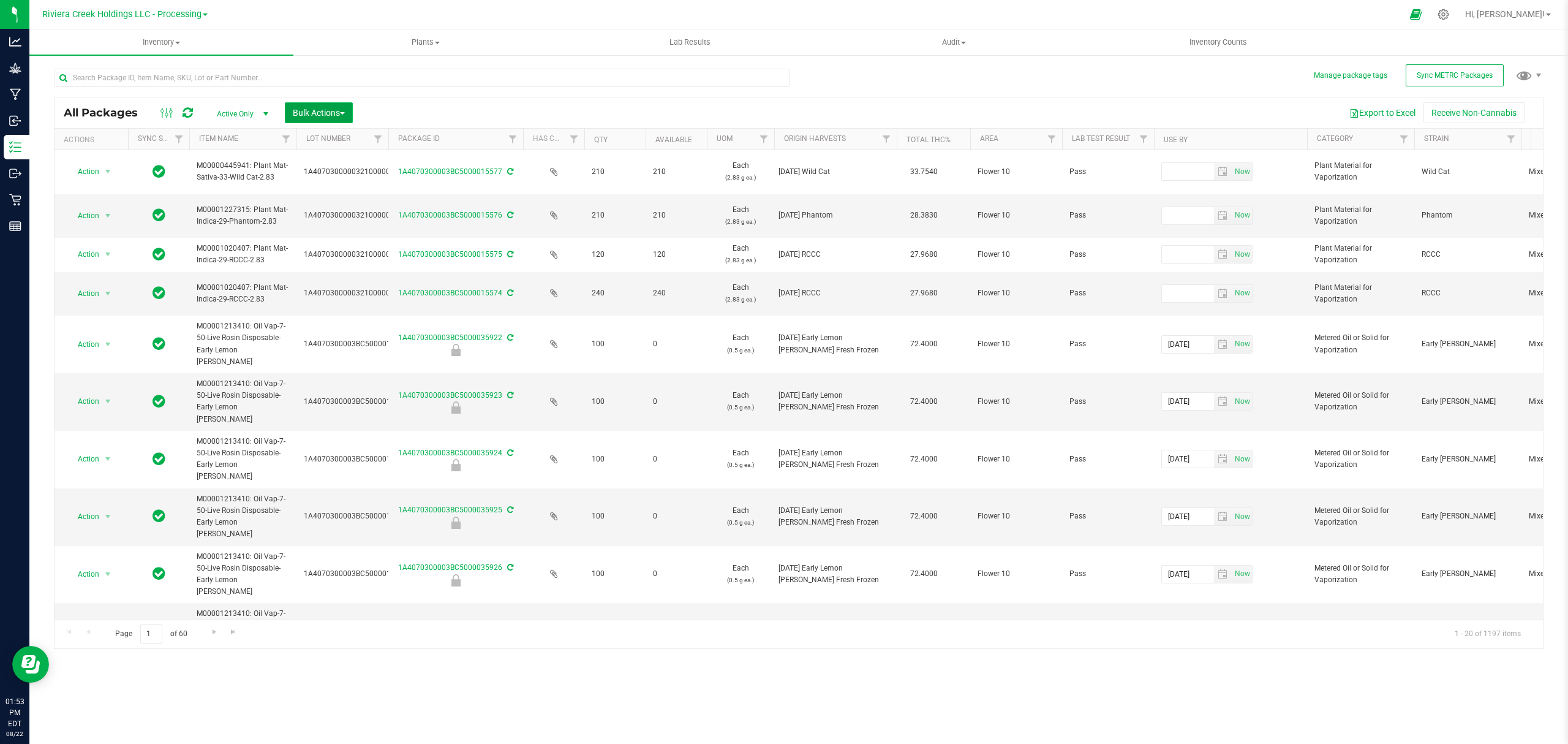
click at [317, 111] on span "Bulk Actions" at bounding box center [319, 113] width 52 height 10
click at [158, 40] on span "Inventory" at bounding box center [161, 42] width 264 height 11
click at [136, 147] on span "From bill of materials" at bounding box center [85, 147] width 111 height 11
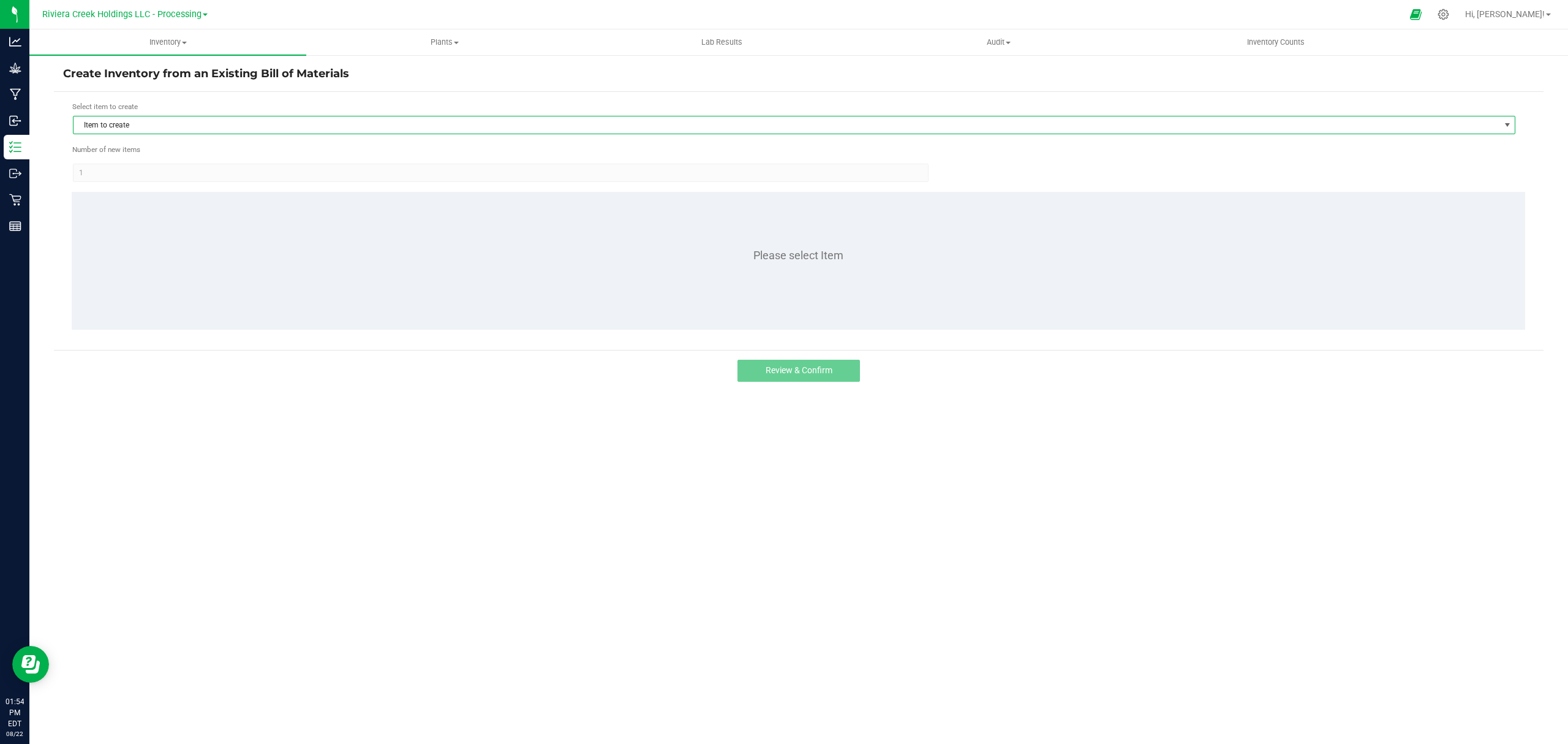
click at [174, 123] on span "Item to create" at bounding box center [786, 125] width 1426 height 17
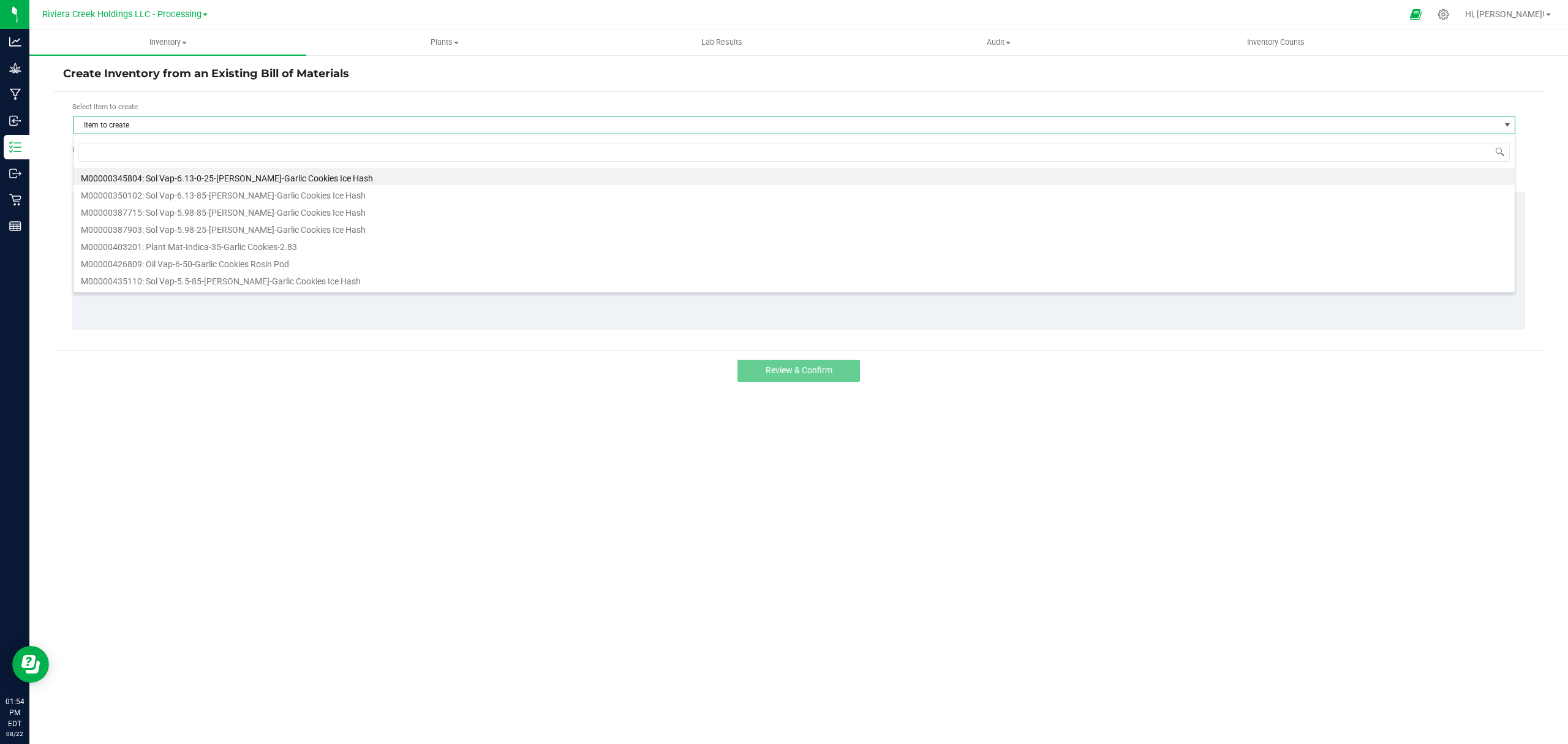
scroll to position [18, 1443]
type input "651202"
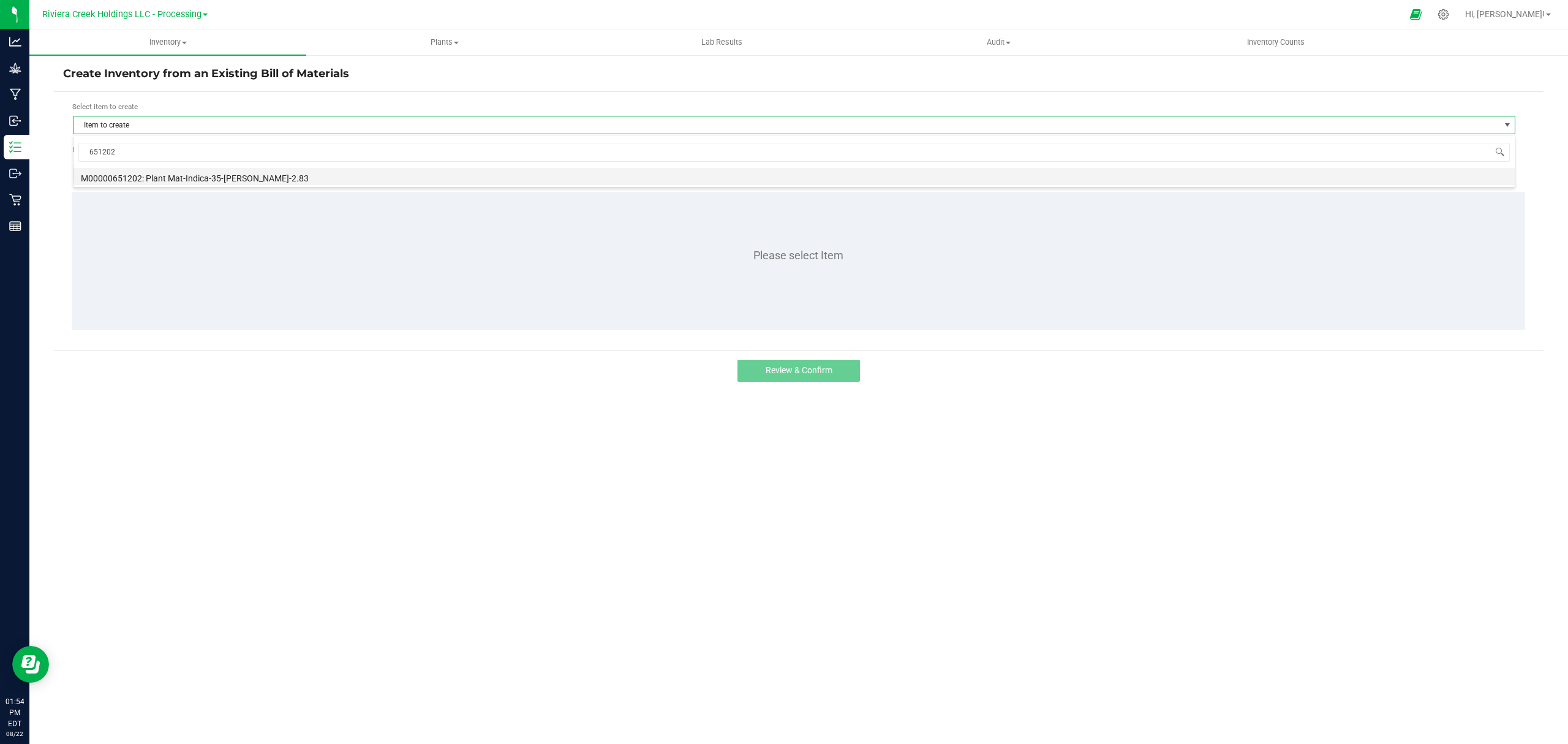
click at [234, 171] on li "M00000651202: Plant Mat-Indica-35-[PERSON_NAME]-2.83" at bounding box center [794, 176] width 1441 height 17
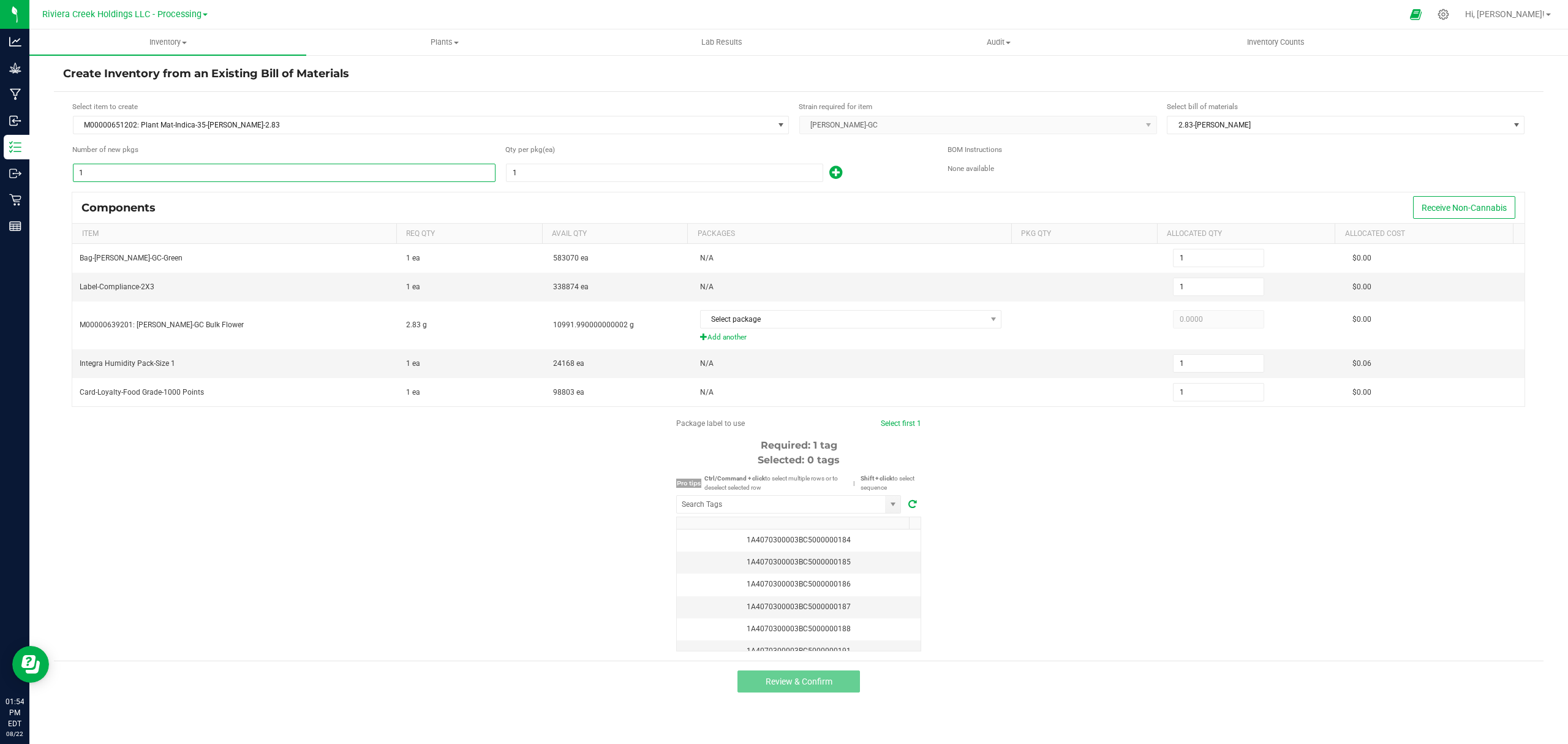
click at [233, 174] on input "1" at bounding box center [284, 173] width 422 height 17
type input "16"
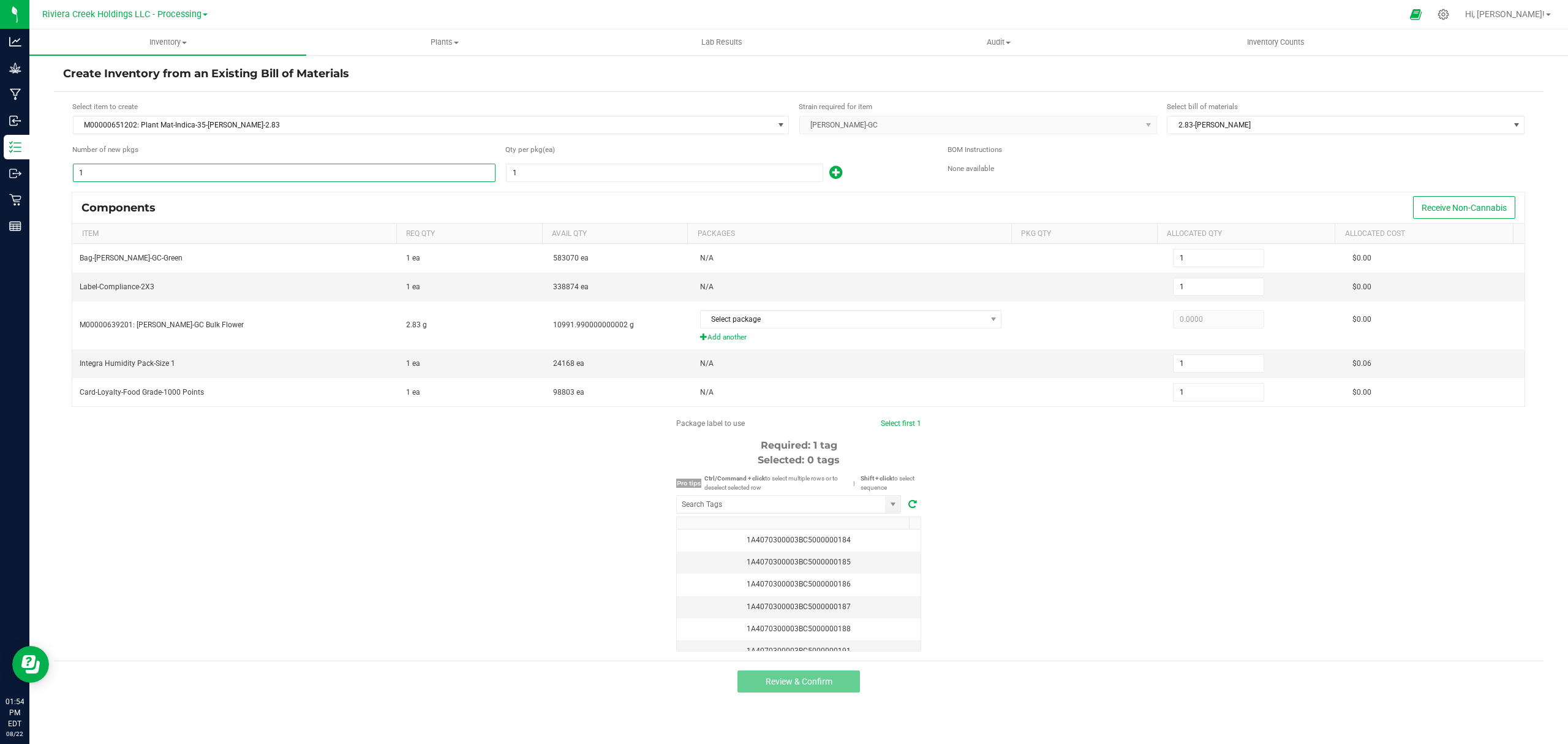
type input "16"
click at [561, 174] on input "1" at bounding box center [664, 173] width 316 height 17
type input "8"
type input "128"
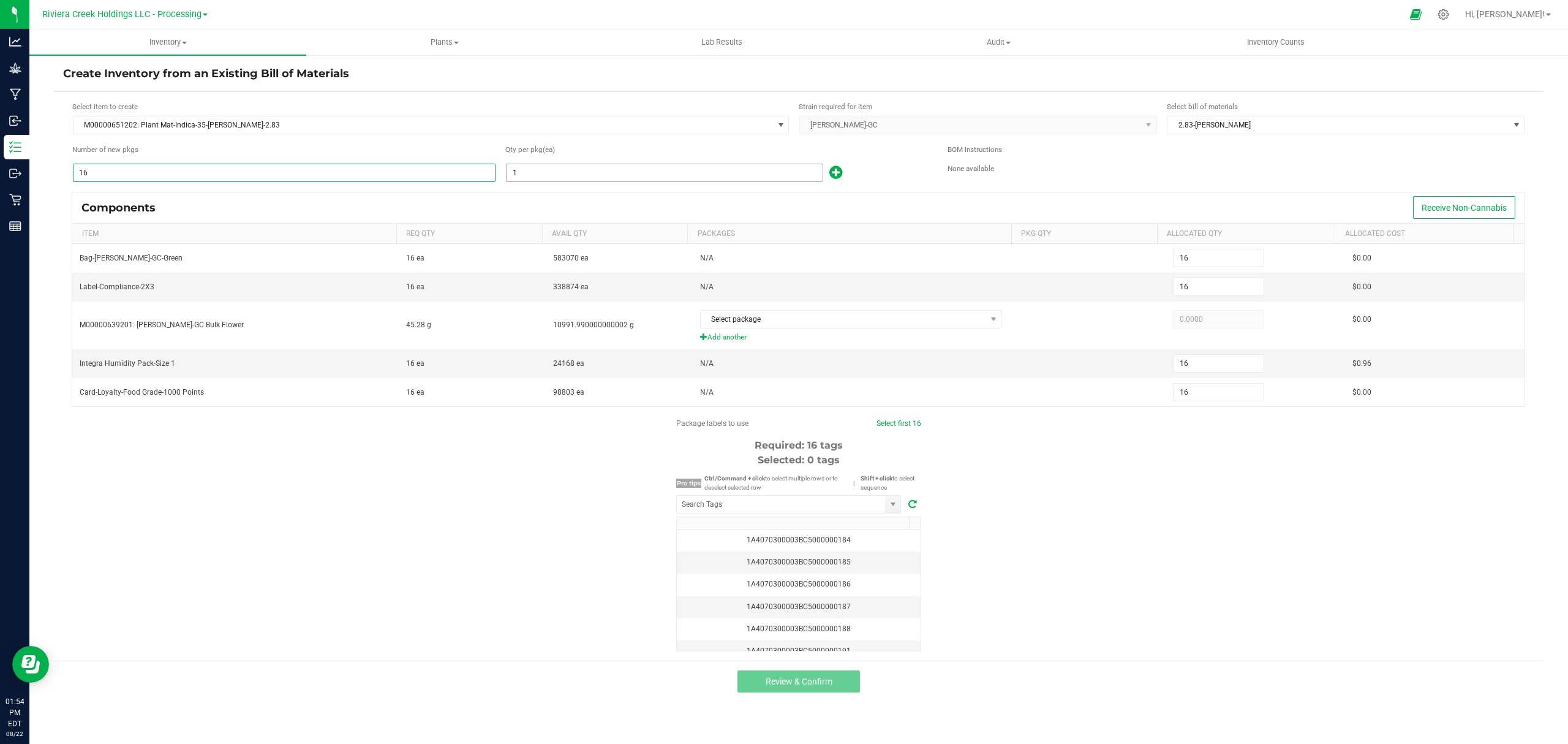
type input "128"
type input "80"
type input "1,280"
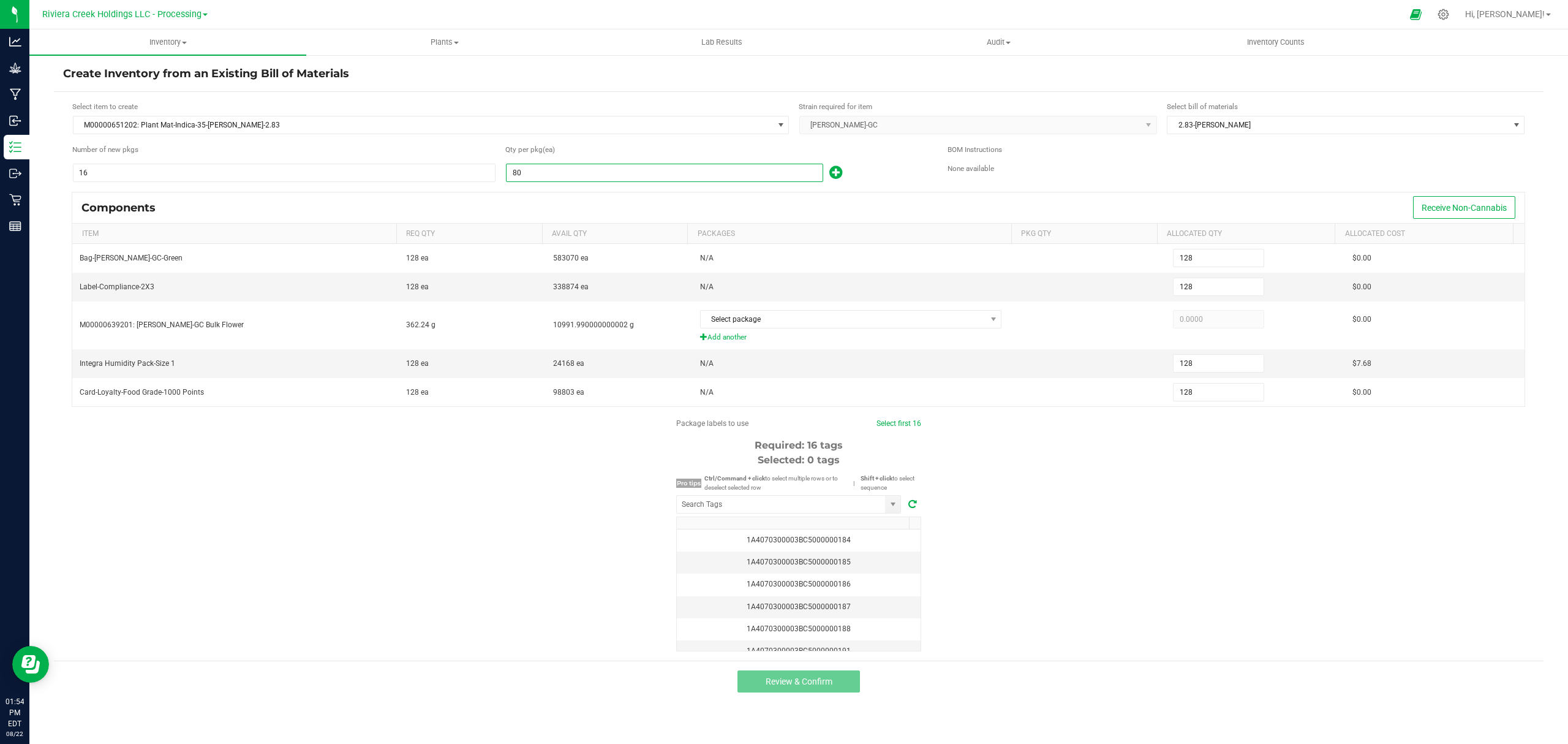
type input "1,280"
type input "80"
click at [841, 177] on icon at bounding box center [835, 173] width 13 height 16
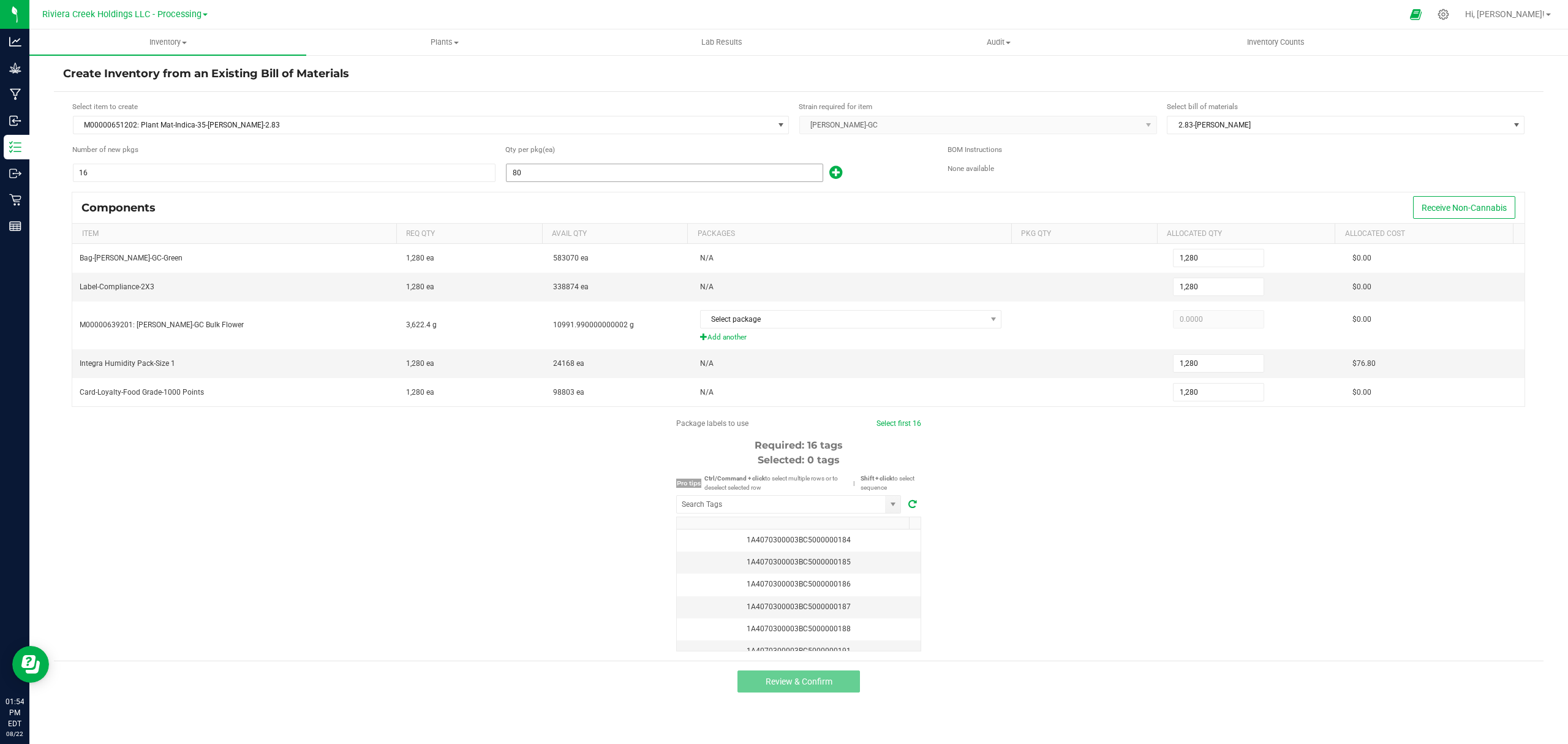
type input "1,281"
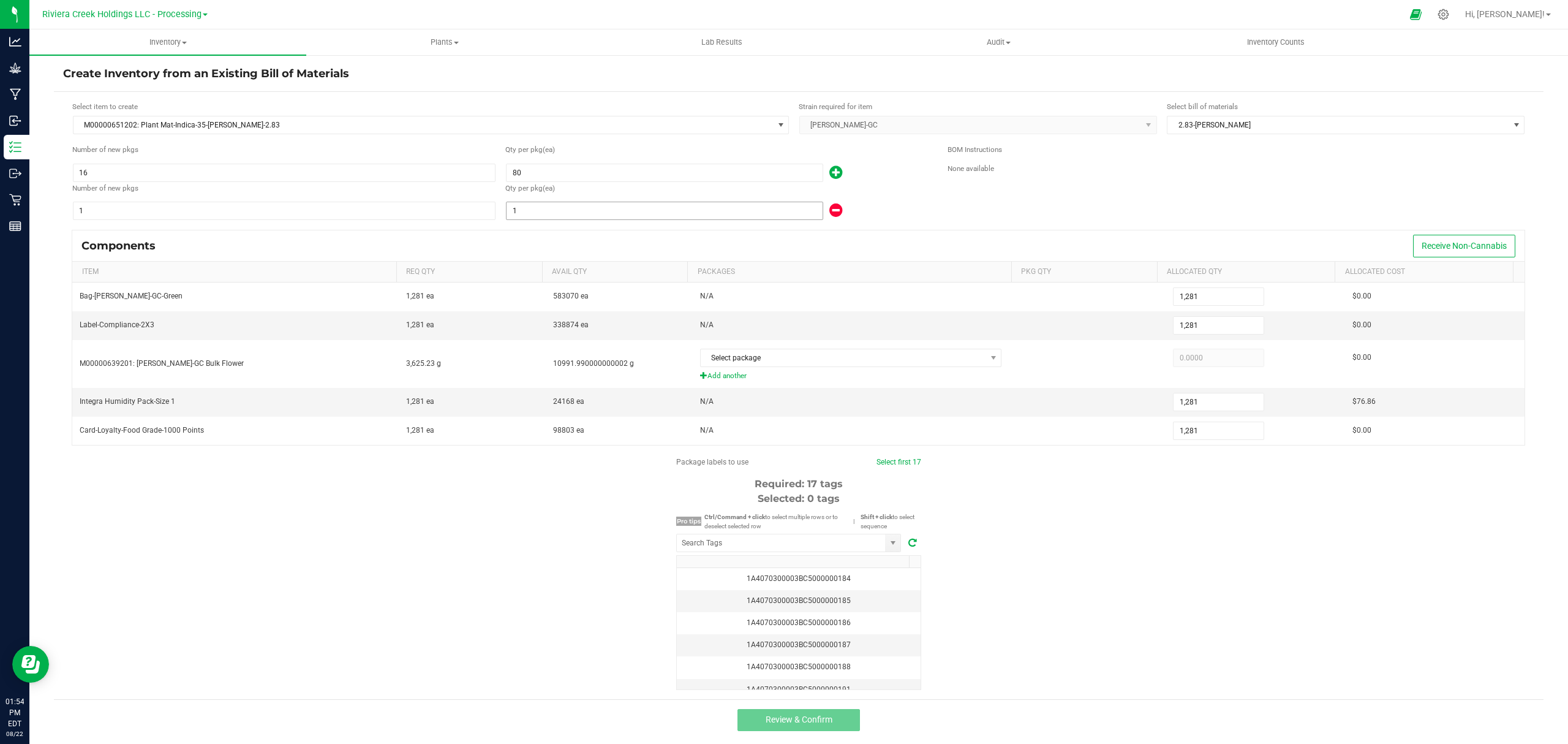
click at [718, 217] on input "1" at bounding box center [664, 211] width 316 height 17
type input "1,286"
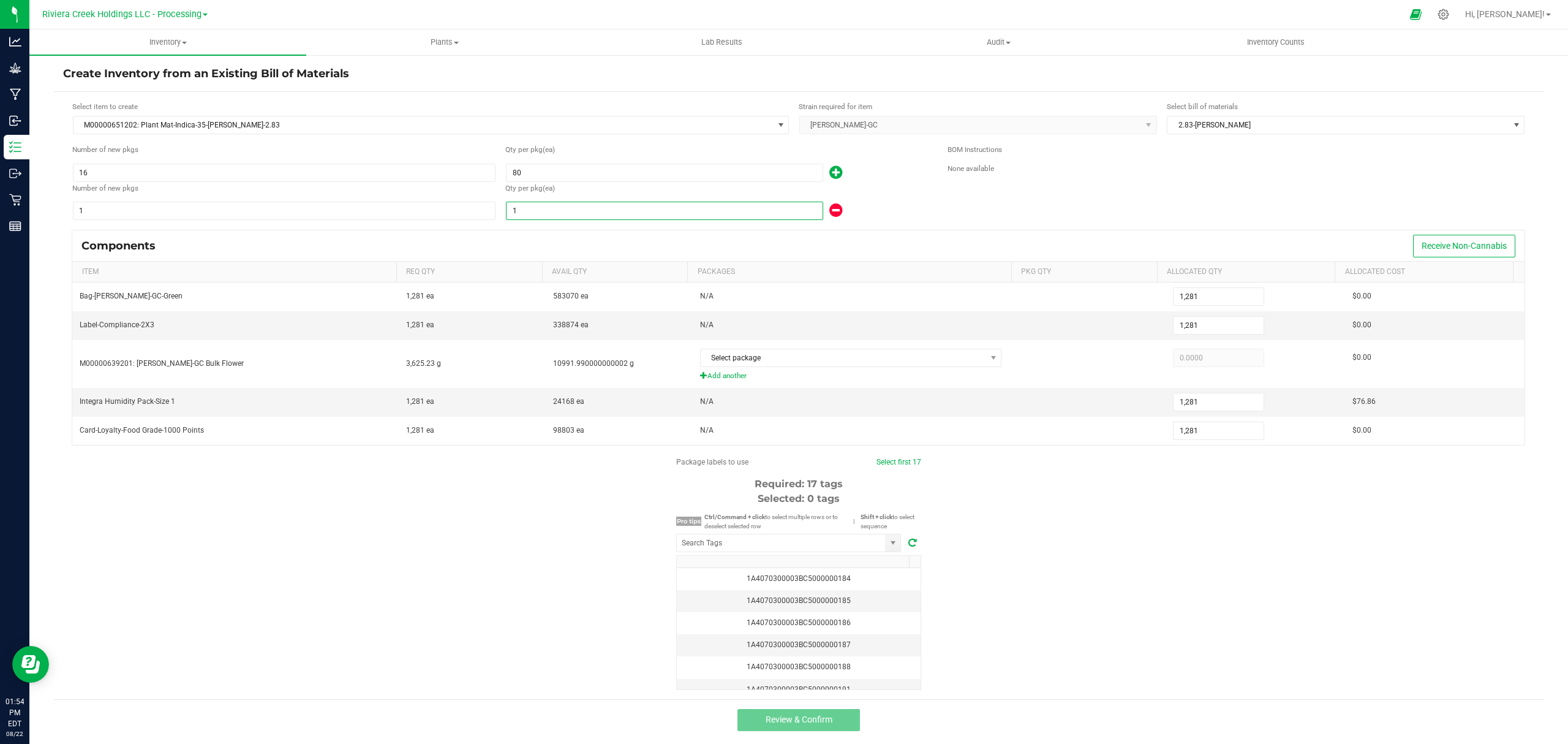
type input "6"
type input "1,340"
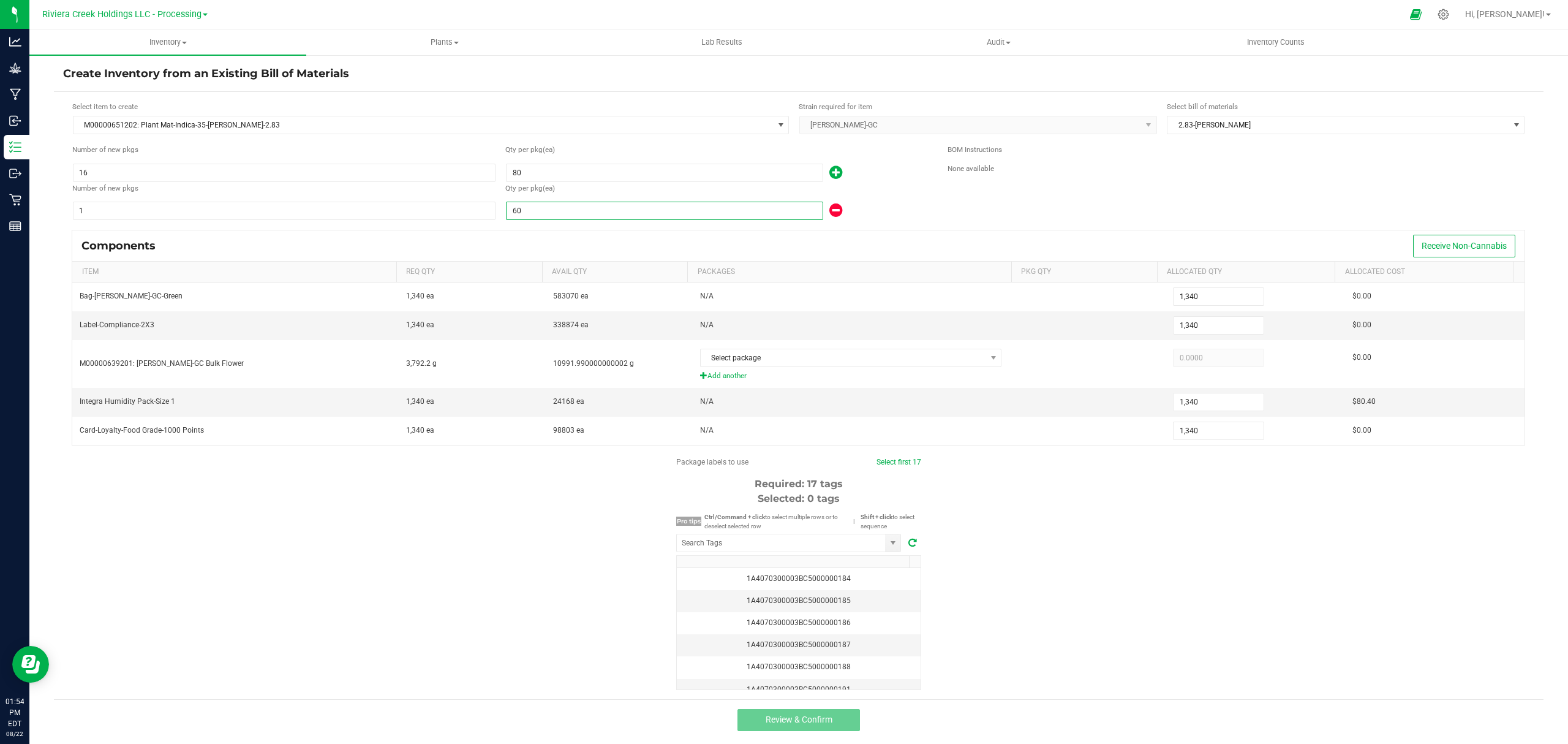
type input "60"
click at [861, 207] on div "60" at bounding box center [717, 211] width 424 height 20
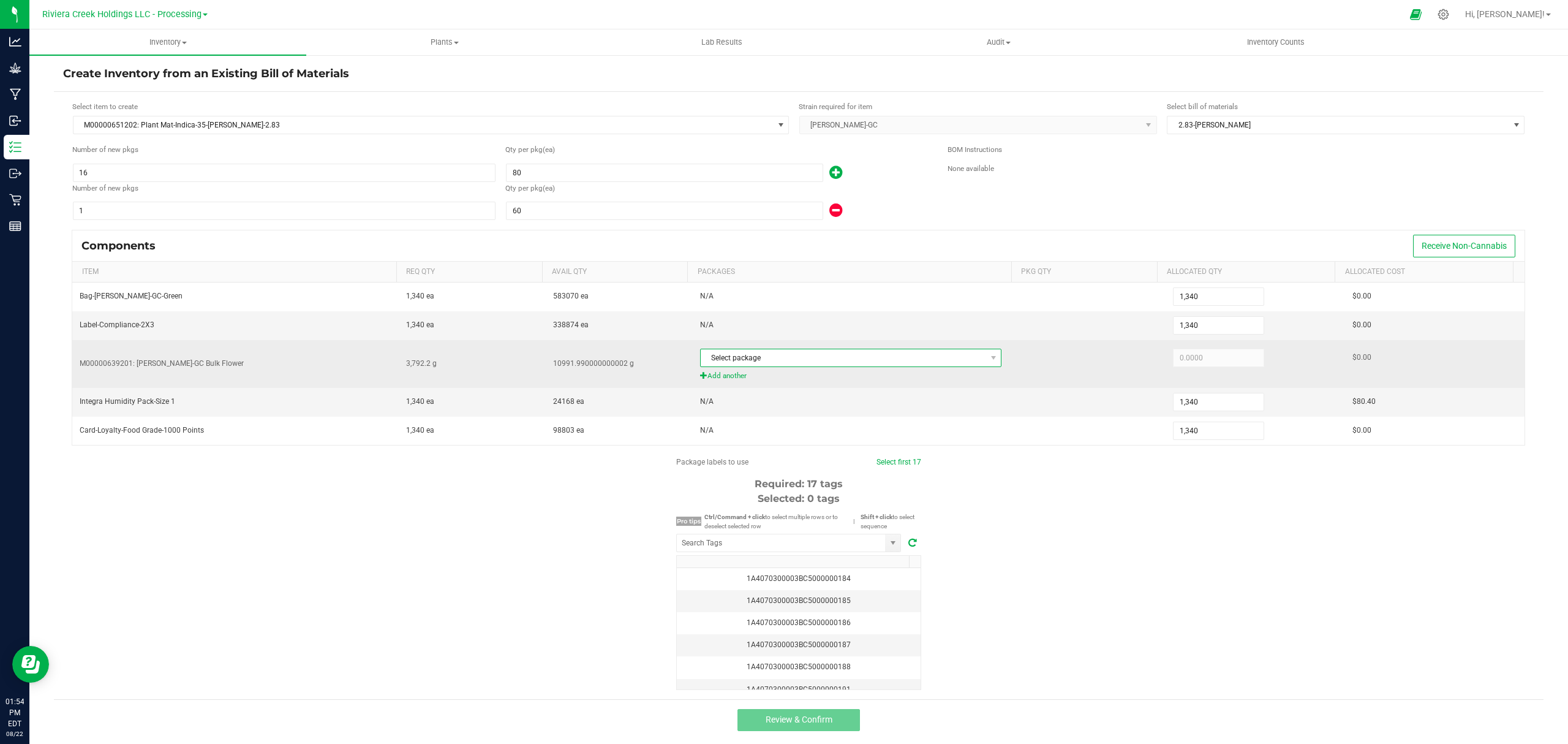
click at [817, 353] on span "Select package" at bounding box center [843, 358] width 286 height 17
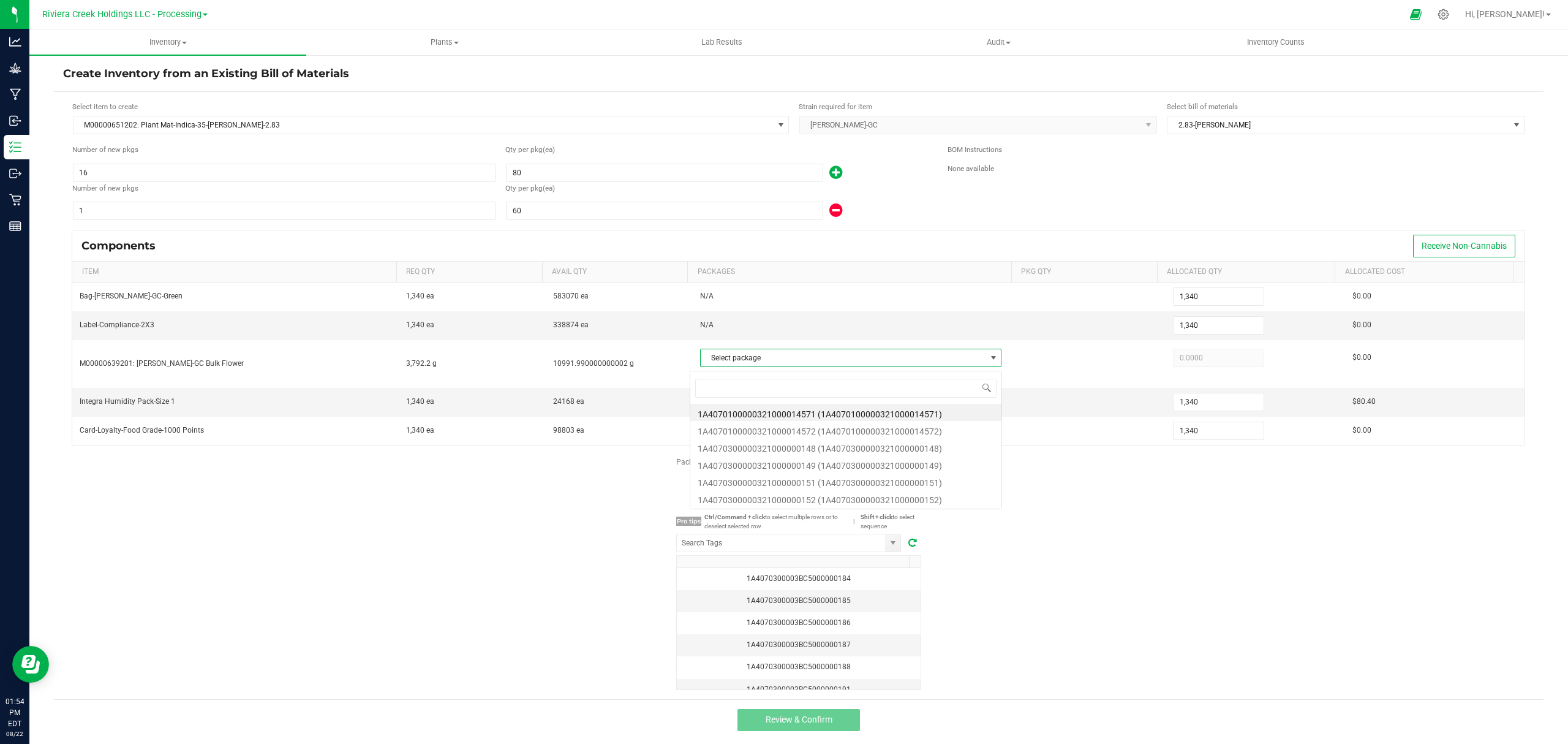
scroll to position [18, 295]
type input "151"
click at [816, 413] on li "1A4070300000321000000151 (1A4070300000321000000151)" at bounding box center [845, 412] width 311 height 17
type input "3,792.2000"
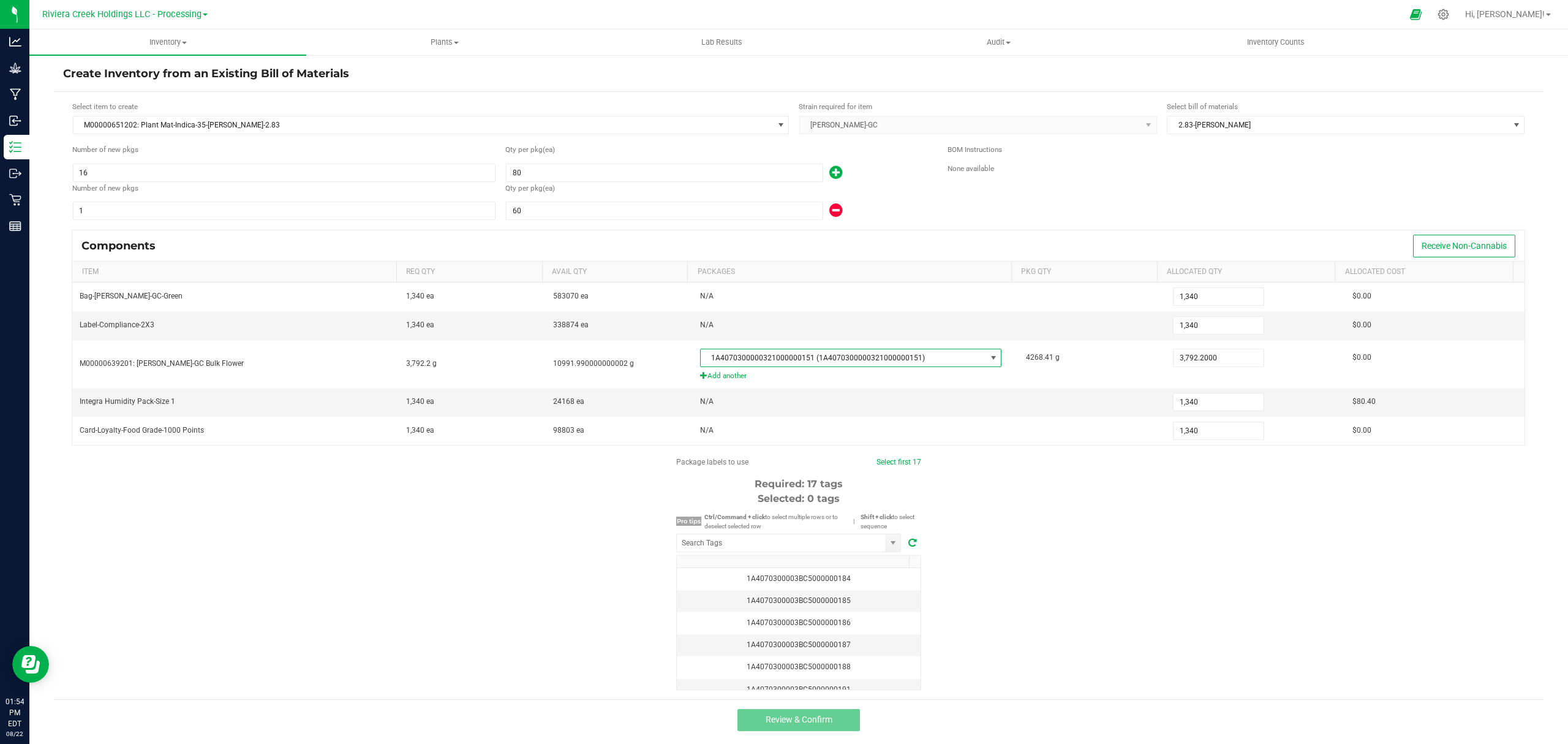
click at [1089, 530] on div "Package labels to use Select first 17 Required: 17 tags Selected: 0 tags Pro ti…" at bounding box center [798, 573] width 1490 height 233
click at [841, 544] on input "NO DATA FOUND" at bounding box center [780, 543] width 208 height 17
click at [814, 567] on li "1A4070300003BC5000035927" at bounding box center [782, 571] width 223 height 21
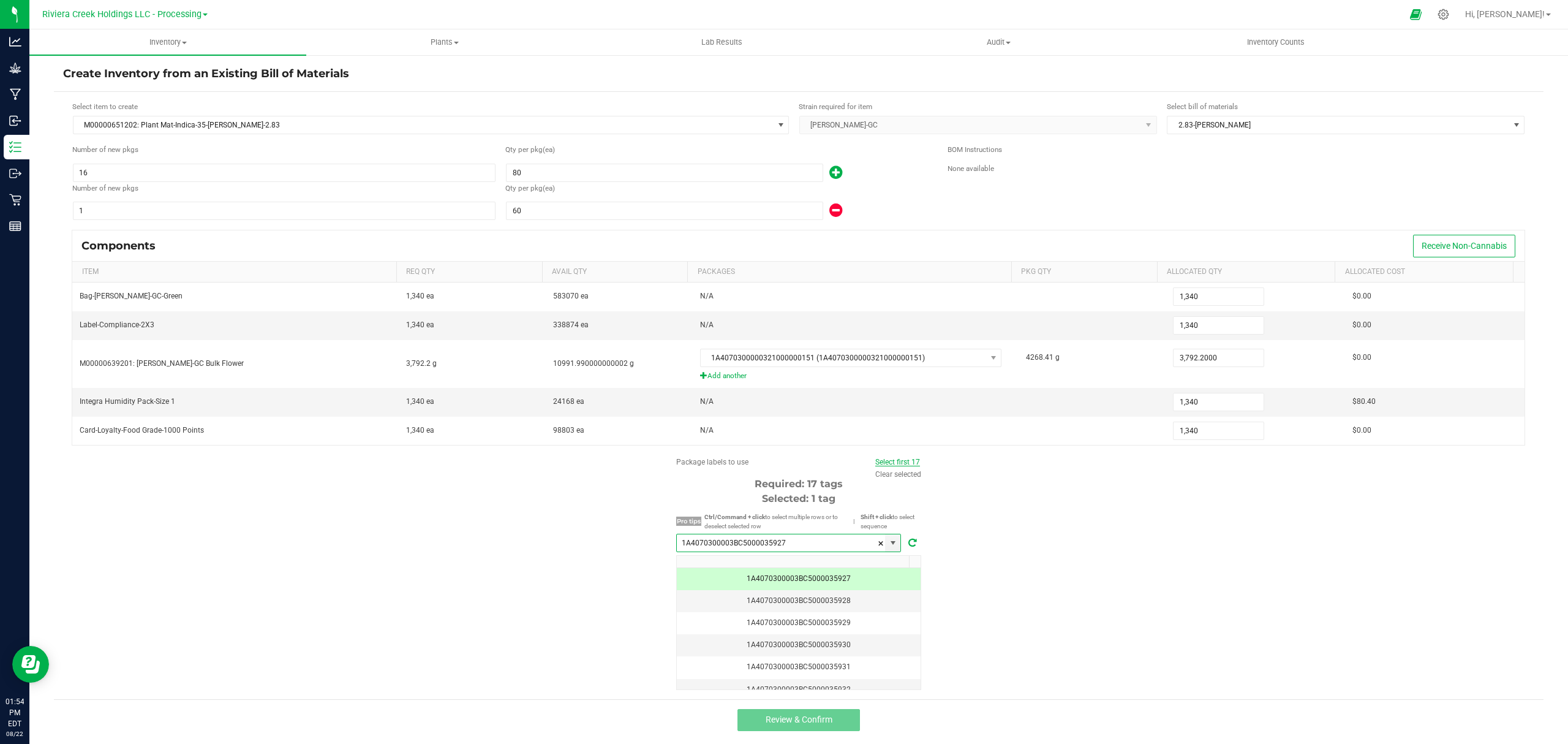
type input "1A4070300003BC5000035927"
click at [888, 466] on link "Select first 17" at bounding box center [897, 462] width 44 height 8
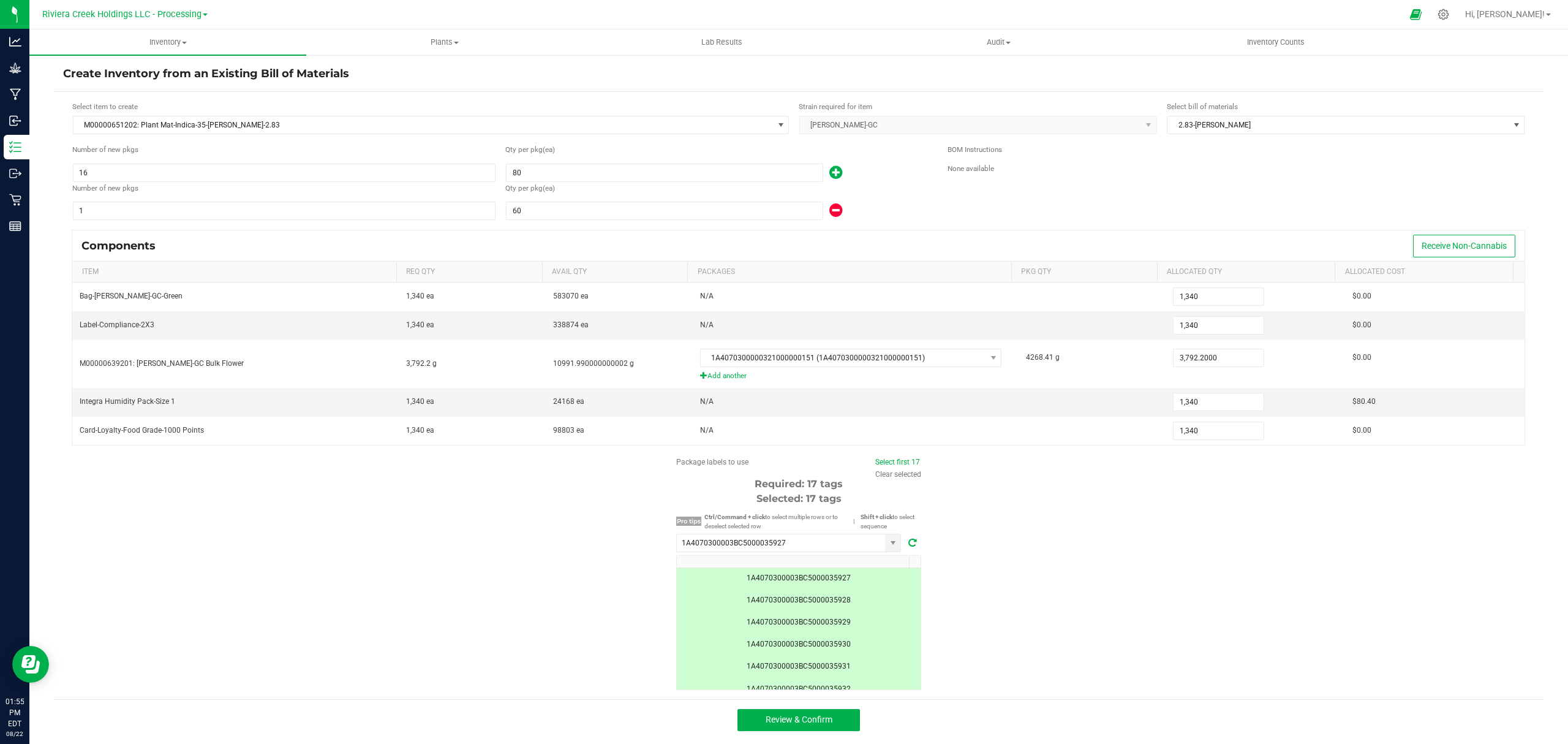
scroll to position [0, 0]
click at [842, 567] on button "Review & Confirm" at bounding box center [799, 719] width 123 height 22
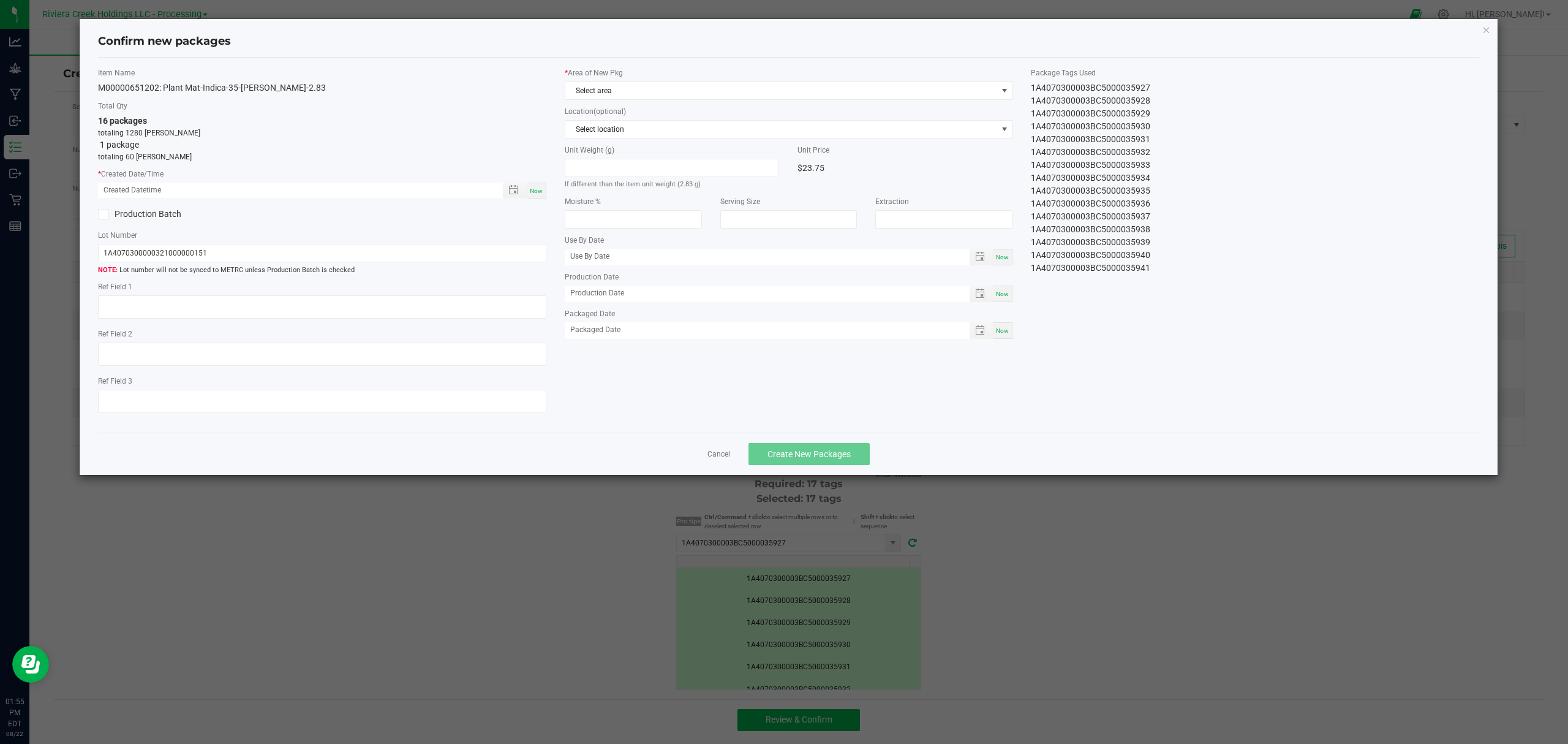
click at [538, 194] on span "Now" at bounding box center [536, 191] width 13 height 7
type input "[DATE] 01:55 PM"
click at [664, 82] on span "Select area" at bounding box center [781, 90] width 431 height 17
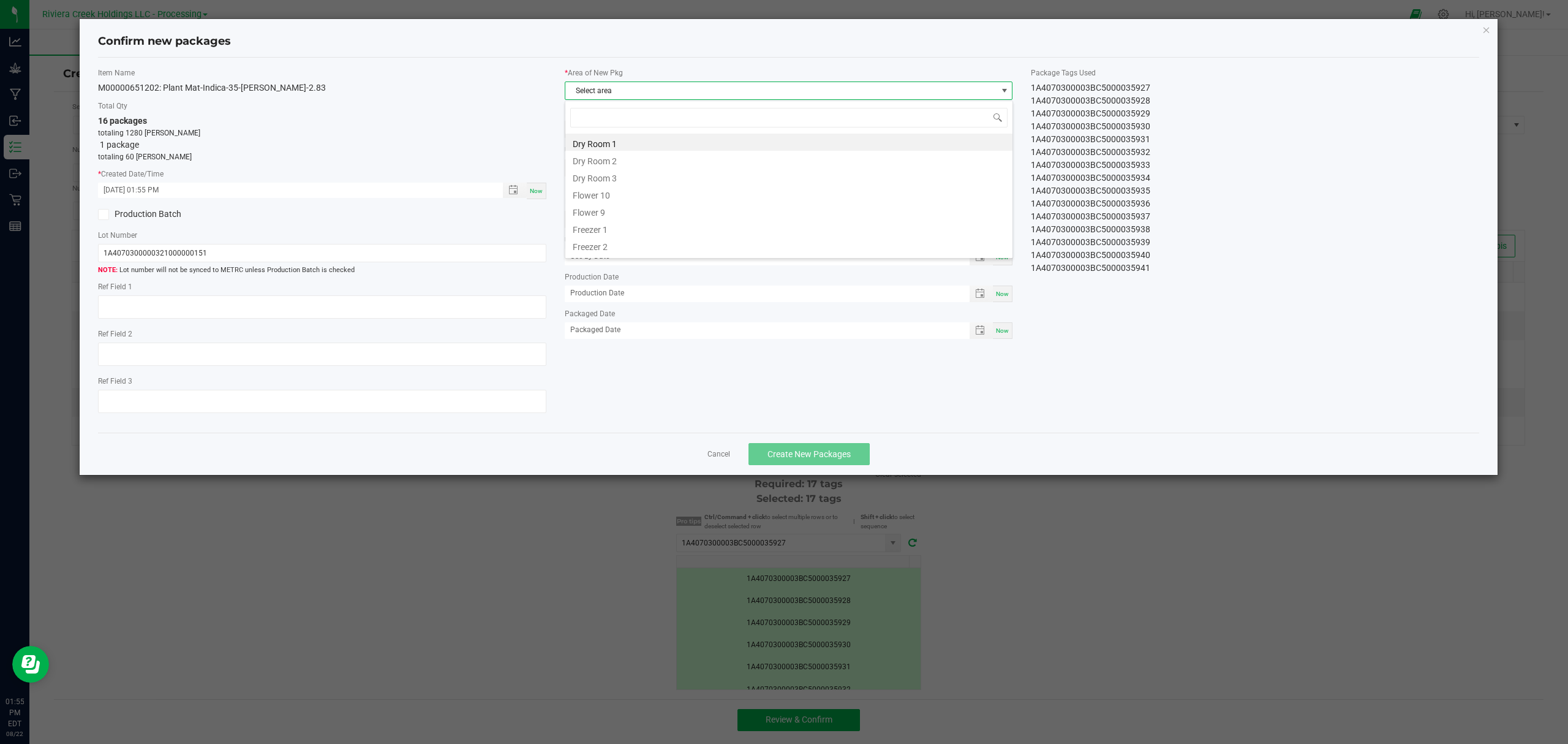
scroll to position [18, 447]
click at [638, 194] on li "Flower 10" at bounding box center [789, 193] width 447 height 17
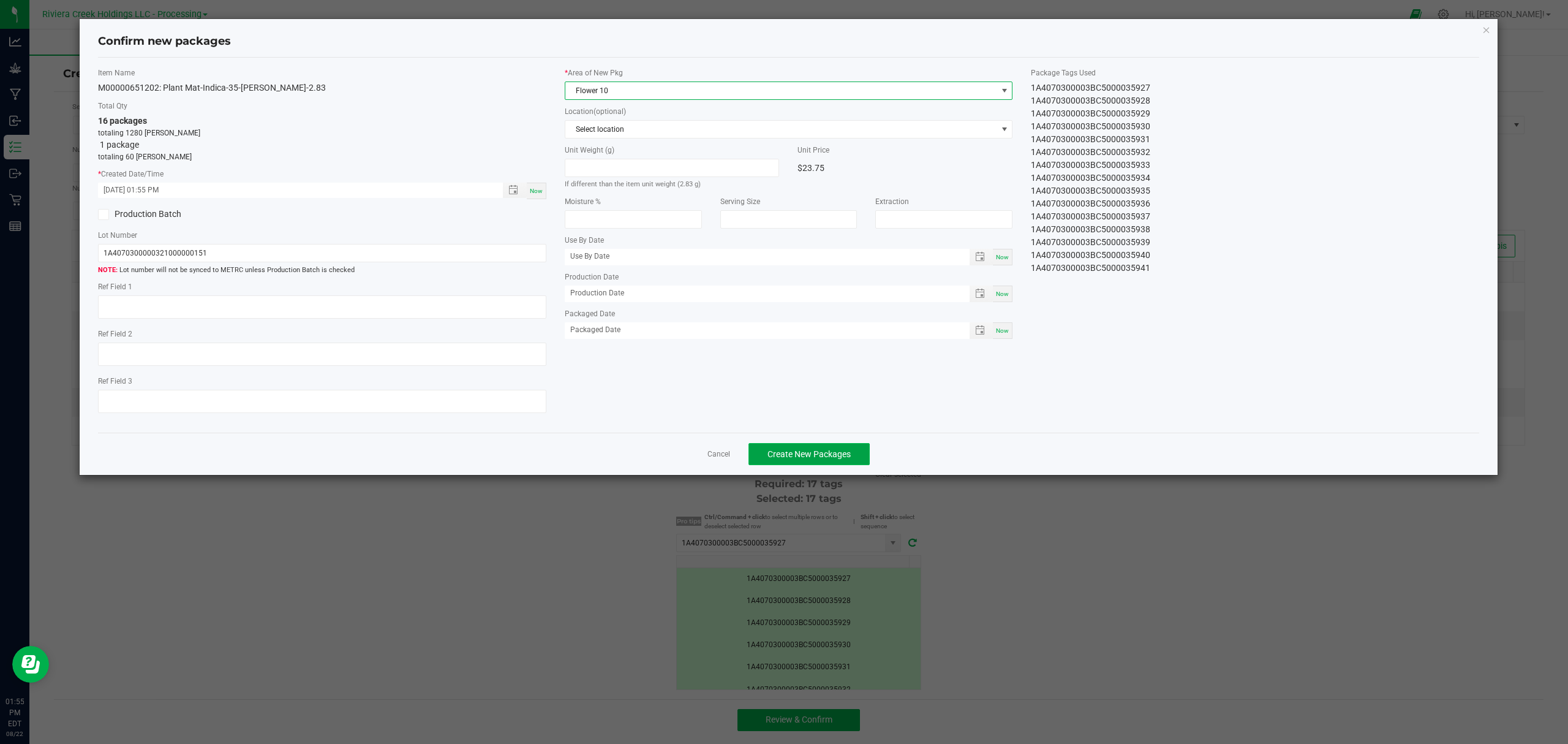
click at [811, 465] on button "Create New Packages" at bounding box center [809, 453] width 121 height 22
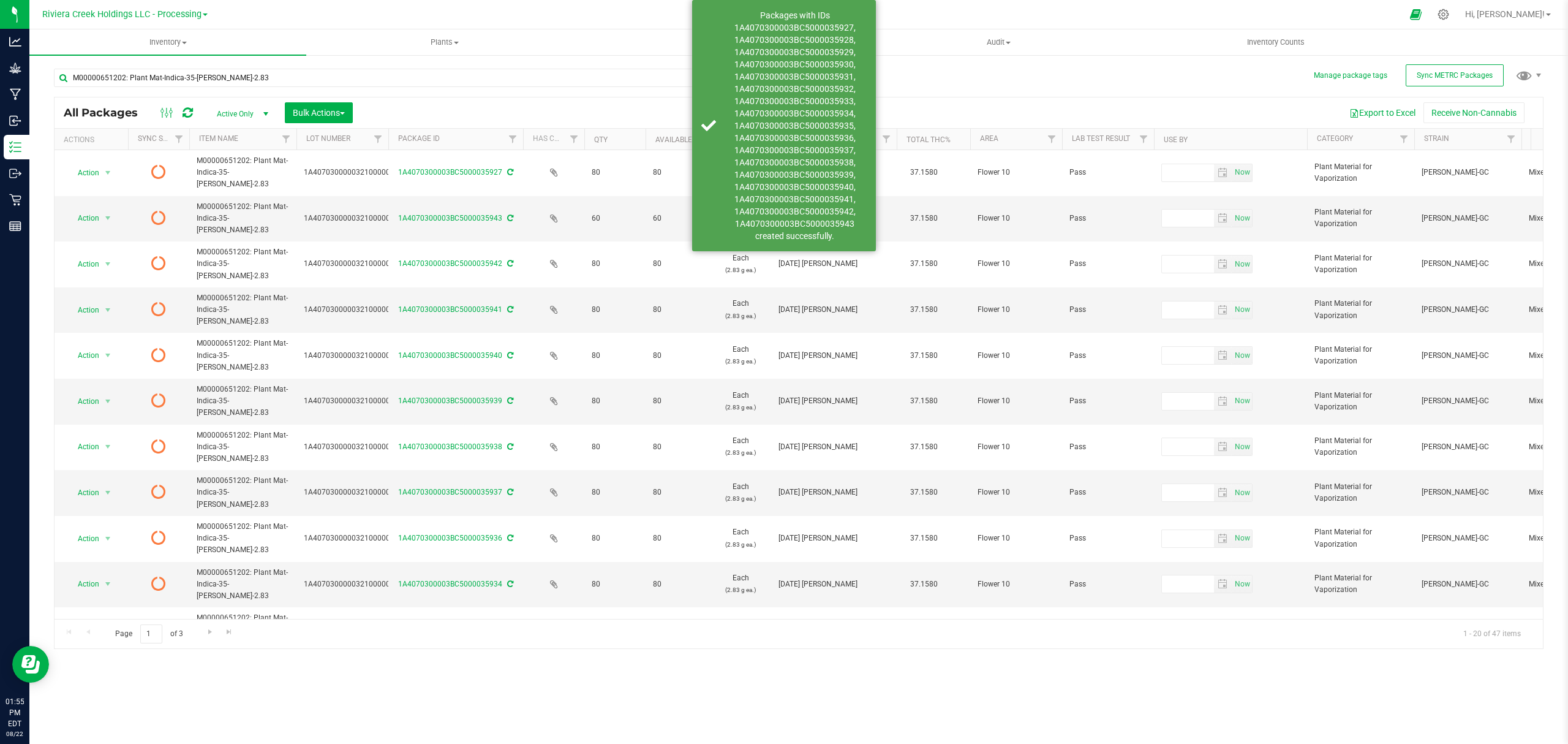
click at [186, 111] on icon at bounding box center [188, 112] width 11 height 12
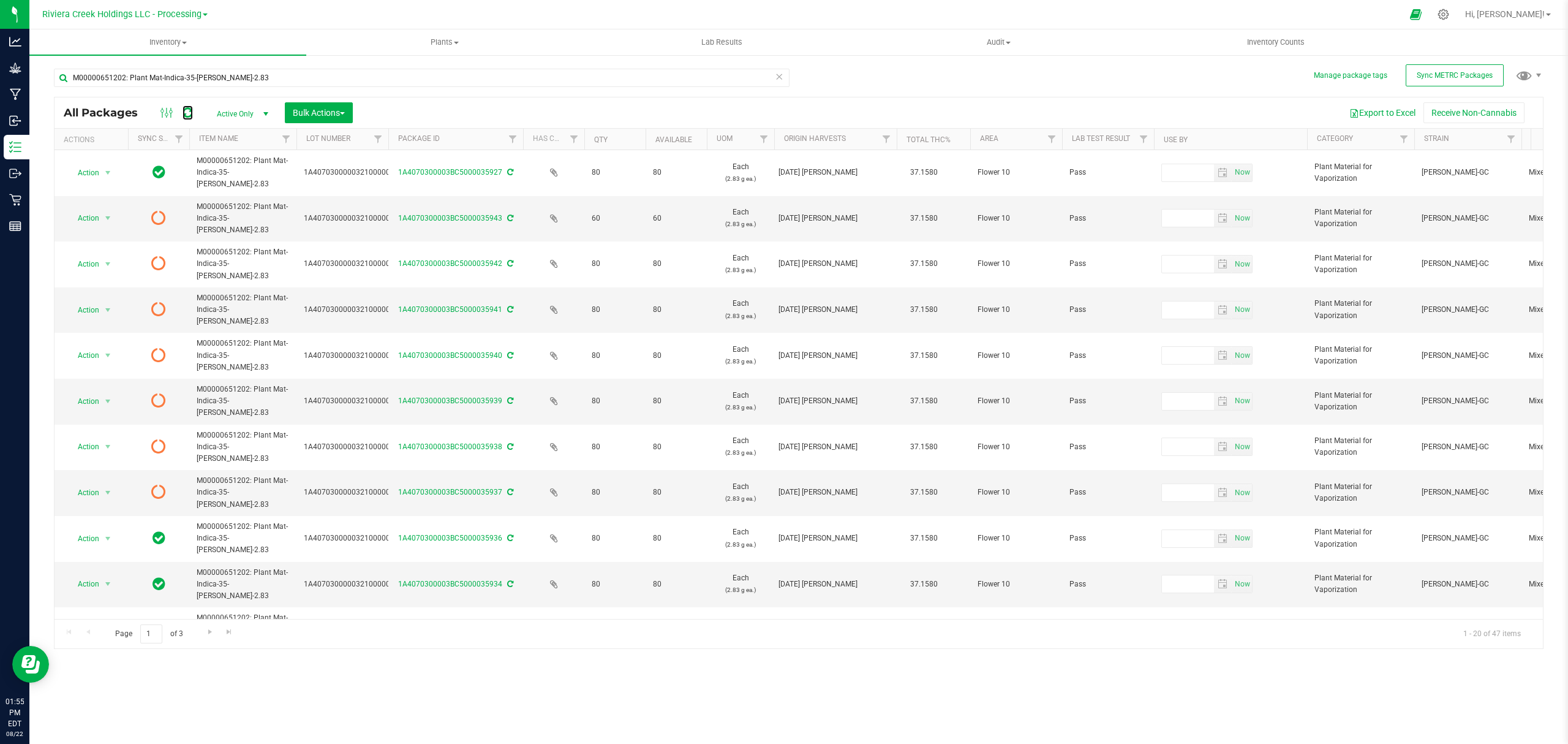
click at [186, 111] on icon at bounding box center [188, 112] width 11 height 12
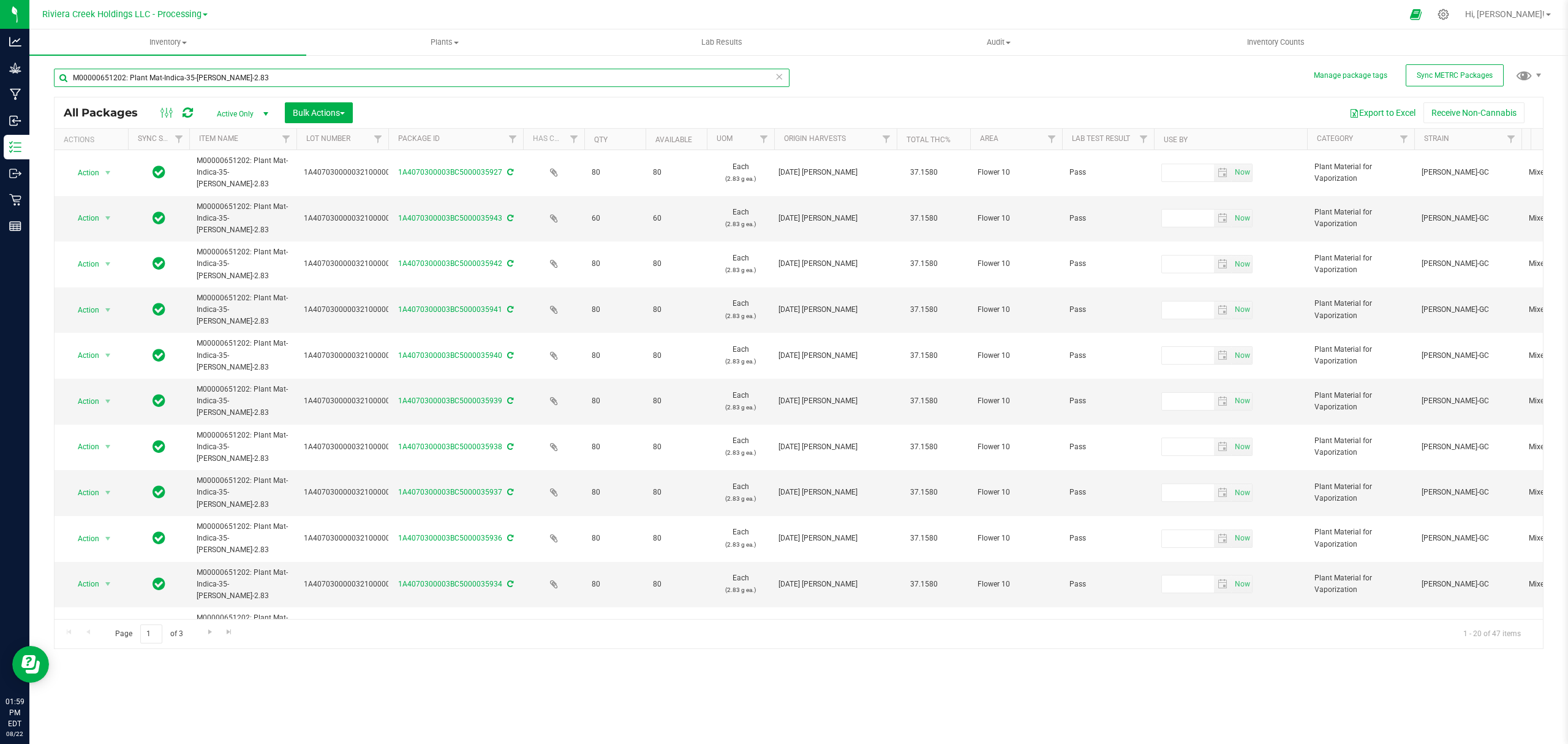
click at [397, 78] on input "M00000651202: Plant Mat-Indica-35-[PERSON_NAME]-2.83" at bounding box center [421, 78] width 735 height 18
click at [398, 78] on input "M00000651202: Plant Mat-Indica-35-[PERSON_NAME]-2.83" at bounding box center [421, 78] width 735 height 18
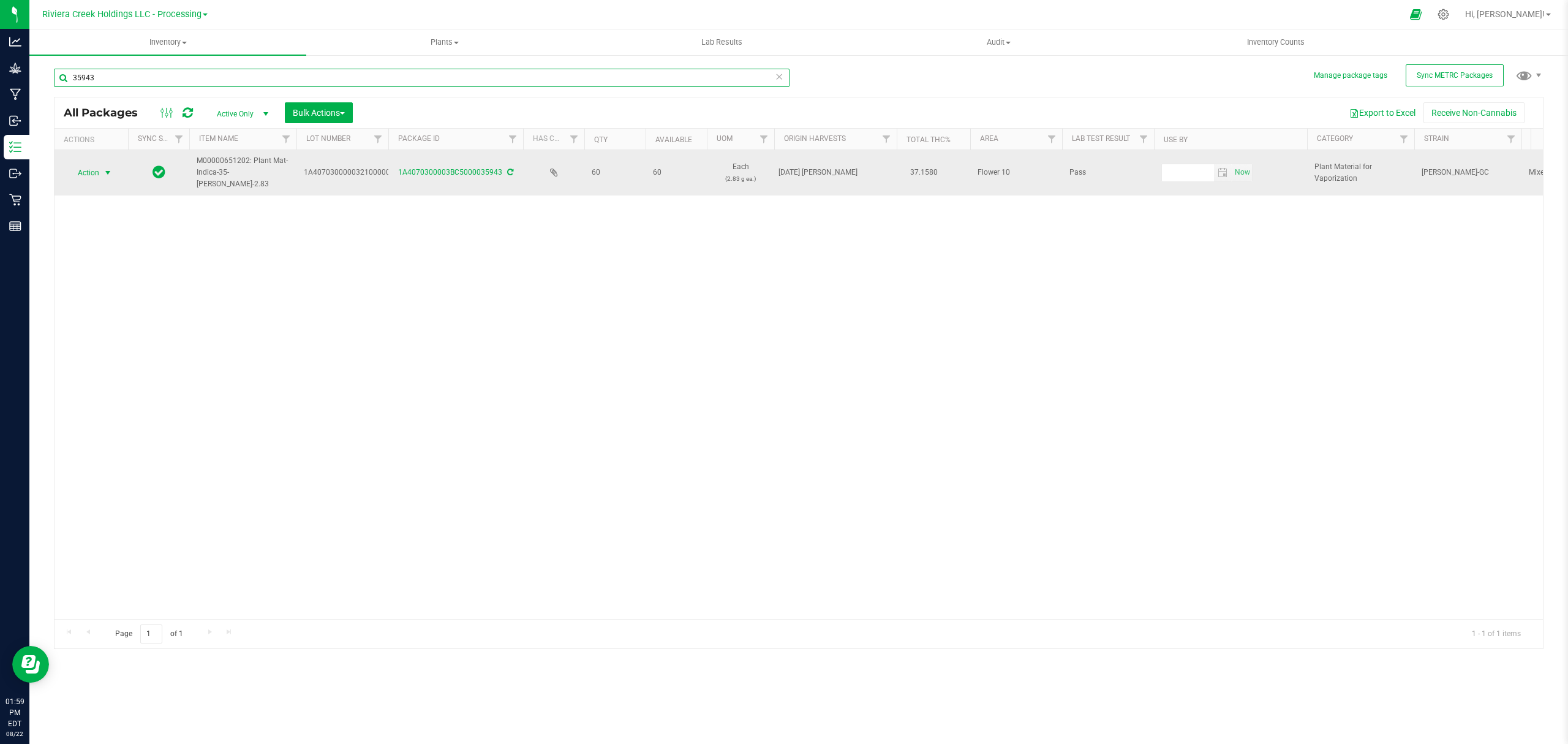
type input "35943"
click at [97, 174] on span "Action" at bounding box center [83, 173] width 33 height 17
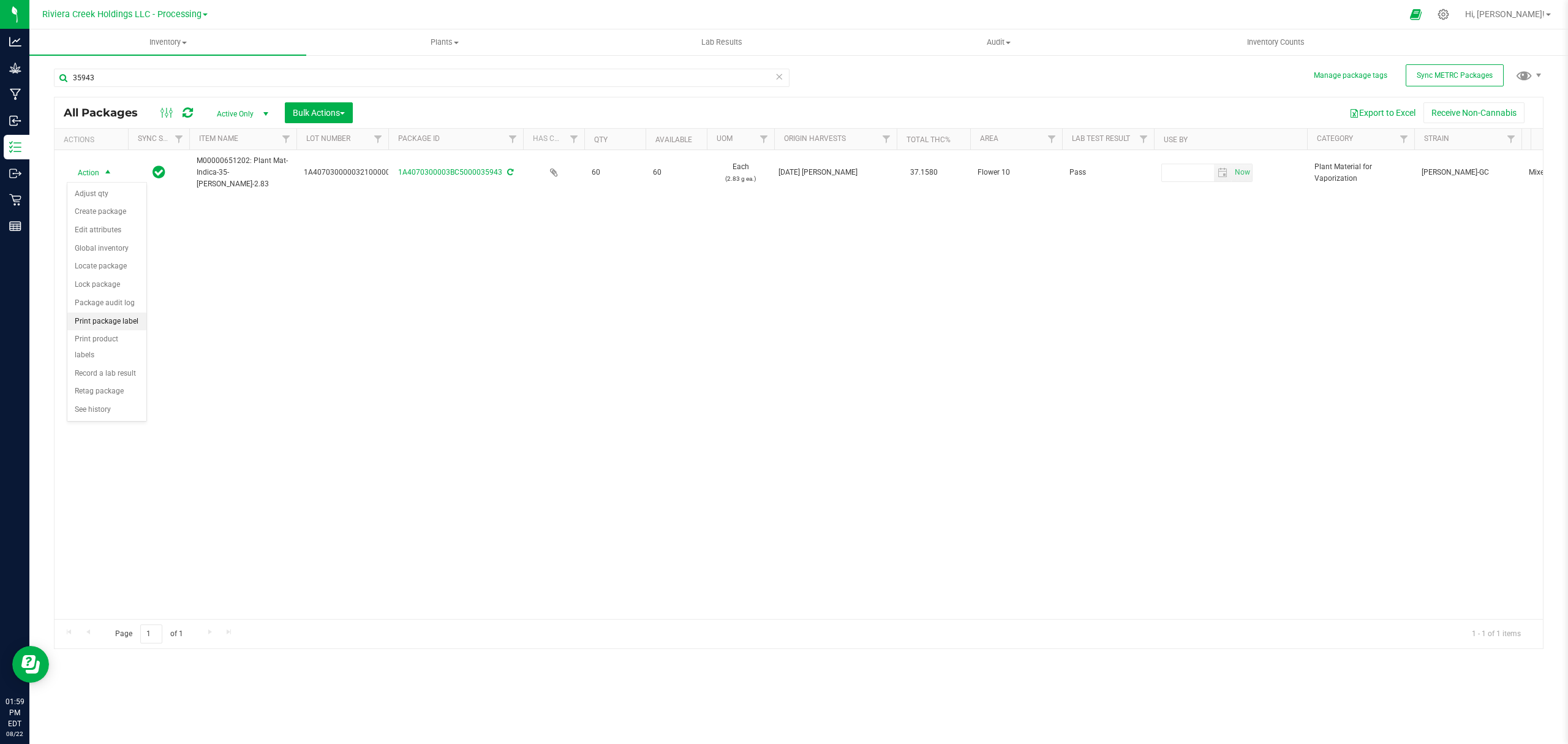
click at [118, 324] on li "Print package label" at bounding box center [107, 322] width 79 height 18
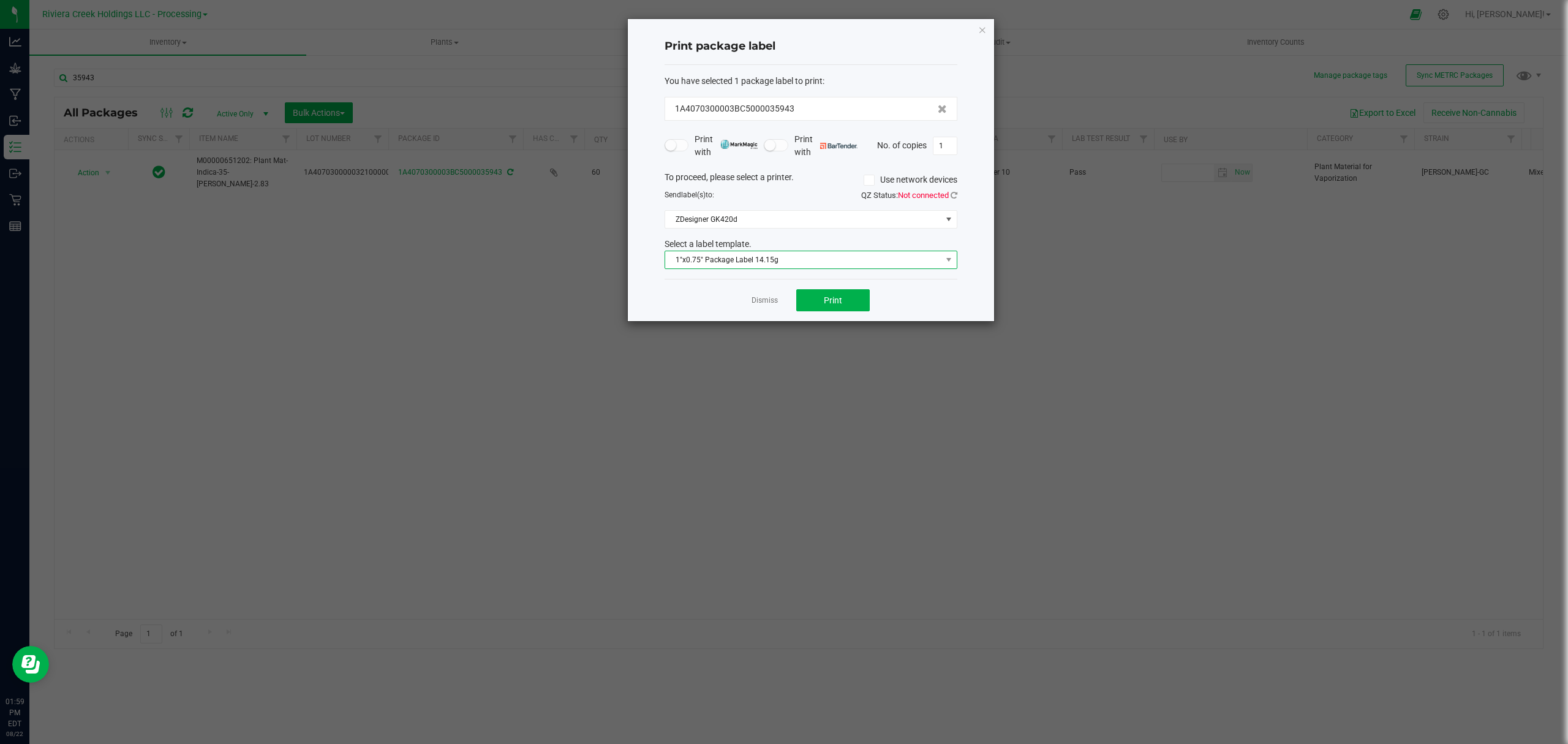
click at [821, 253] on span "1"x0.75" Package Label 14.15g" at bounding box center [803, 260] width 276 height 17
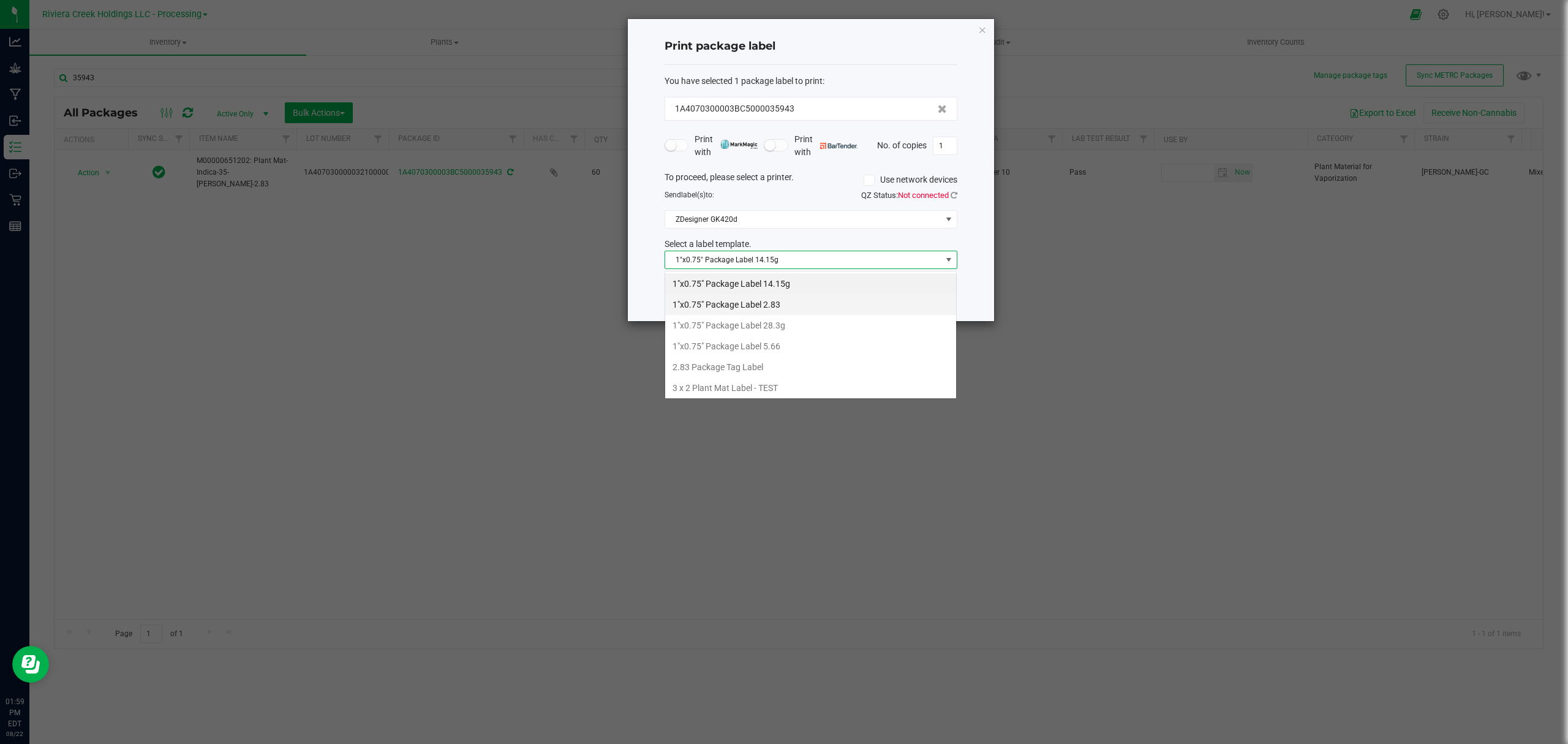
scroll to position [18, 292]
click at [785, 302] on li "1"x0.75" Package Label 2.83" at bounding box center [810, 305] width 291 height 21
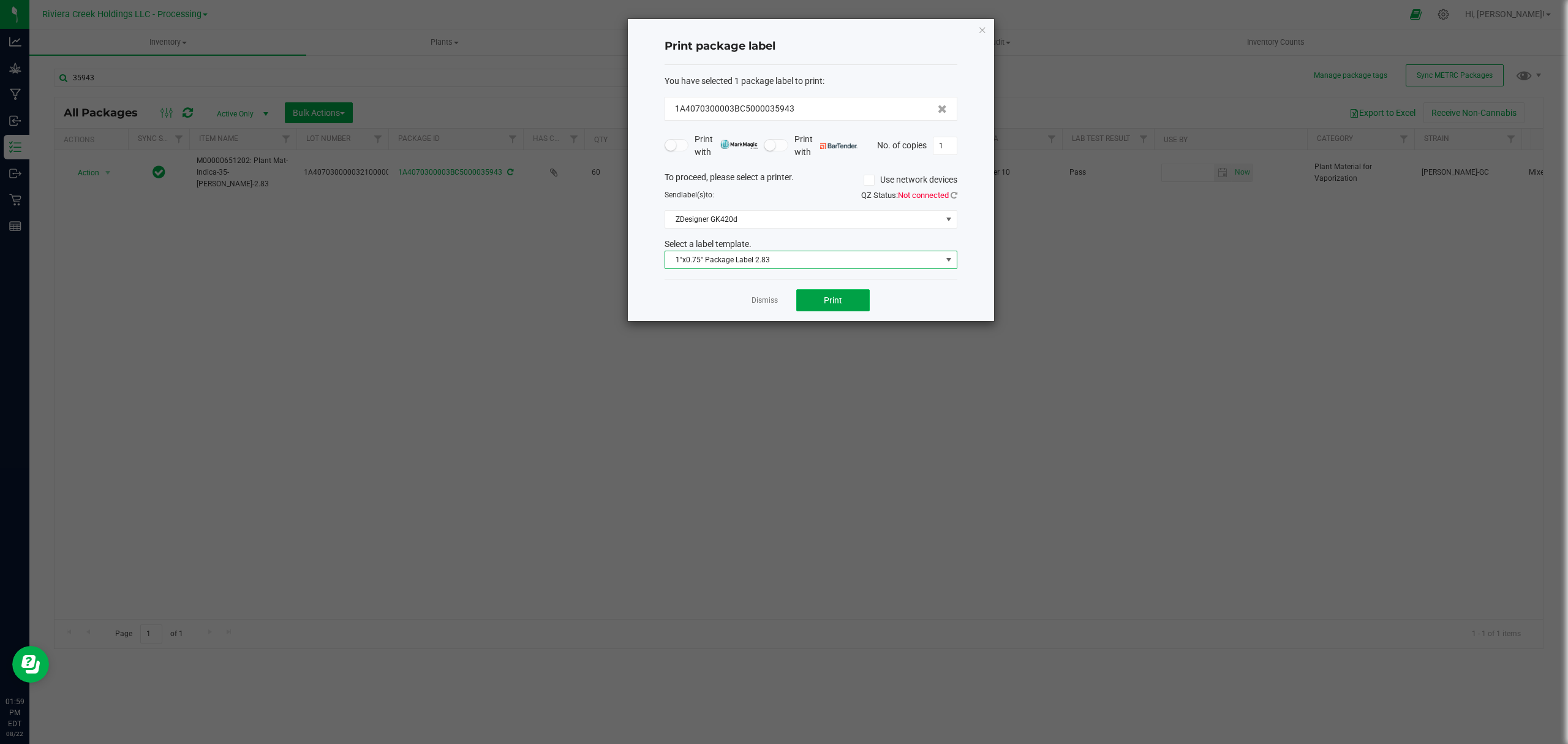
click at [841, 305] on span "Print" at bounding box center [833, 300] width 18 height 10
click at [980, 30] on icon "button" at bounding box center [982, 29] width 8 height 15
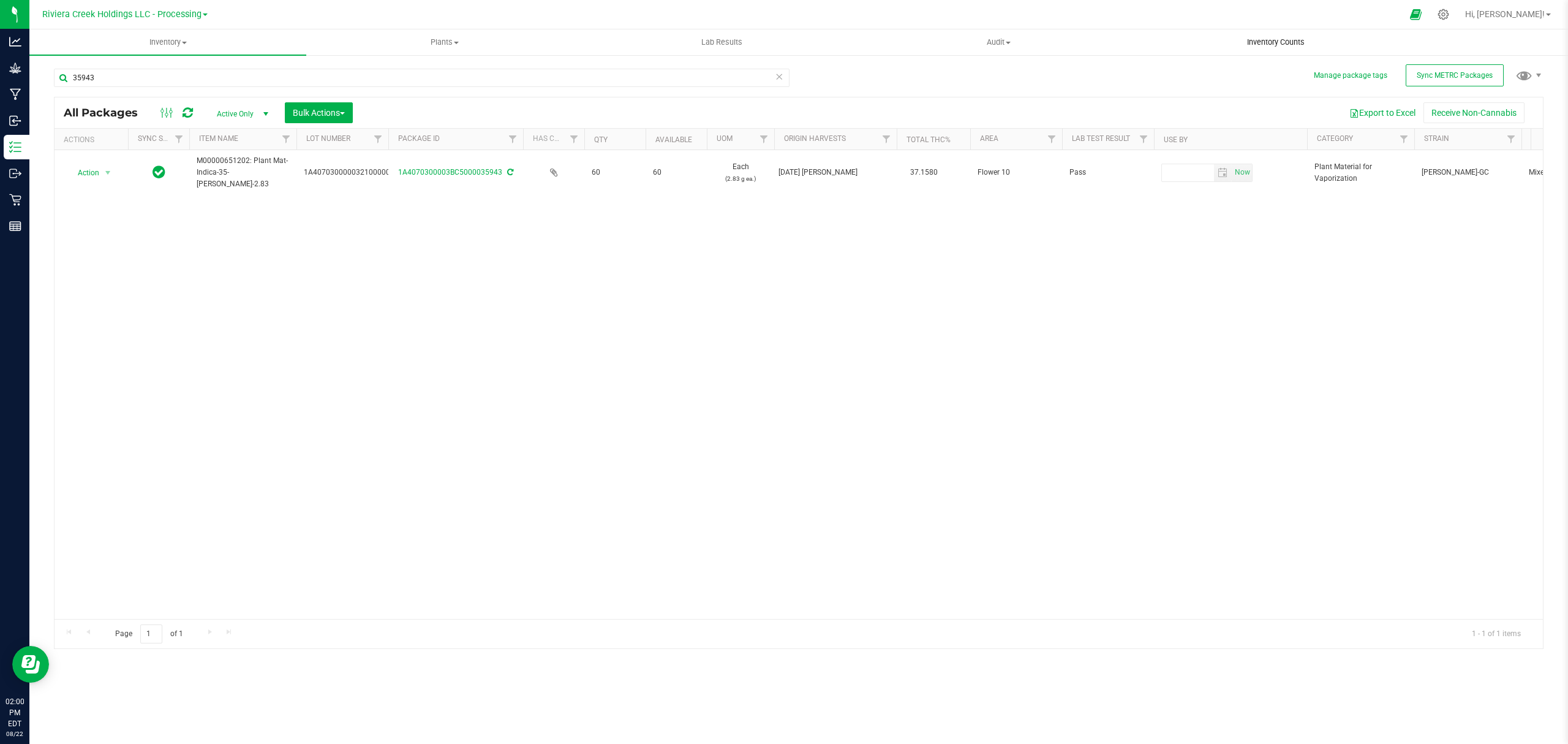
click at [1254, 40] on span "Inventory Counts" at bounding box center [1275, 42] width 91 height 11
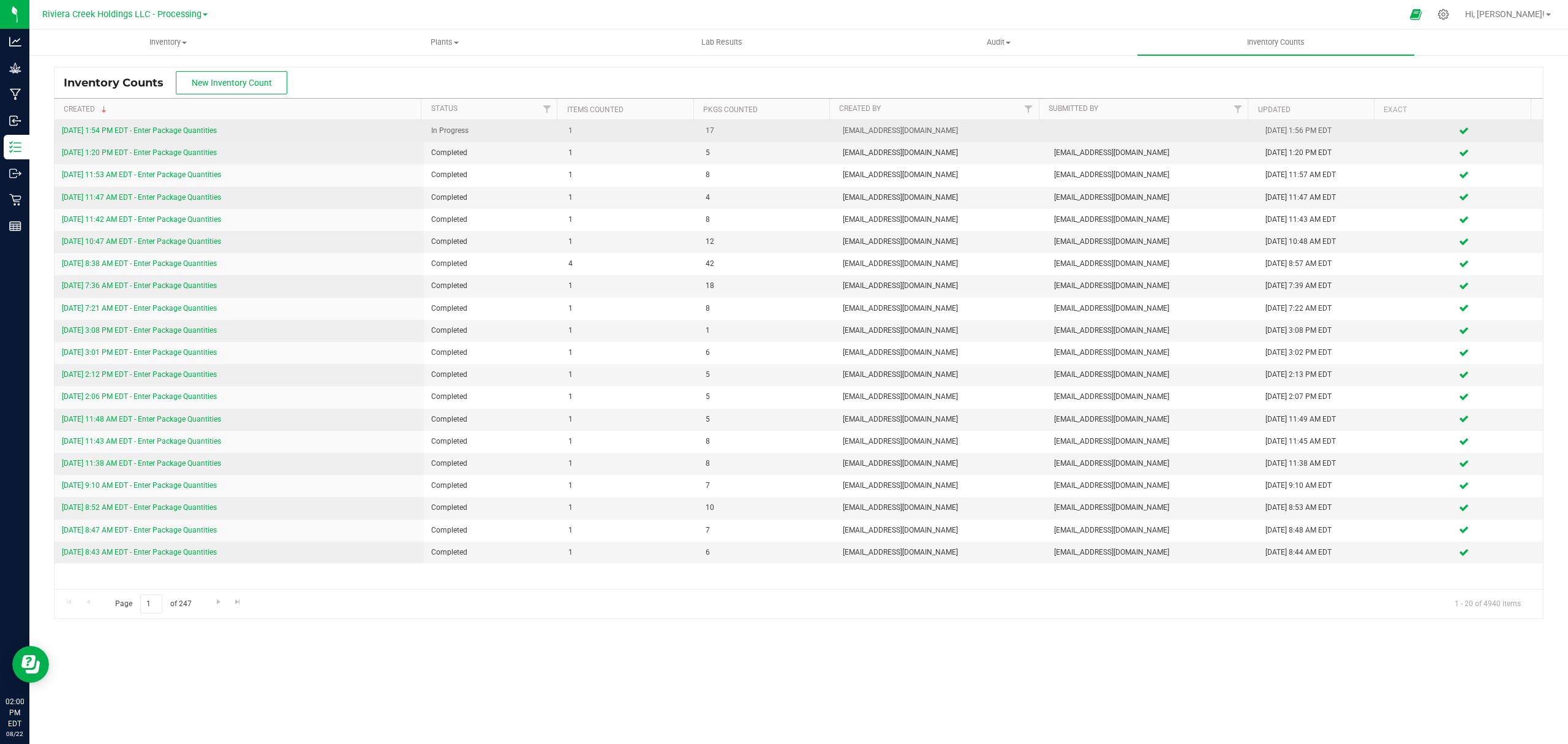
click at [179, 131] on link "[DATE] 1:54 PM EDT - Enter Package Quantities" at bounding box center [140, 130] width 155 height 8
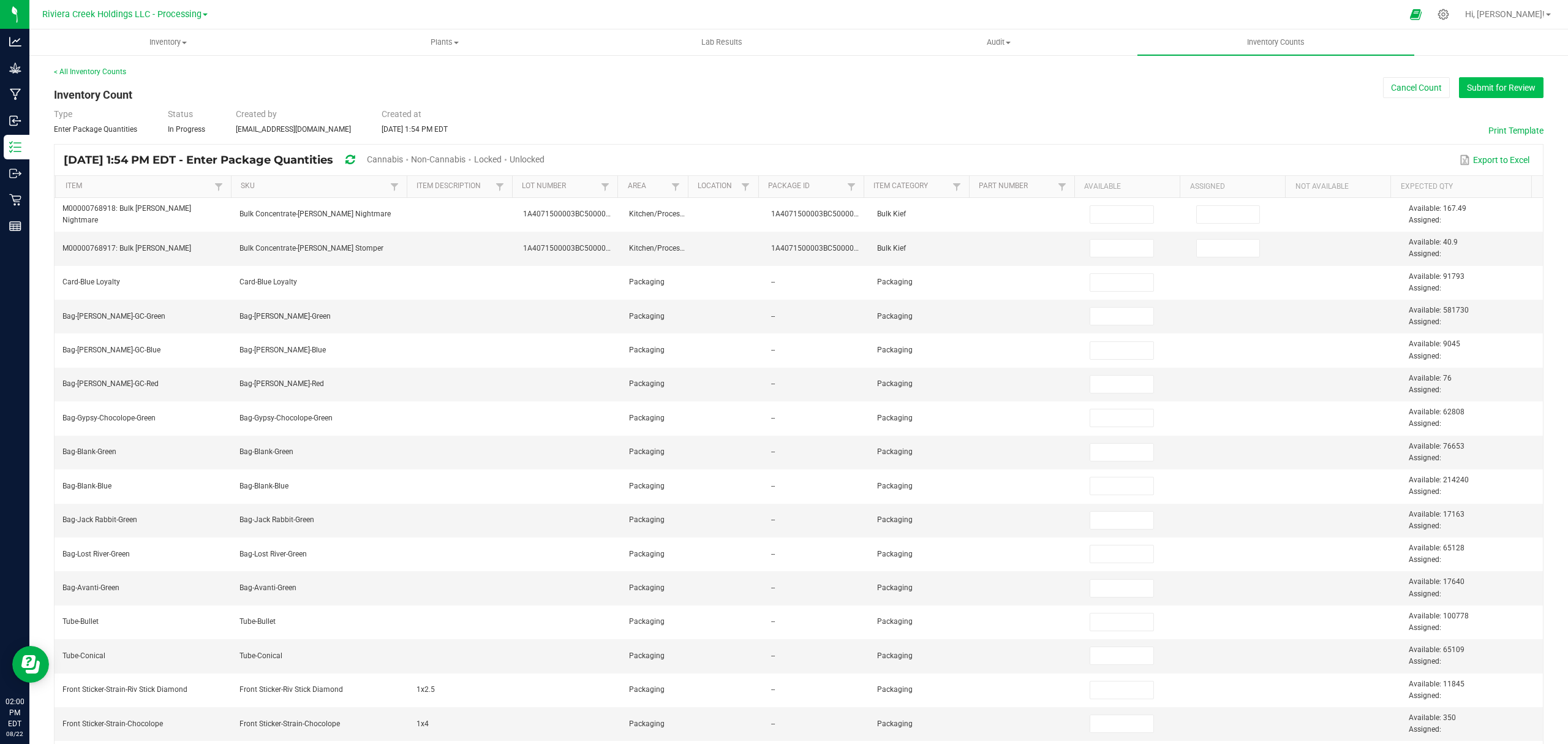
click at [1254, 93] on button "Submit for Review" at bounding box center [1501, 87] width 85 height 21
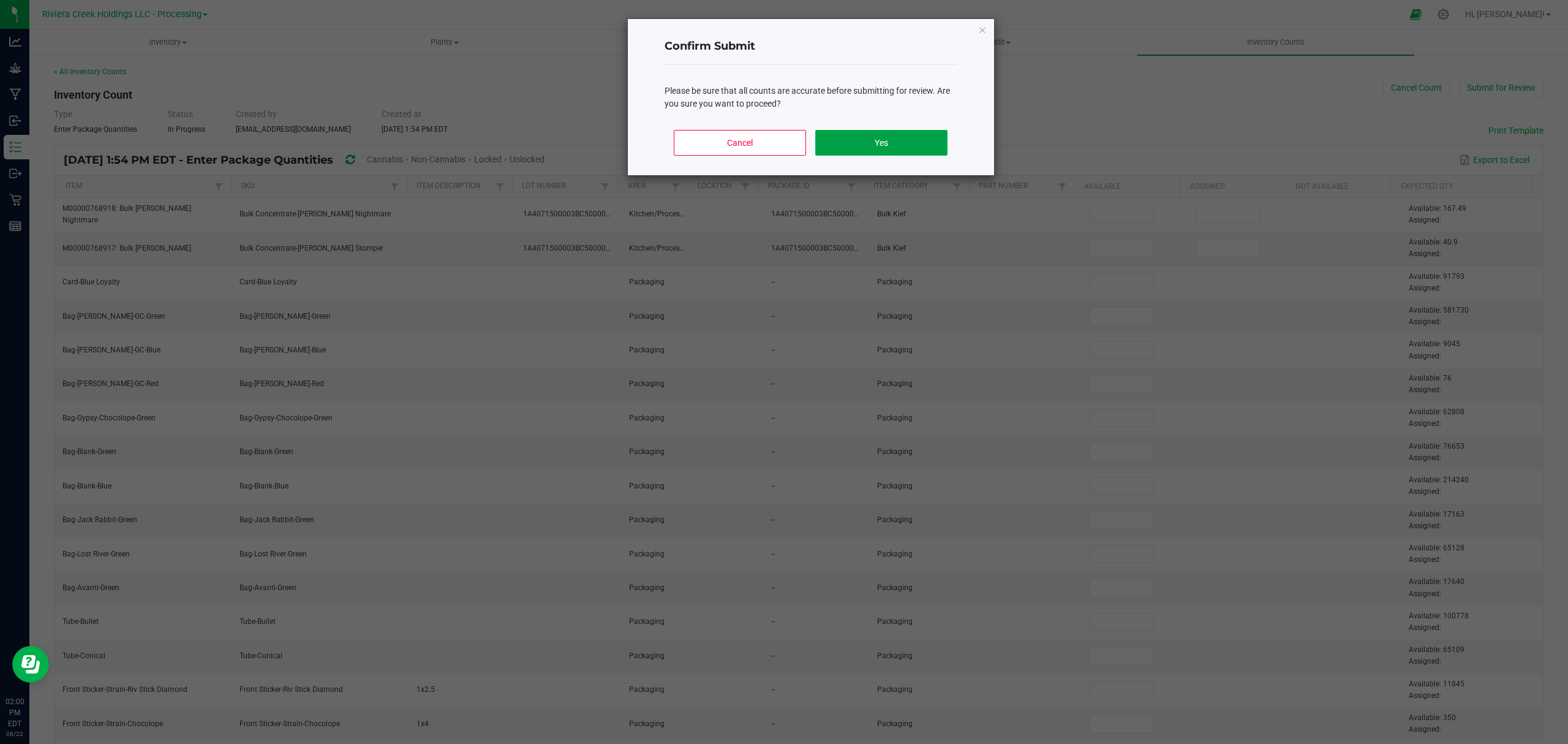
click at [888, 145] on button "Yes" at bounding box center [881, 142] width 132 height 25
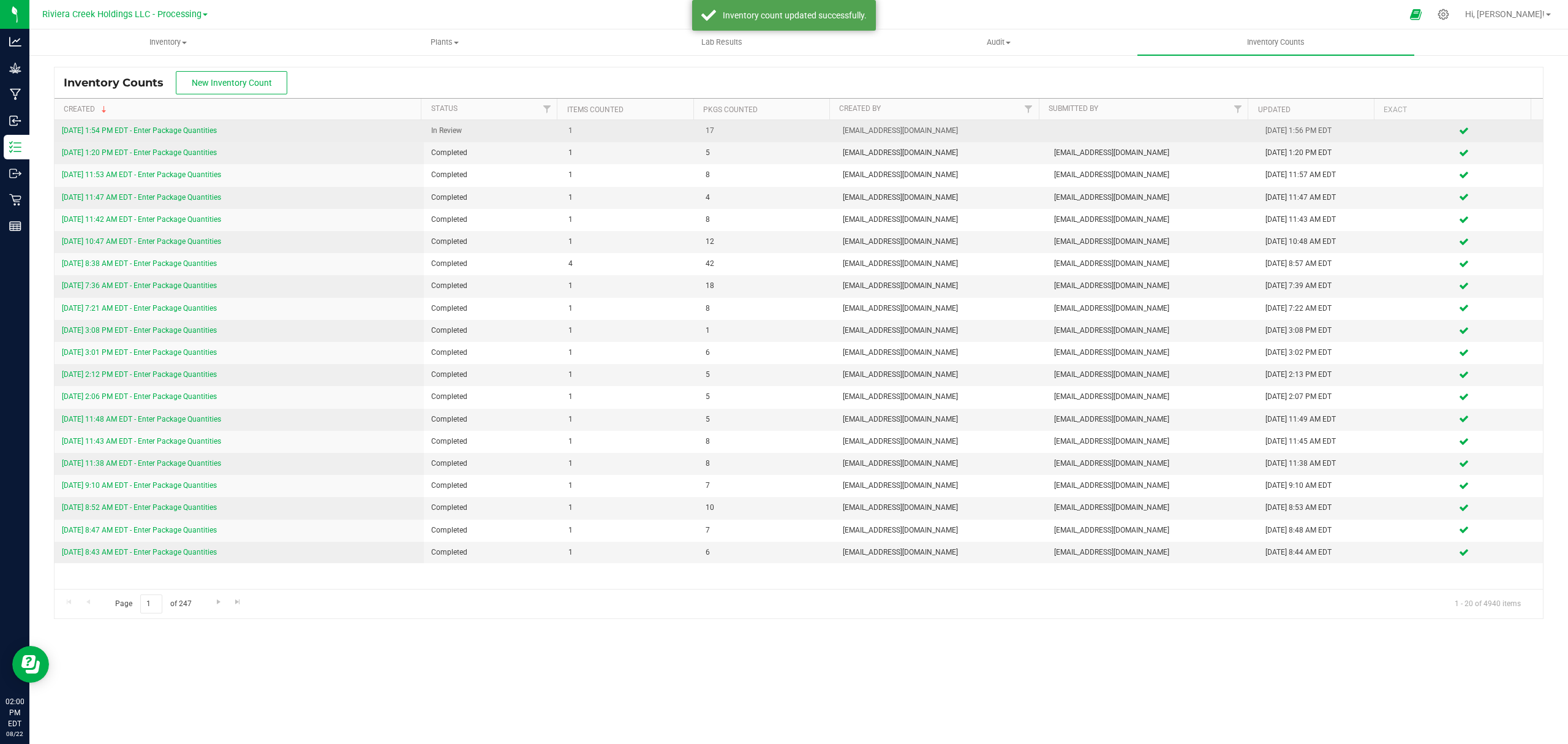
click at [216, 130] on link "[DATE] 1:54 PM EDT - Enter Package Quantities" at bounding box center [140, 130] width 155 height 8
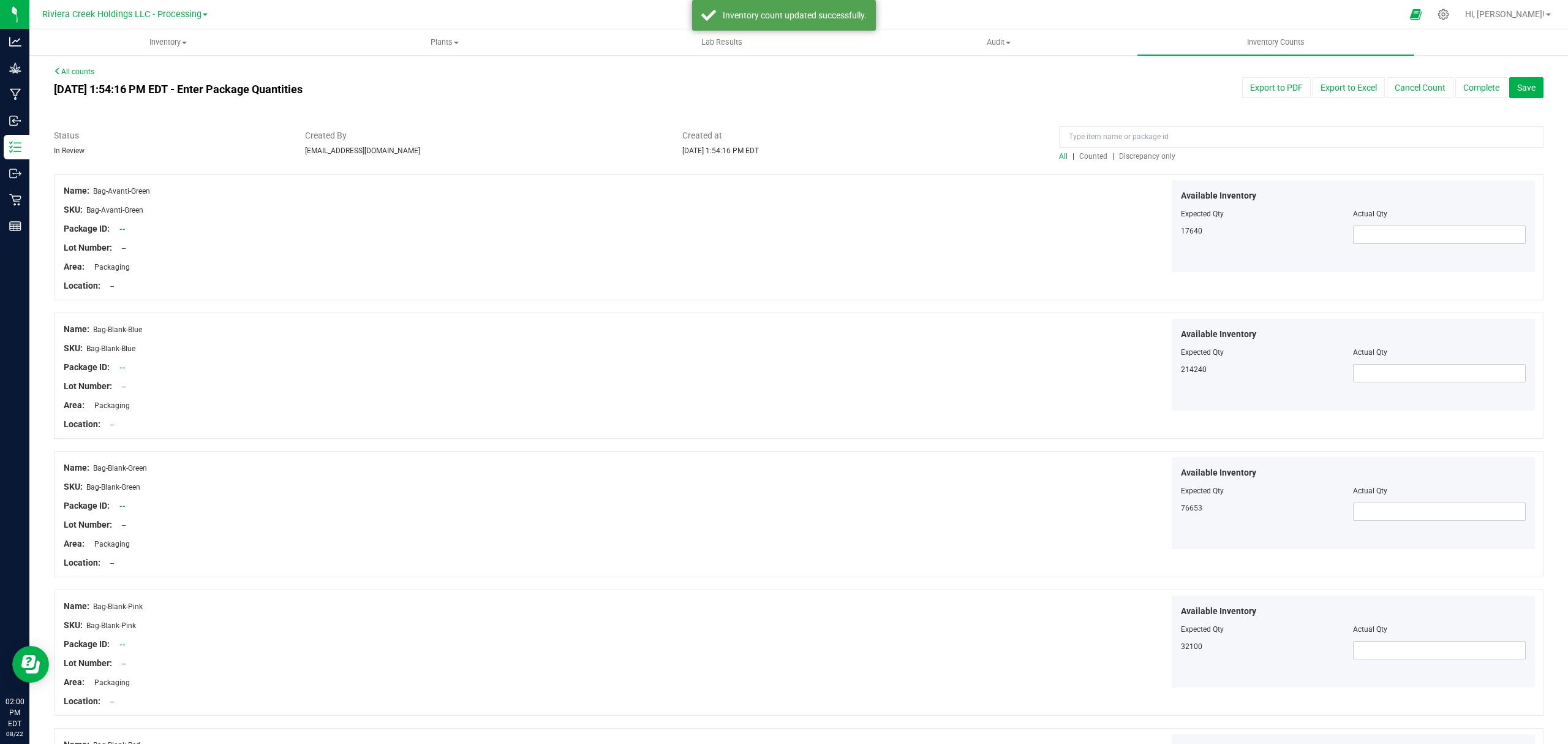
click at [1091, 154] on span "Counted" at bounding box center [1094, 156] width 28 height 8
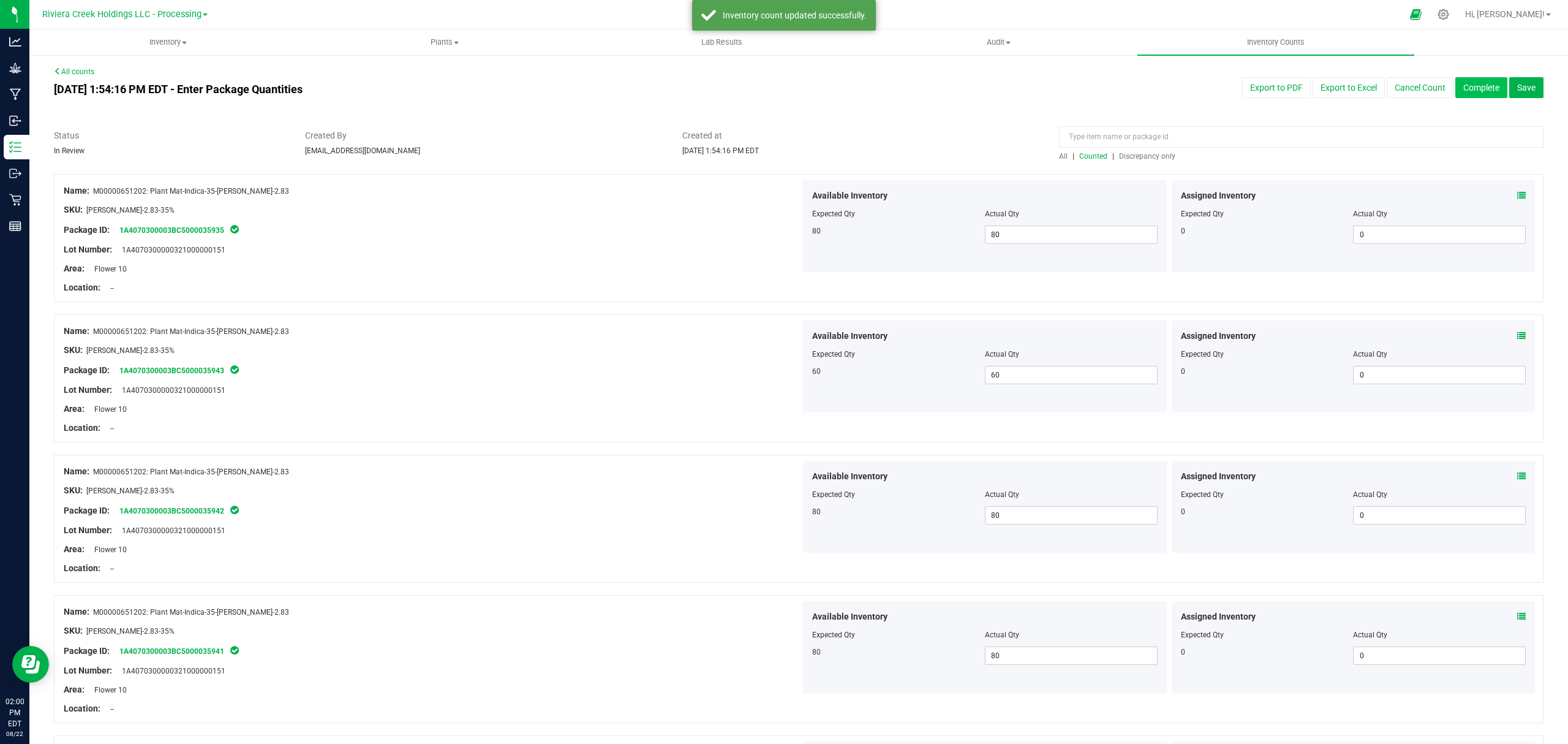
click at [1254, 86] on button "Complete" at bounding box center [1481, 87] width 52 height 21
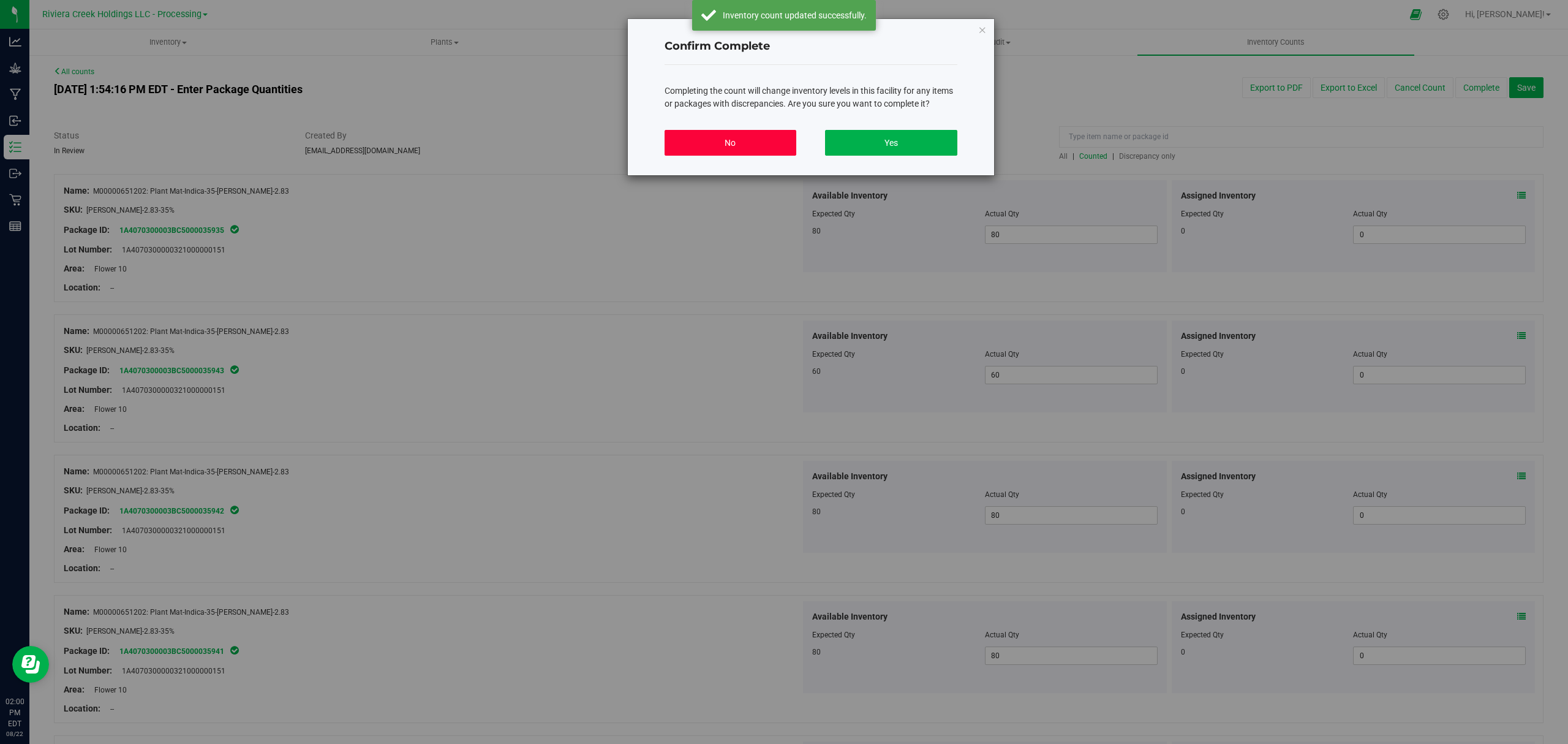
click at [777, 135] on button "No" at bounding box center [730, 142] width 132 height 25
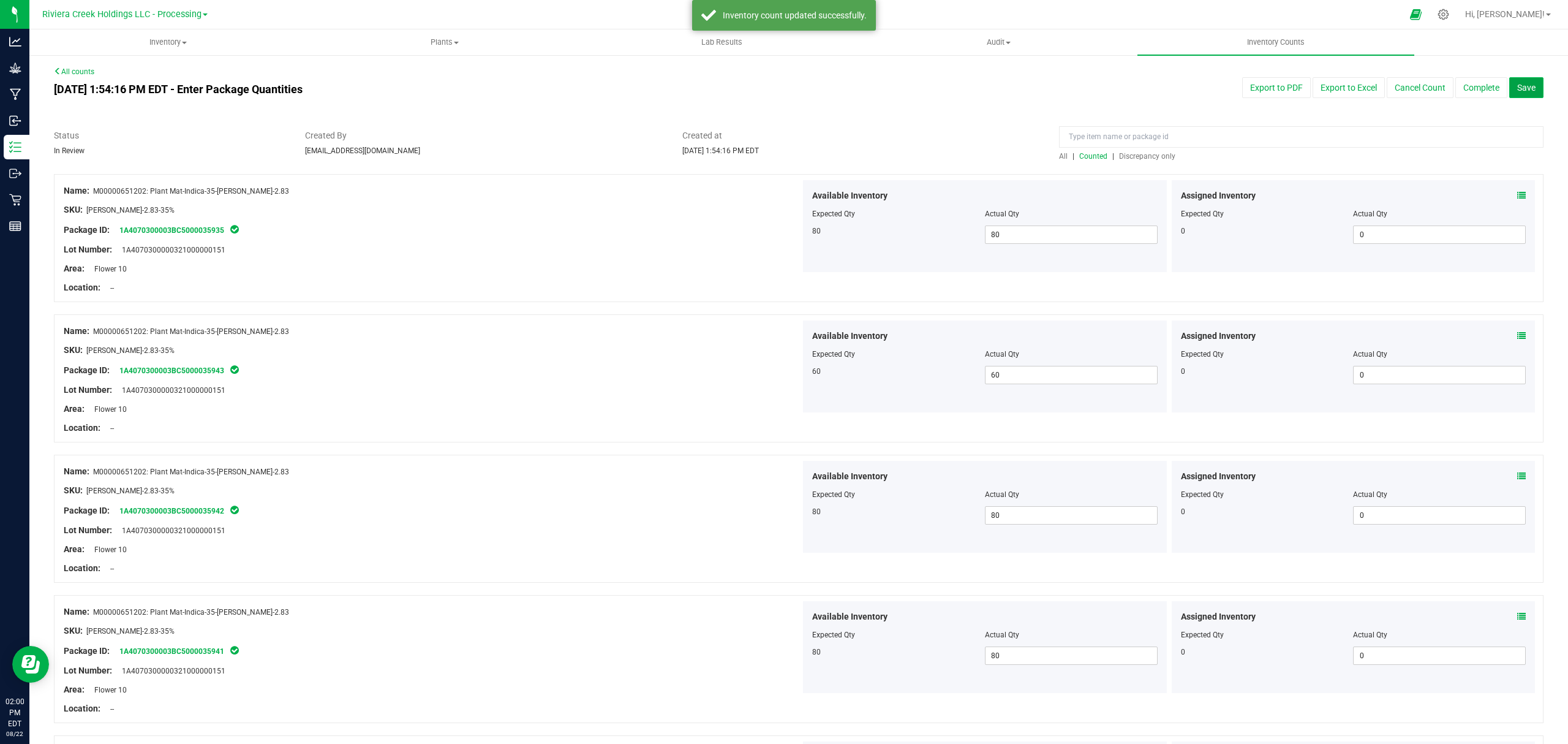
click at [1254, 78] on button "Save" at bounding box center [1526, 87] width 35 height 21
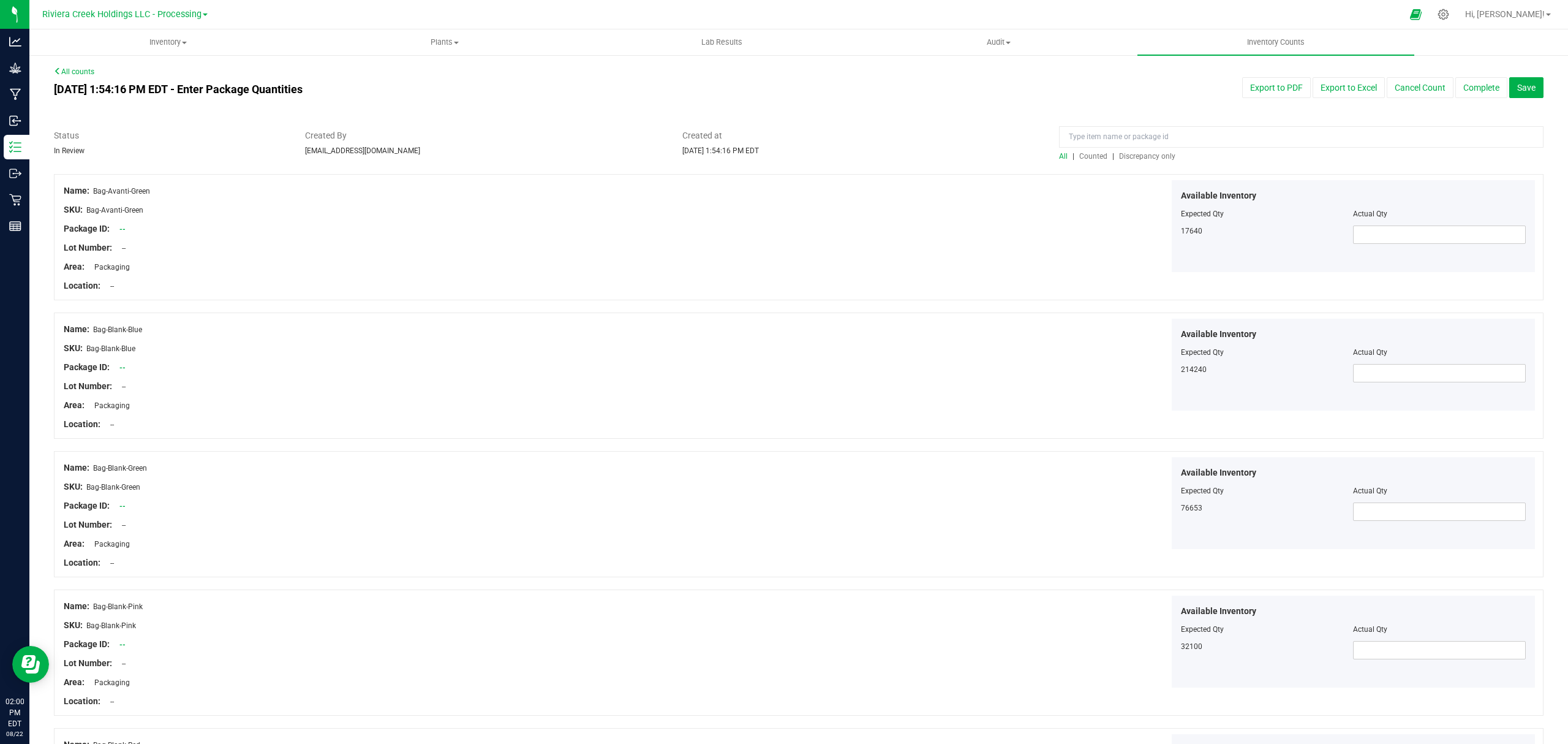
click at [1084, 152] on span "Counted" at bounding box center [1094, 156] width 28 height 8
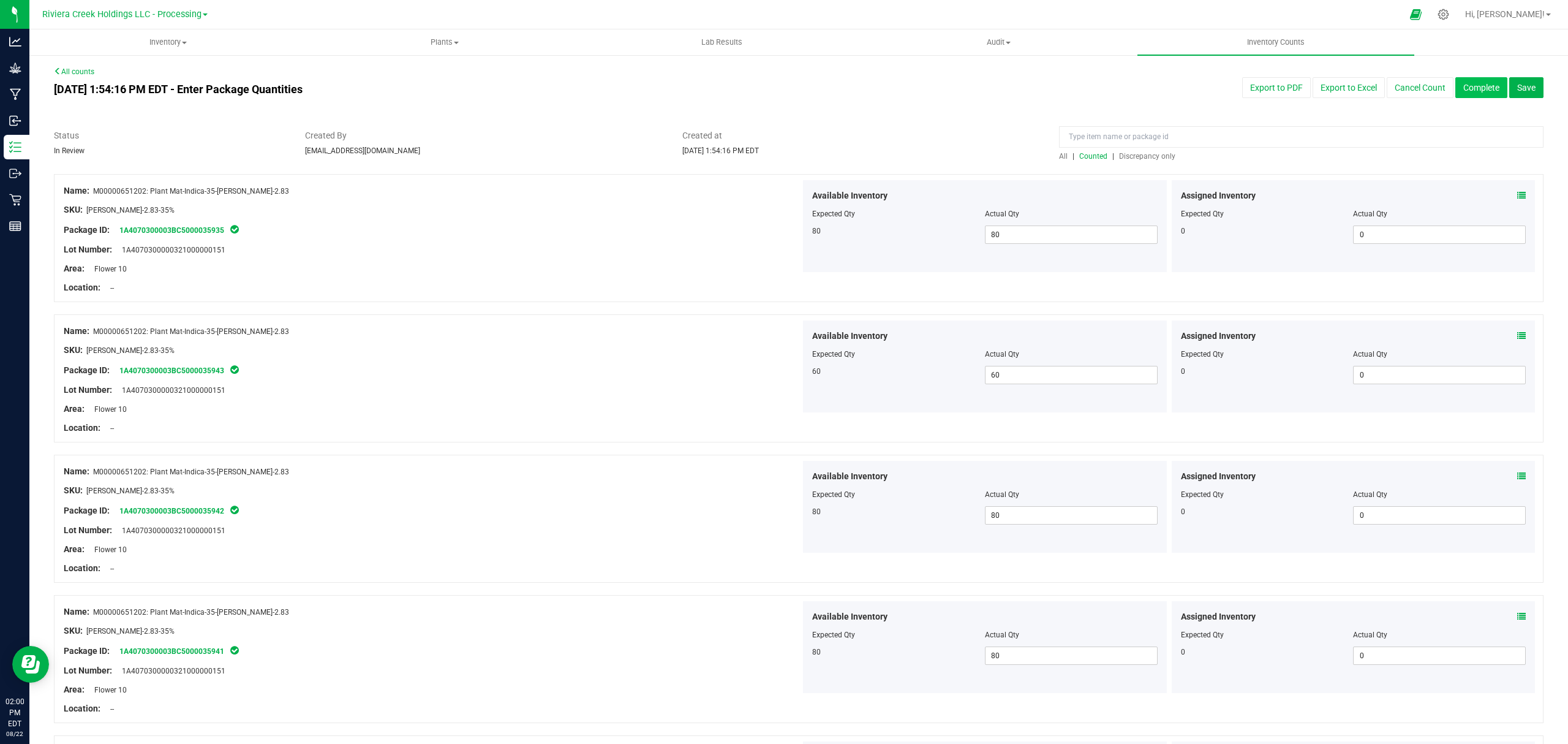
click at [1254, 89] on button "Complete" at bounding box center [1481, 87] width 52 height 21
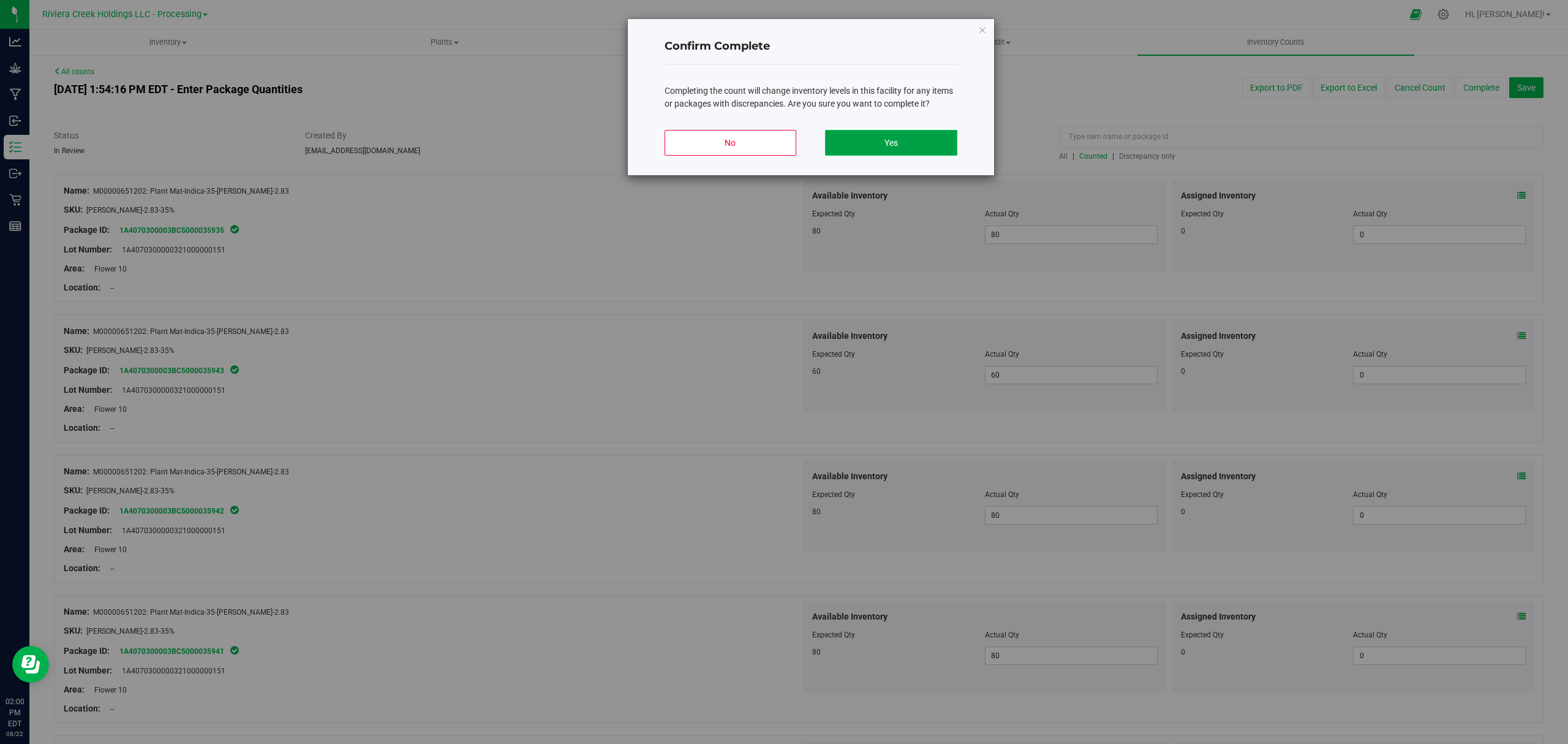
click at [917, 135] on button "Yes" at bounding box center [890, 142] width 132 height 25
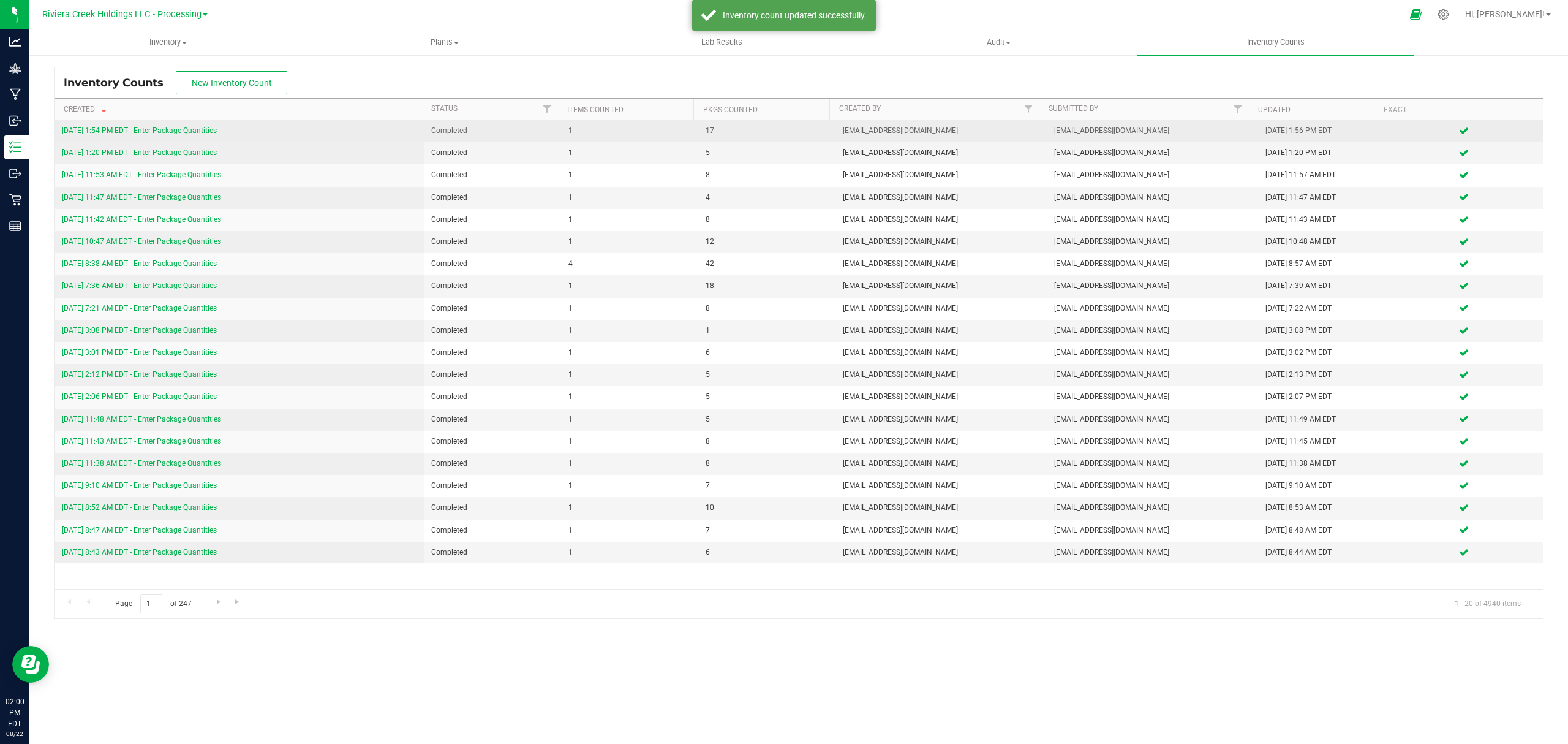
click at [152, 128] on link "[DATE] 1:54 PM EDT - Enter Package Quantities" at bounding box center [140, 130] width 155 height 8
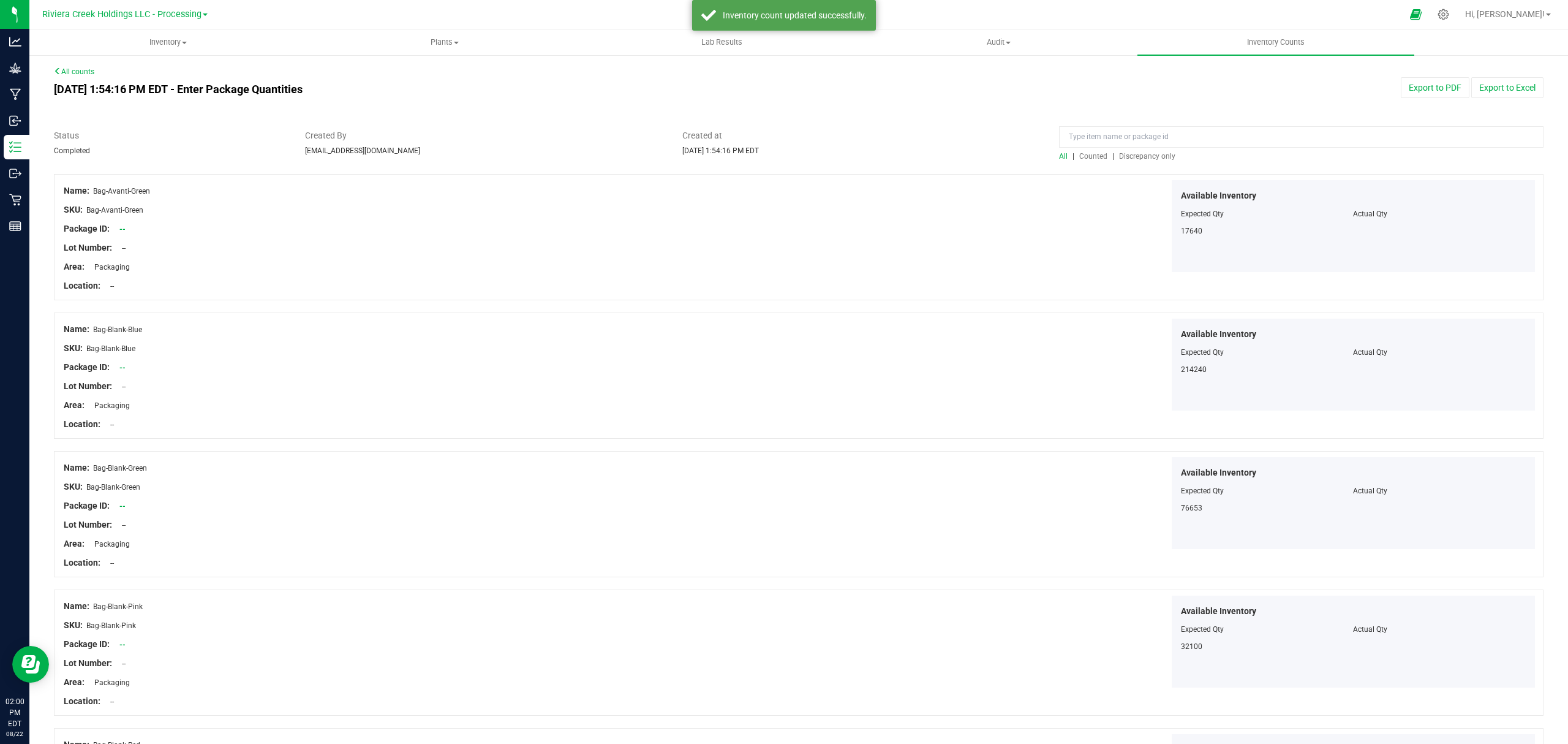
click at [1079, 158] on span "Counted" at bounding box center [1094, 156] width 28 height 8
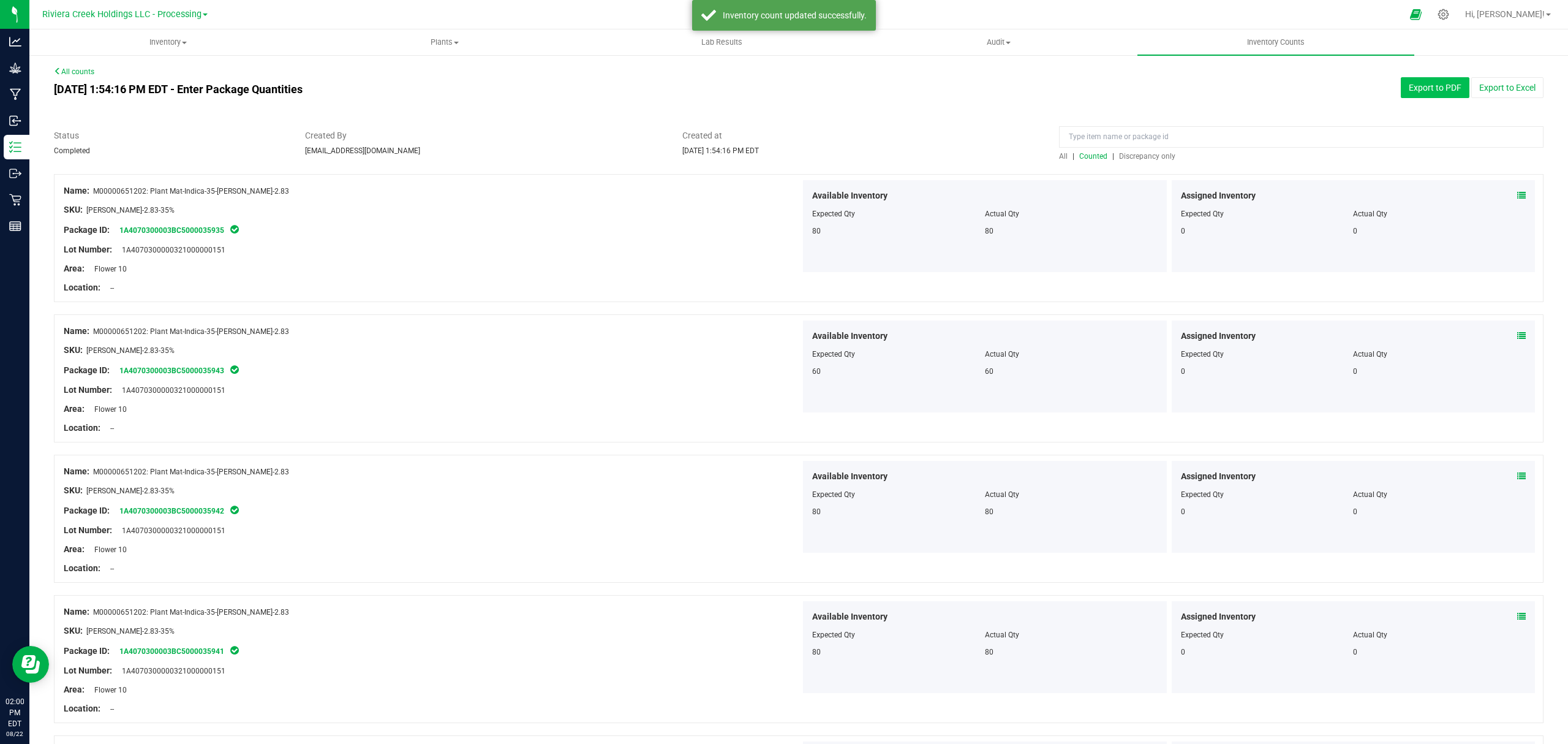
click at [1254, 82] on button "Export to PDF" at bounding box center [1435, 87] width 68 height 21
click at [180, 37] on span "Inventory" at bounding box center [168, 42] width 276 height 11
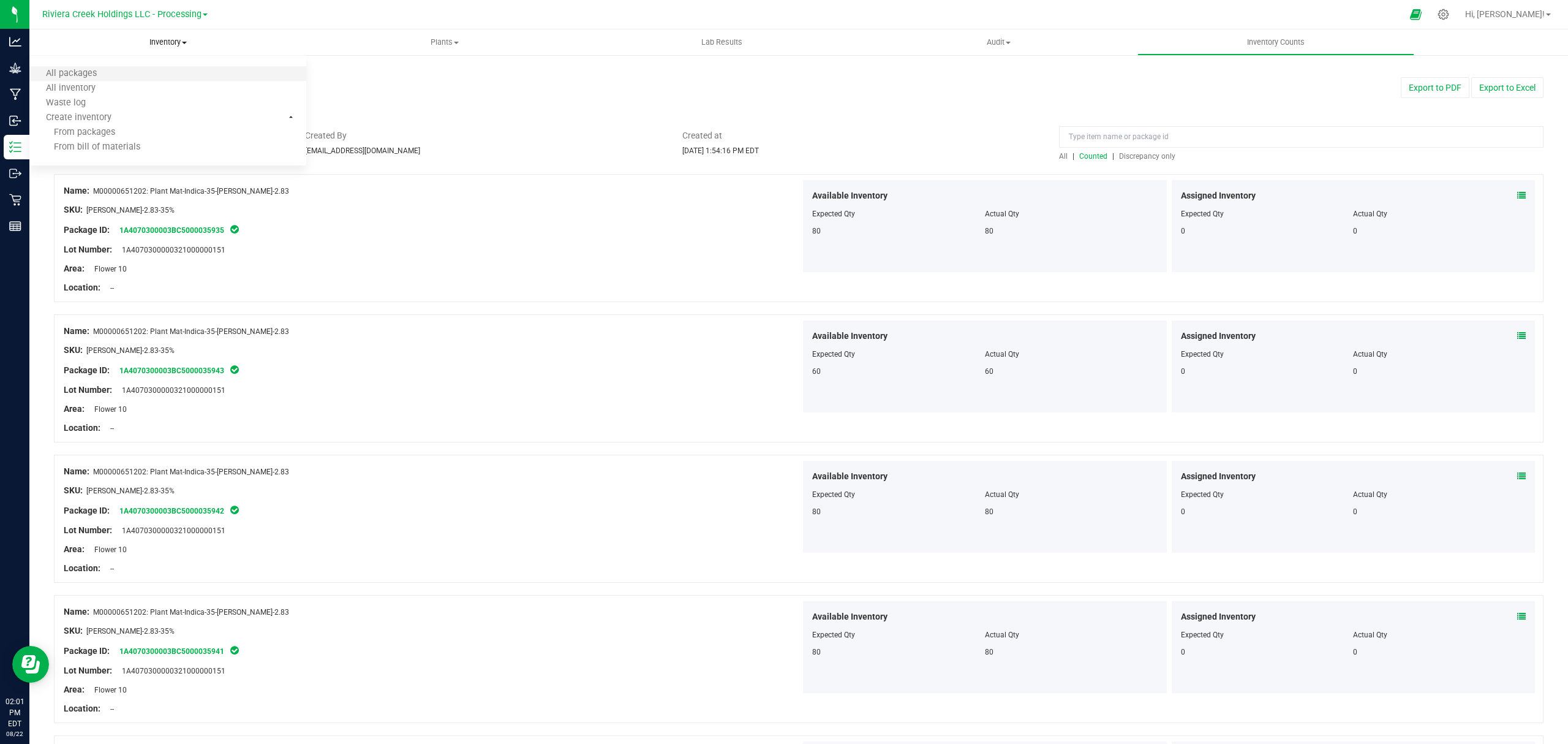
click at [133, 73] on li "All packages" at bounding box center [168, 74] width 277 height 15
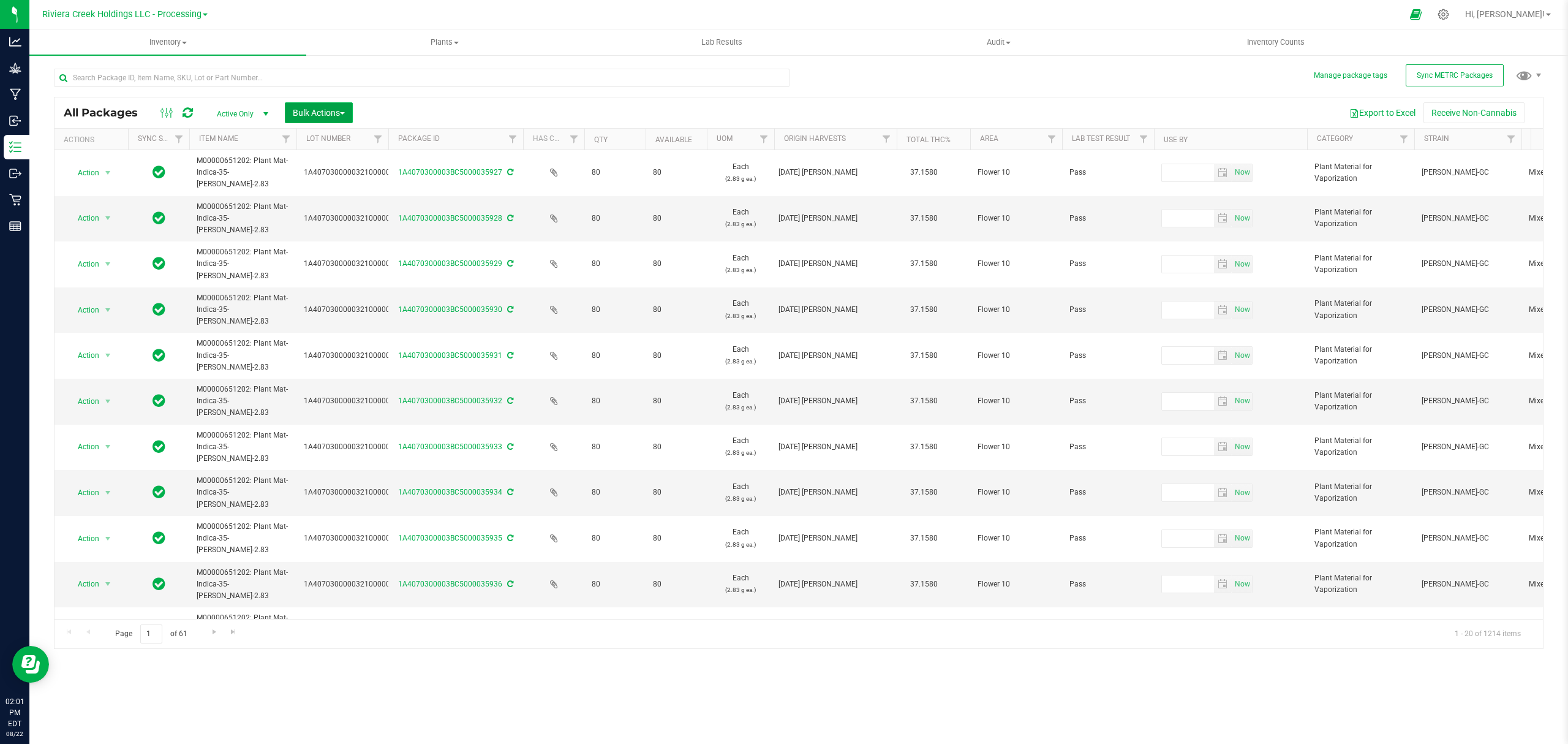
click at [315, 114] on span "Bulk Actions" at bounding box center [319, 113] width 52 height 10
click at [316, 234] on span "Lock/Unlock packages" at bounding box center [333, 231] width 84 height 10
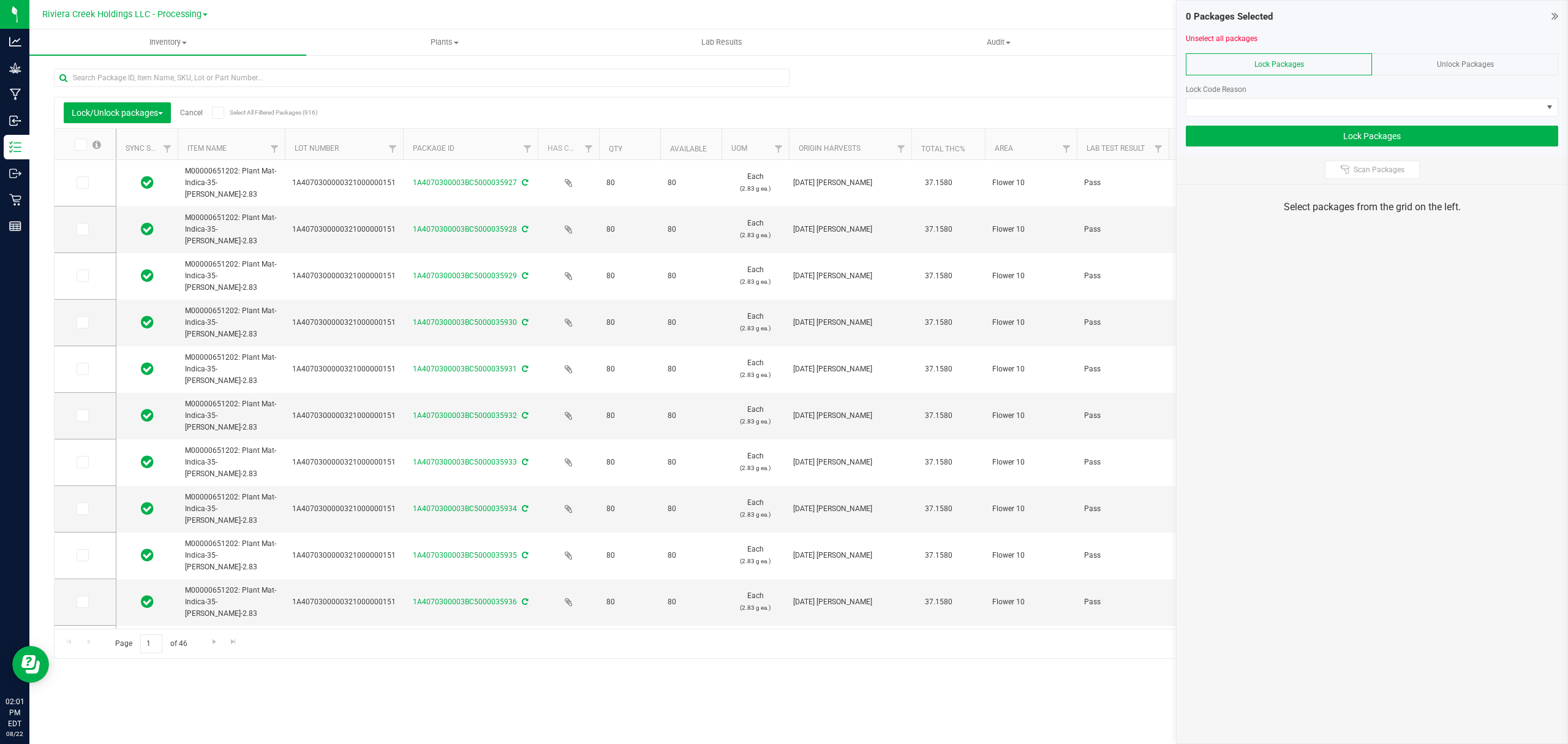
drag, startPoint x: 379, startPoint y: 147, endPoint x: 409, endPoint y: 147, distance: 30.0
click at [81, 145] on icon at bounding box center [80, 145] width 8 height 0
click at [0, 0] on input "checkbox" at bounding box center [0, 0] width 0 height 0
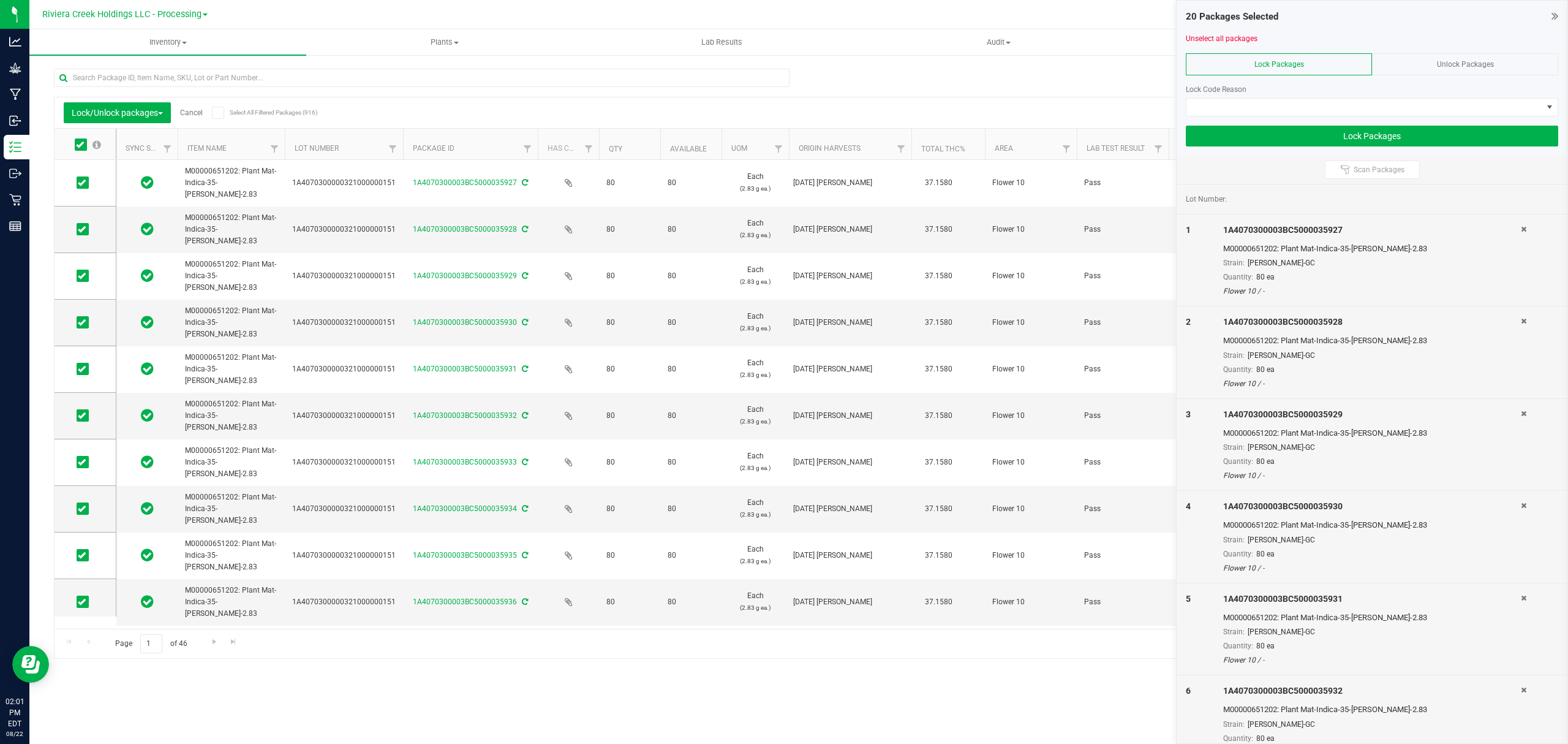
scroll to position [458, 0]
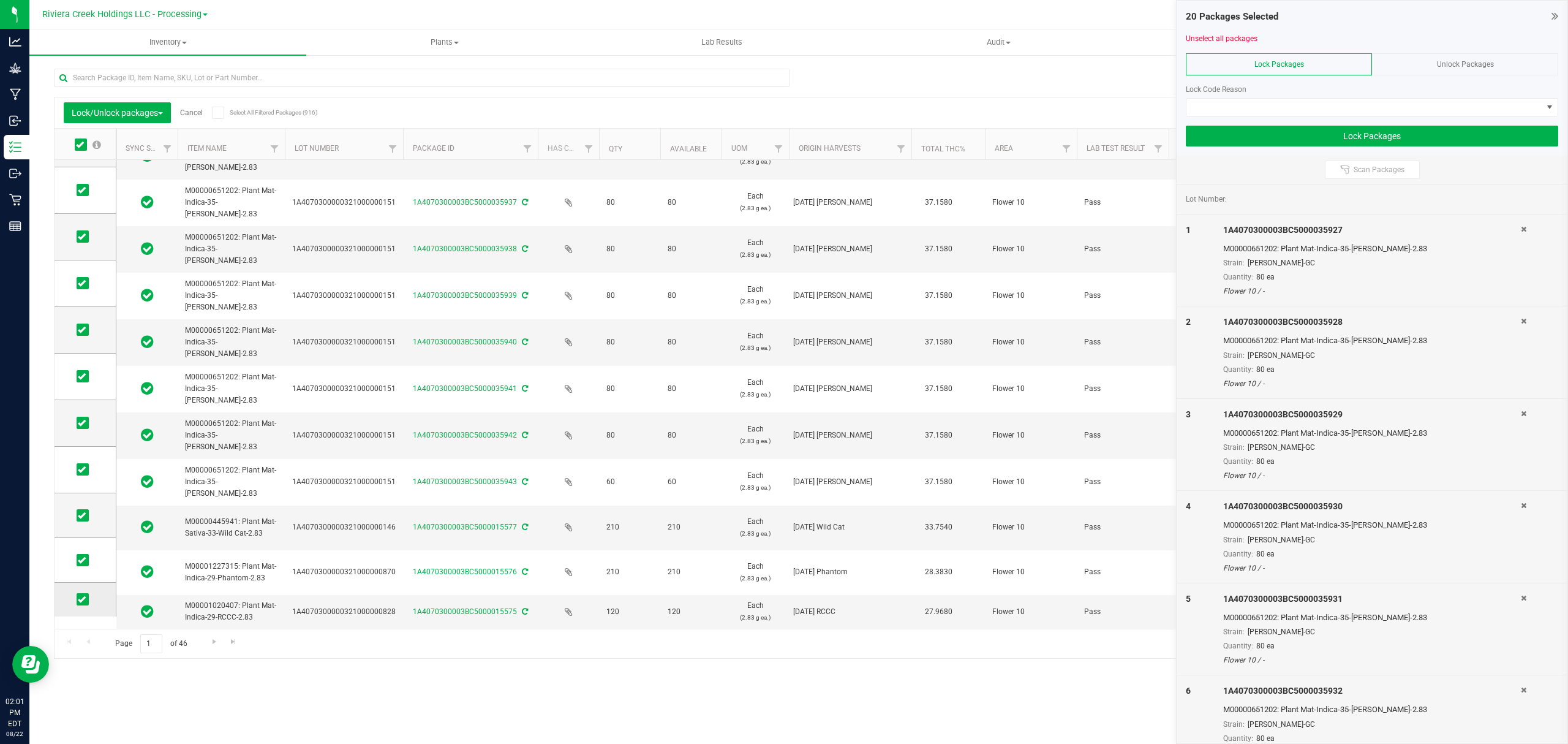
click at [82, 567] on icon at bounding box center [81, 599] width 8 height 0
click at [0, 0] on input "checkbox" at bounding box center [0, 0] width 0 height 0
click at [80, 560] on icon at bounding box center [81, 560] width 8 height 0
click at [0, 0] on input "checkbox" at bounding box center [0, 0] width 0 height 0
click at [77, 516] on span at bounding box center [82, 515] width 12 height 12
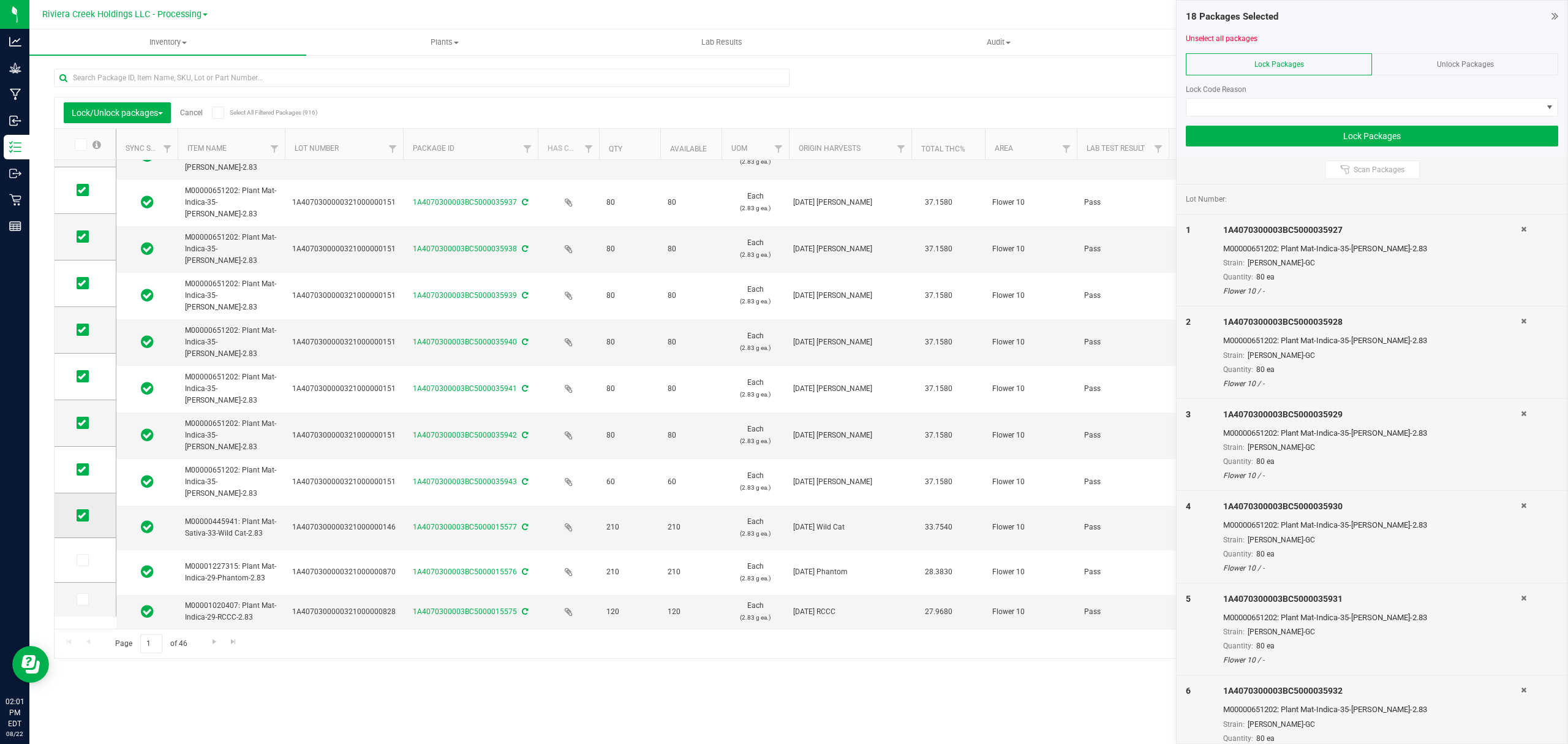
click at [0, 0] on input "checkbox" at bounding box center [0, 0] width 0 height 0
click at [1254, 106] on span at bounding box center [1364, 107] width 356 height 17
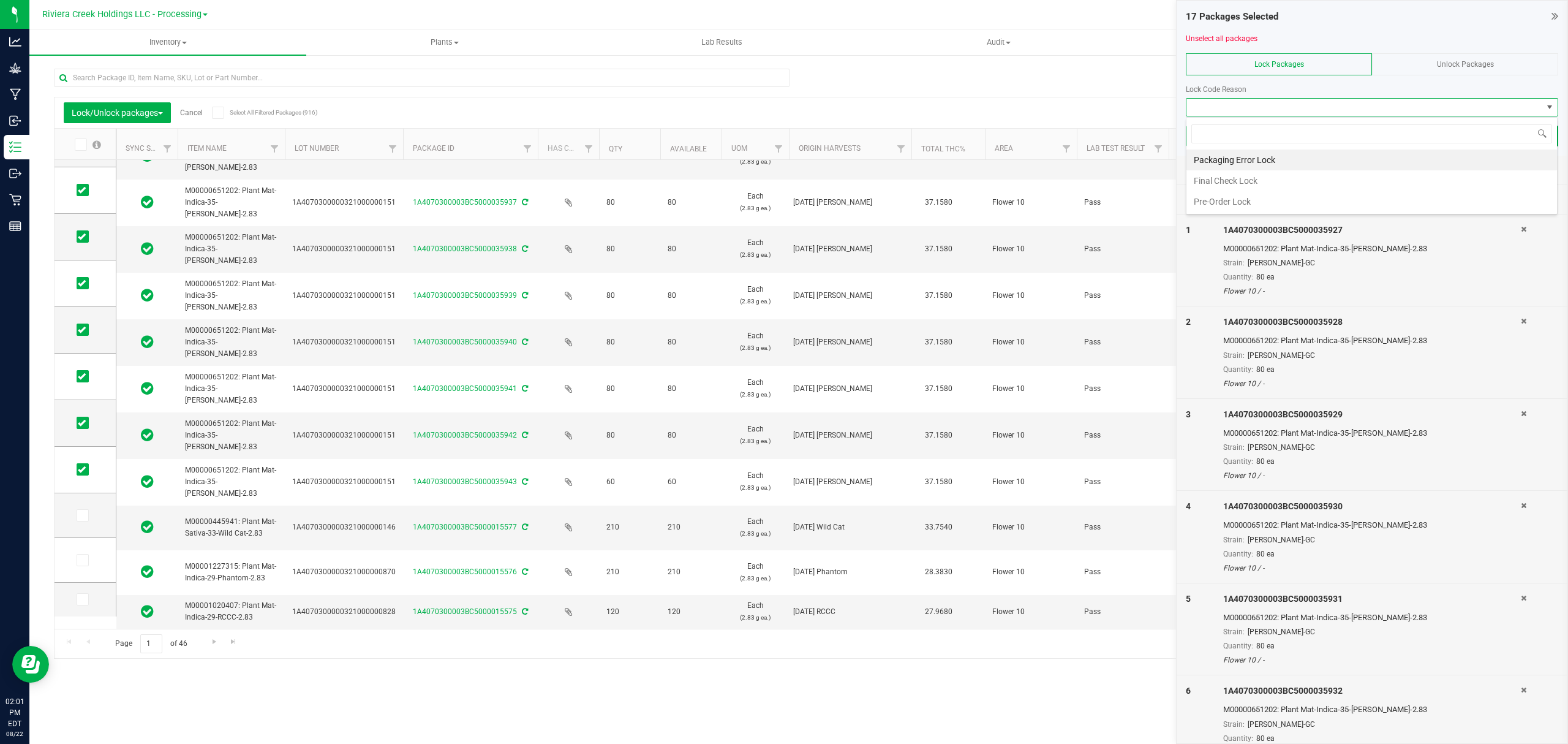
scroll to position [18, 371]
click at [1229, 177] on li "Final Check Lock" at bounding box center [1372, 181] width 371 height 21
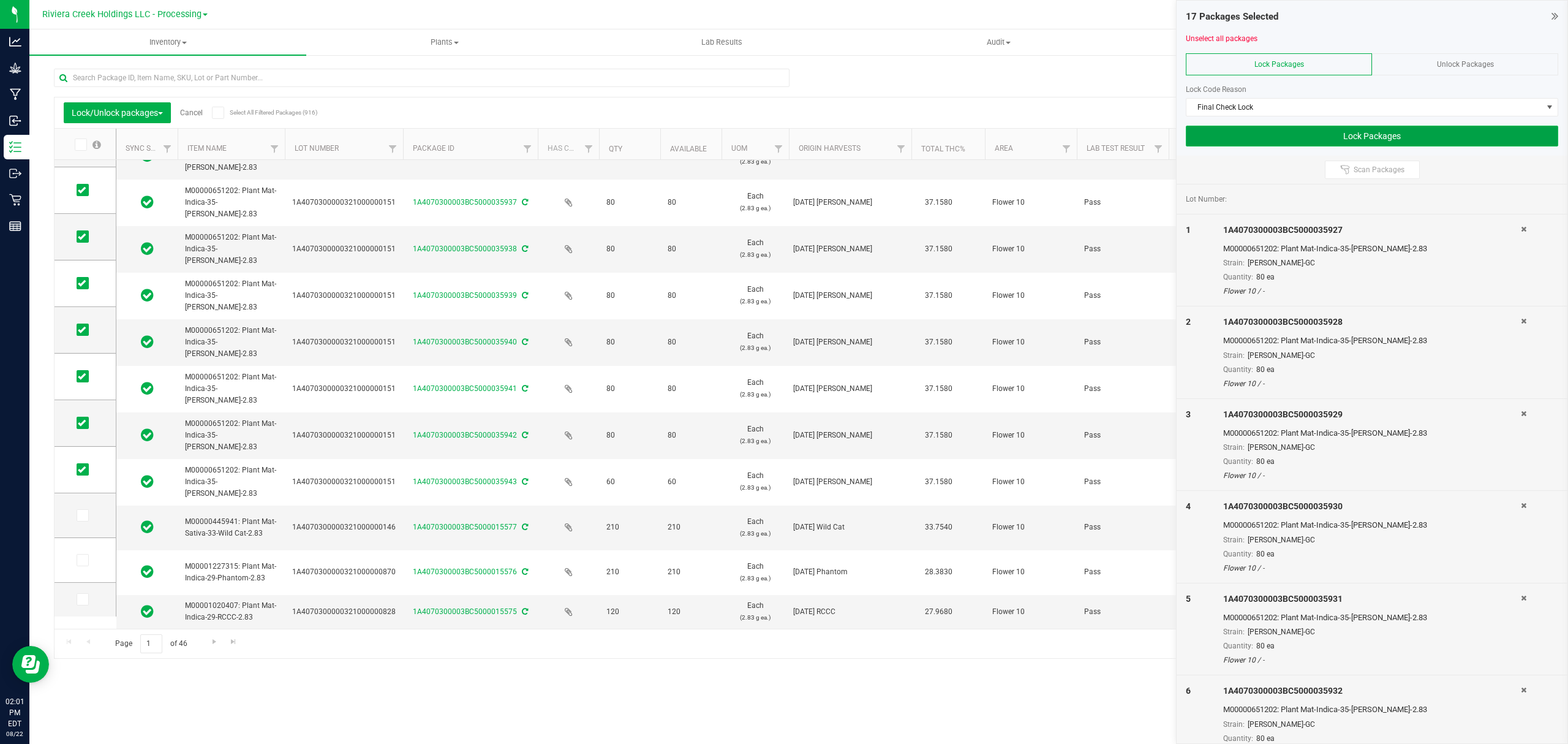
click at [1230, 138] on button "Lock Packages" at bounding box center [1372, 136] width 372 height 21
